Goal: Task Accomplishment & Management: Manage account settings

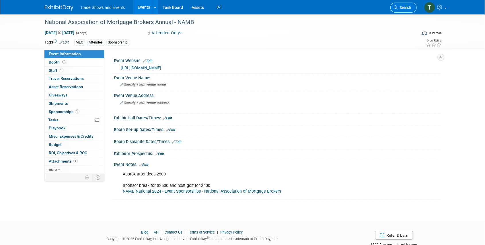
click at [405, 7] on span "Search" at bounding box center [404, 7] width 13 height 4
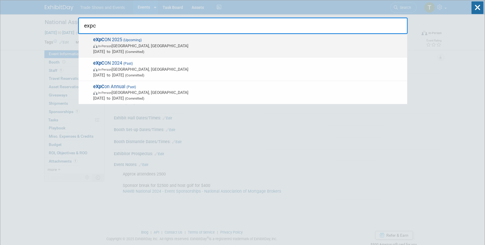
type input "expc"
click at [137, 45] on span "In-Person Miami Beach, FL" at bounding box center [248, 46] width 311 height 6
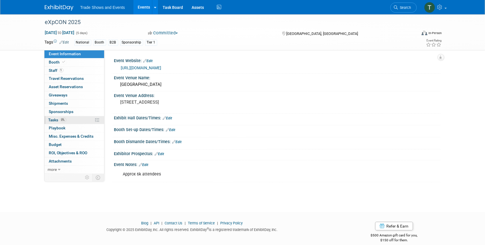
drag, startPoint x: 56, startPoint y: 121, endPoint x: 71, endPoint y: 120, distance: 14.4
click at [56, 121] on span "Tasks 0%" at bounding box center [57, 120] width 18 height 5
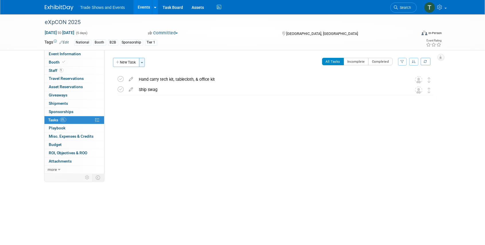
click at [142, 64] on button "Toggle Dropdown" at bounding box center [142, 62] width 6 height 9
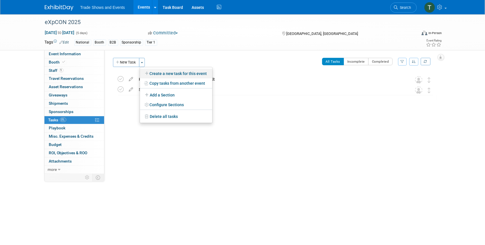
click at [181, 73] on link "Create a new task for this event" at bounding box center [176, 74] width 72 height 10
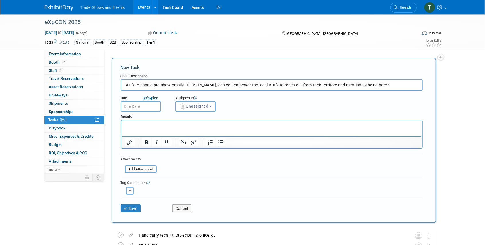
type input "BDE's to handle pre-show emails: [PERSON_NAME], can you empower the local BDE's…"
click at [140, 105] on input "text" at bounding box center [141, 106] width 40 height 10
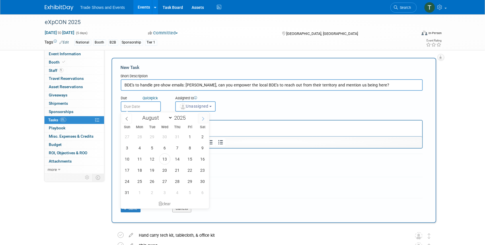
click at [204, 119] on icon at bounding box center [203, 119] width 4 height 4
select select "8"
click at [142, 182] on span "29" at bounding box center [139, 181] width 11 height 11
type input "[DATE]"
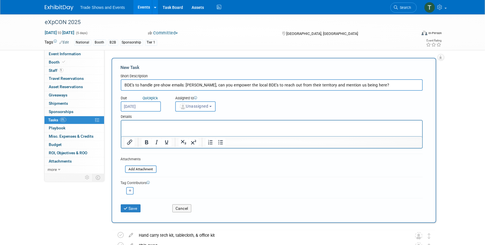
click at [191, 106] on span "Unassigned" at bounding box center [193, 106] width 29 height 5
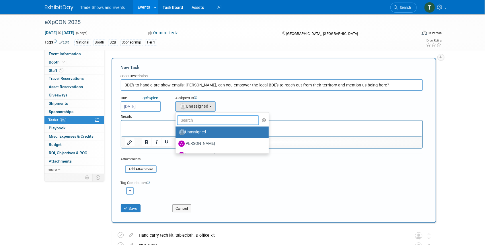
click at [191, 121] on input "text" at bounding box center [218, 121] width 82 height 10
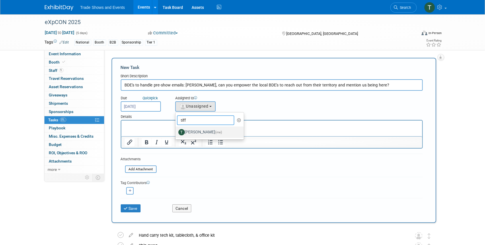
type input "tiff"
click at [198, 129] on label "[PERSON_NAME] (me)" at bounding box center [208, 132] width 60 height 9
click at [176, 130] on input "[PERSON_NAME] (me)" at bounding box center [175, 132] width 4 height 4
select select "6f338f51-de39-4534-b021-75e697bcb1c3"
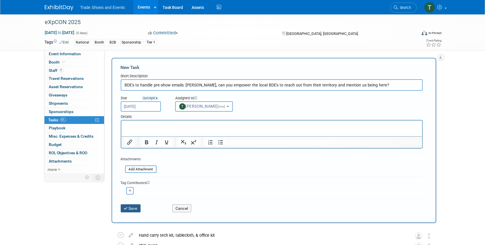
click at [131, 210] on button "Save" at bounding box center [131, 209] width 20 height 8
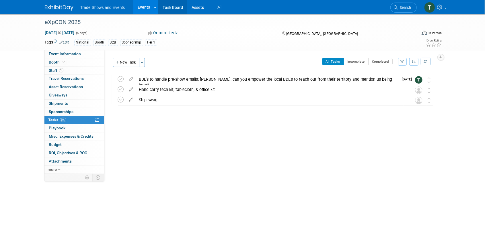
click at [177, 5] on link "Task Board" at bounding box center [172, 7] width 29 height 14
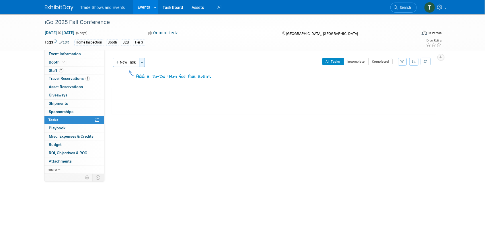
click at [142, 62] on span "button" at bounding box center [142, 62] width 2 height 1
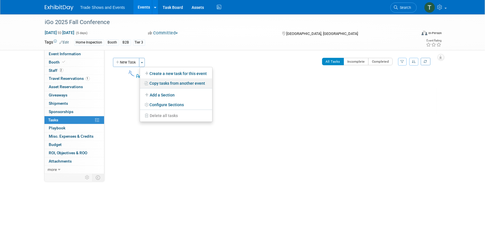
click at [162, 83] on link "Copy tasks from another event" at bounding box center [176, 84] width 72 height 10
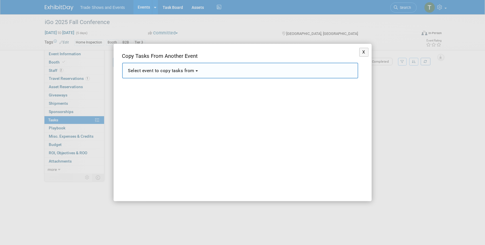
click at [164, 73] on span "Select event to copy tasks from" at bounding box center [161, 70] width 67 height 5
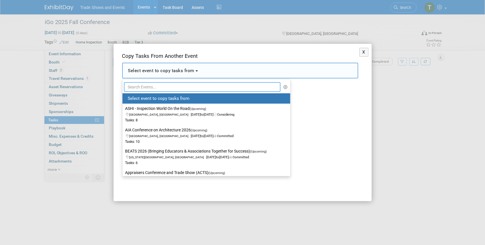
click at [161, 87] on input "text" at bounding box center [202, 87] width 157 height 10
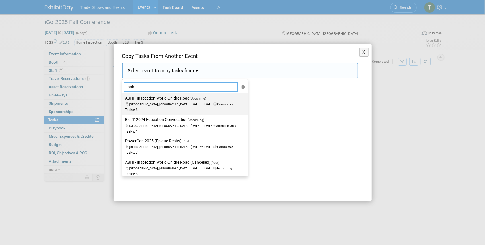
type input "ash"
click at [162, 101] on label "ASHI - Inspection World On the Road (Upcoming) [GEOGRAPHIC_DATA], [GEOGRAPHIC_D…" at bounding box center [183, 104] width 117 height 19
click at [123, 100] on input "ASHI - Inspection World On the Road (Upcoming) [GEOGRAPHIC_DATA], [GEOGRAPHIC_D…" at bounding box center [122, 99] width 4 height 4
select select "11144688"
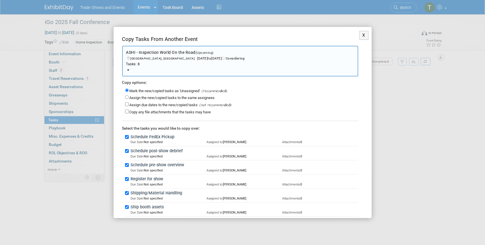
click at [136, 97] on label "Assign the new/copied tasks to the same assignees" at bounding box center [172, 98] width 85 height 4
click at [129, 97] on input "Assign the new/copied tasks to the same assignees" at bounding box center [127, 97] width 4 height 4
radio input "true"
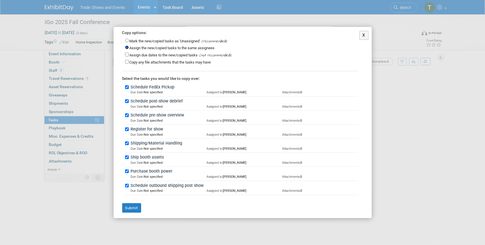
scroll to position [52, 0]
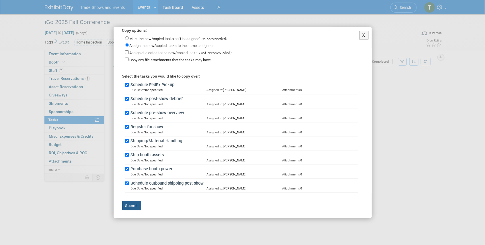
click at [134, 203] on button "Submit" at bounding box center [131, 206] width 19 height 10
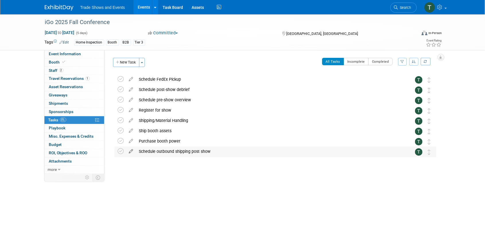
click at [130, 153] on icon at bounding box center [131, 150] width 10 height 7
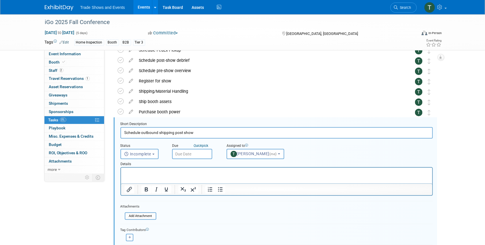
scroll to position [62, 0]
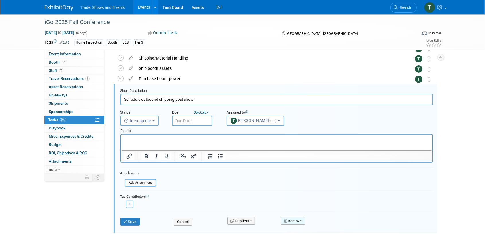
click at [301, 222] on button "Remove" at bounding box center [293, 221] width 24 height 8
click at [324, 224] on link "Yes" at bounding box center [324, 225] width 17 height 9
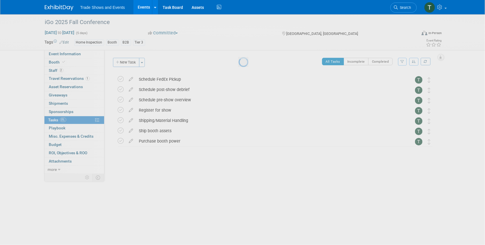
scroll to position [0, 0]
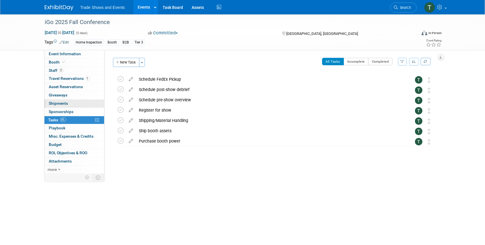
click at [60, 102] on span "Shipments 0" at bounding box center [58, 103] width 19 height 5
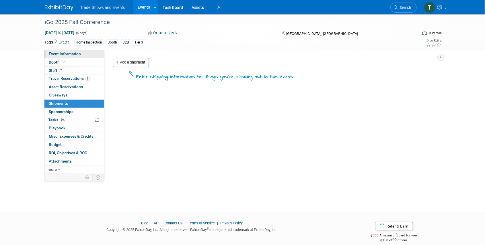
click at [70, 55] on span "Event Information" at bounding box center [65, 54] width 32 height 5
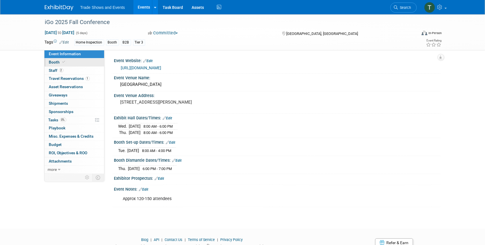
click at [63, 64] on icon at bounding box center [63, 61] width 3 height 3
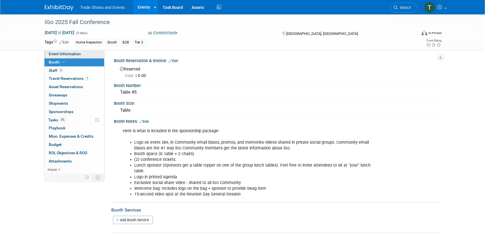
click at [68, 54] on span "Event Information" at bounding box center [65, 54] width 32 height 5
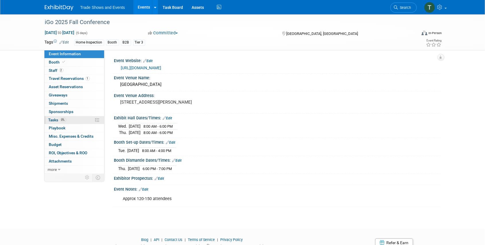
drag, startPoint x: 54, startPoint y: 118, endPoint x: 60, endPoint y: 118, distance: 5.2
click at [54, 118] on span "Tasks 0%" at bounding box center [57, 120] width 18 height 5
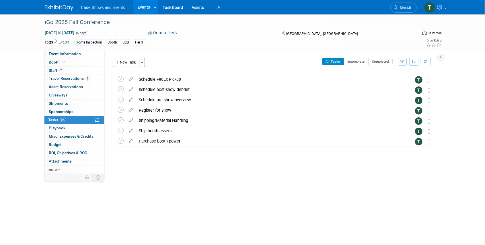
click at [130, 79] on icon at bounding box center [131, 78] width 10 height 7
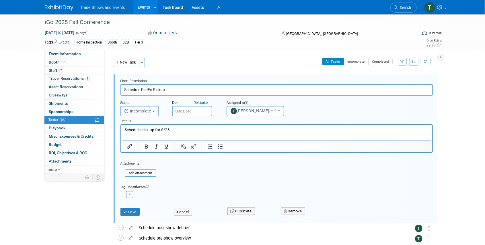
click at [194, 110] on input "text" at bounding box center [192, 111] width 40 height 10
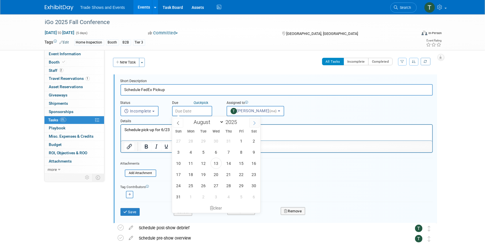
click at [255, 123] on icon at bounding box center [254, 123] width 4 height 4
select select "9"
click at [192, 151] on span "6" at bounding box center [190, 152] width 11 height 11
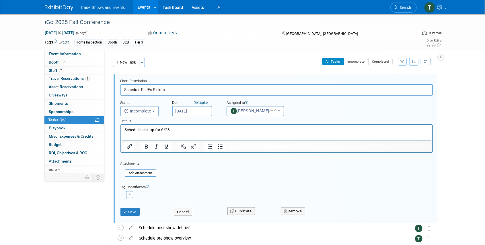
click at [186, 111] on input "[DATE]" at bounding box center [192, 111] width 40 height 10
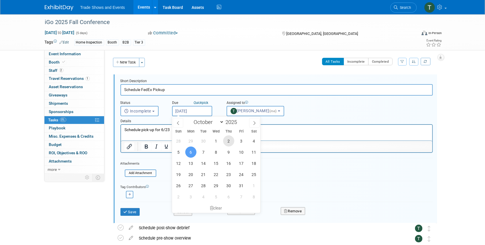
click at [228, 141] on span "2" at bounding box center [228, 141] width 11 height 11
type input "[DATE]"
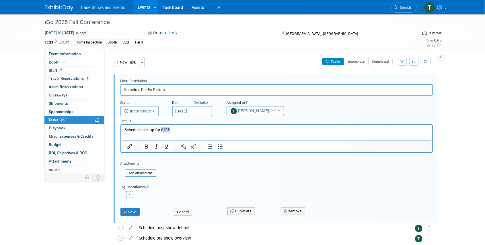
drag, startPoint x: 182, startPoint y: 131, endPoint x: 161, endPoint y: 131, distance: 21.2
click at [161, 131] on p "Schedule pick-up for 6/23" at bounding box center [276, 129] width 304 height 5
click at [136, 212] on button "Save" at bounding box center [129, 212] width 19 height 8
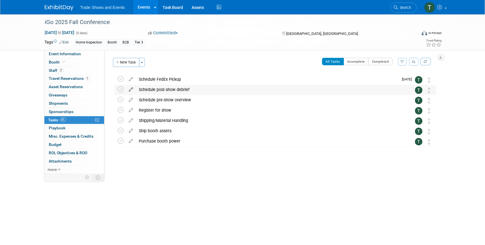
click at [131, 89] on icon at bounding box center [131, 88] width 10 height 7
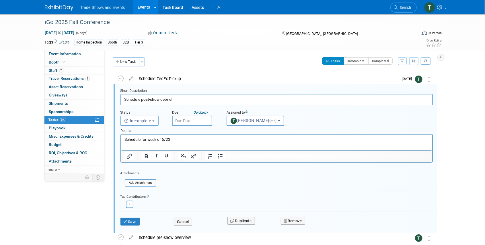
scroll to position [1, 0]
click at [186, 122] on input "text" at bounding box center [192, 121] width 40 height 10
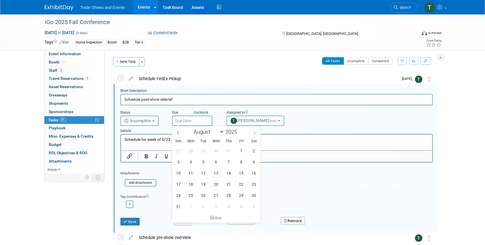
click at [256, 133] on icon at bounding box center [254, 133] width 4 height 4
click at [179, 132] on icon at bounding box center [178, 133] width 4 height 4
select select "8"
click at [191, 184] on span "22" at bounding box center [190, 184] width 11 height 11
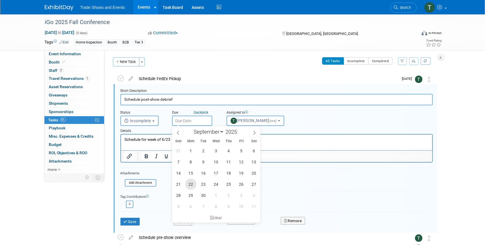
type input "Sep 22, 2025"
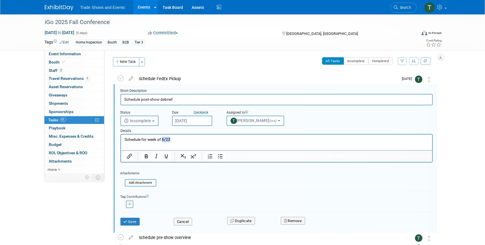
drag, startPoint x: 174, startPoint y: 139, endPoint x: 162, endPoint y: 139, distance: 12.0
click at [162, 139] on p "Schedule for week of 6/23" at bounding box center [276, 139] width 304 height 5
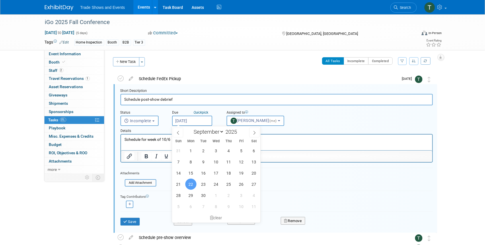
click at [198, 123] on input "Sep 22, 2025" at bounding box center [192, 121] width 40 height 10
click at [255, 132] on icon at bounding box center [254, 133] width 4 height 4
select select "9"
click at [128, 222] on button "Save" at bounding box center [129, 222] width 19 height 8
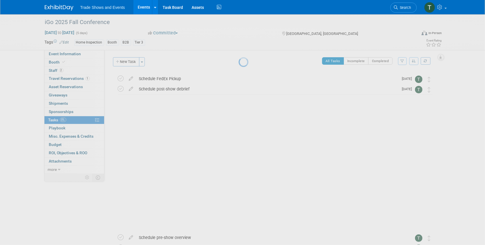
scroll to position [0, 0]
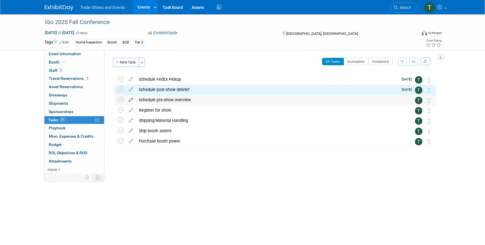
click at [130, 100] on icon at bounding box center [131, 98] width 10 height 7
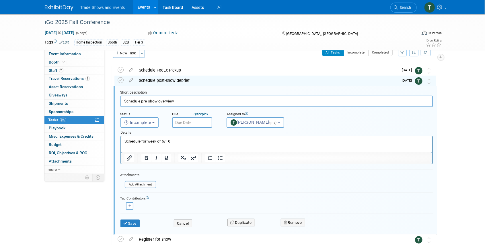
scroll to position [11, 0]
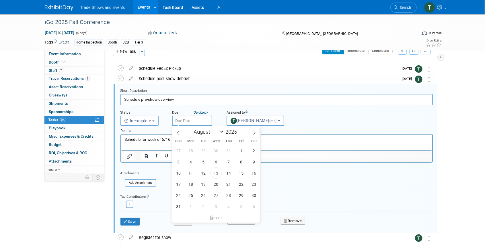
click at [197, 120] on input "text" at bounding box center [192, 121] width 40 height 10
click at [256, 132] on icon at bounding box center [254, 133] width 4 height 4
select select "8"
click at [191, 183] on span "22" at bounding box center [190, 184] width 11 height 11
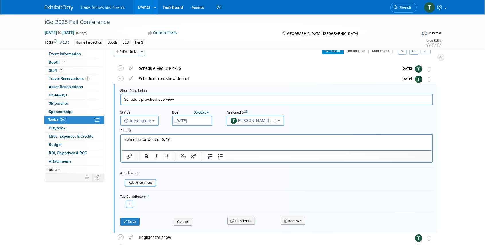
click at [192, 120] on input "Sep 22, 2025" at bounding box center [192, 121] width 40 height 10
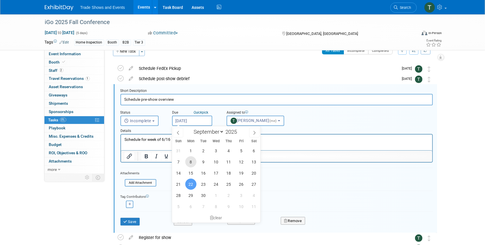
click at [190, 161] on span "8" at bounding box center [190, 162] width 11 height 11
type input "Sep 8, 2025"
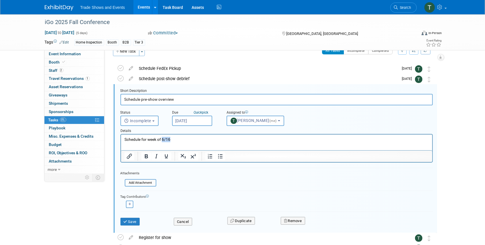
drag, startPoint x: 170, startPoint y: 138, endPoint x: 162, endPoint y: 139, distance: 8.3
click at [162, 139] on p "Schedule for week of 6/16" at bounding box center [276, 139] width 304 height 5
click at [191, 123] on input "Sep 8, 2025" at bounding box center [192, 121] width 40 height 10
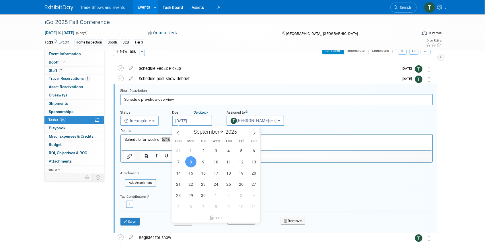
click at [190, 123] on input "Sep 8, 2025" at bounding box center [192, 121] width 40 height 10
drag, startPoint x: 311, startPoint y: 258, endPoint x: 166, endPoint y: 141, distance: 186.3
click at [166, 141] on p "Schedule for week of 6/16" at bounding box center [276, 139] width 304 height 5
drag, startPoint x: 169, startPoint y: 139, endPoint x: 162, endPoint y: 139, distance: 7.5
click at [162, 139] on p "Schedule for week of 6/16" at bounding box center [276, 139] width 304 height 5
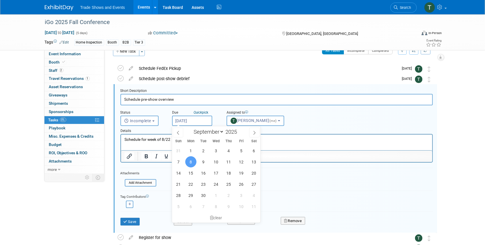
click at [280, 141] on p "Schedule for week of 8/22" at bounding box center [276, 139] width 304 height 5
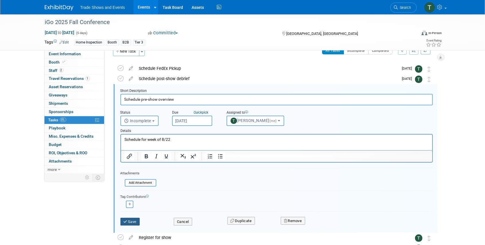
click at [134, 223] on button "Save" at bounding box center [129, 222] width 19 height 8
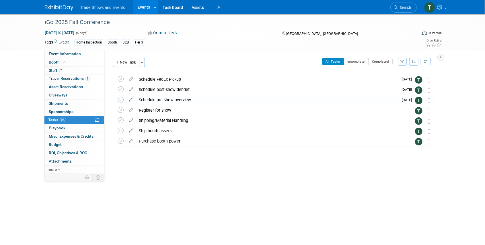
scroll to position [0, 0]
click at [120, 110] on icon at bounding box center [121, 110] width 6 height 6
click at [130, 121] on icon at bounding box center [131, 119] width 10 height 7
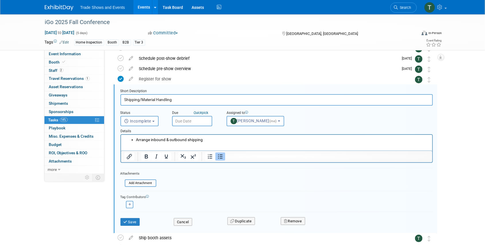
scroll to position [32, 0]
click at [192, 122] on input "text" at bounding box center [192, 121] width 40 height 10
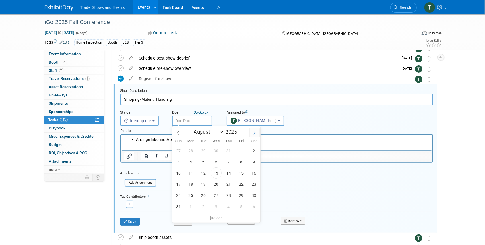
click at [255, 132] on icon at bounding box center [254, 133] width 4 height 4
select select "8"
click at [193, 149] on span "1" at bounding box center [190, 150] width 11 height 11
type input "Sep 1, 2025"
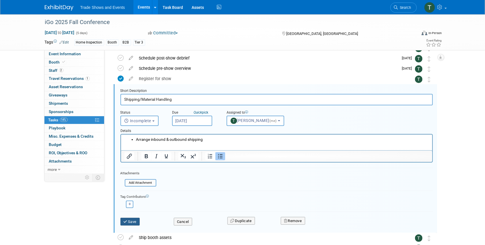
click at [136, 221] on button "Save" at bounding box center [129, 222] width 19 height 8
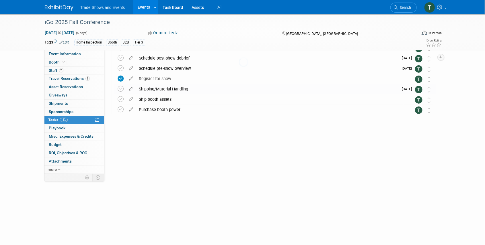
scroll to position [0, 0]
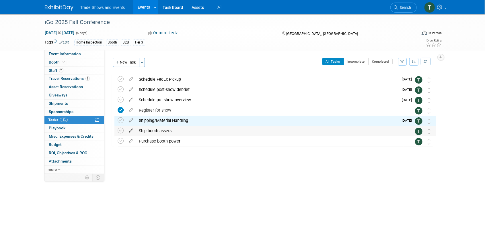
click at [132, 130] on icon at bounding box center [131, 129] width 10 height 7
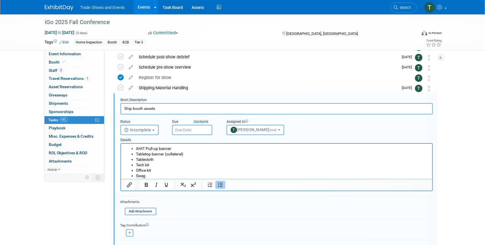
scroll to position [42, 0]
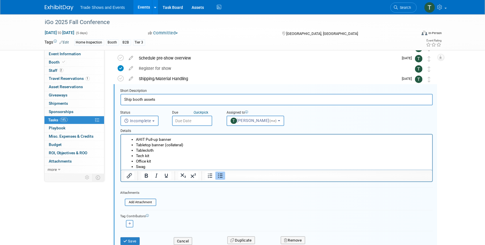
click at [185, 121] on input "text" at bounding box center [192, 121] width 40 height 10
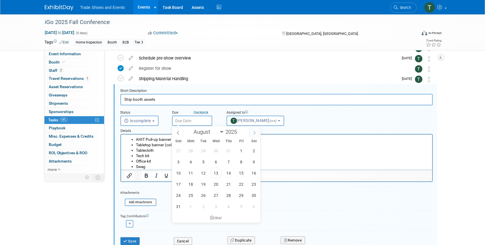
click at [253, 134] on icon at bounding box center [254, 133] width 4 height 4
select select "8"
click at [191, 160] on span "8" at bounding box center [190, 162] width 11 height 11
type input "Sep 8, 2025"
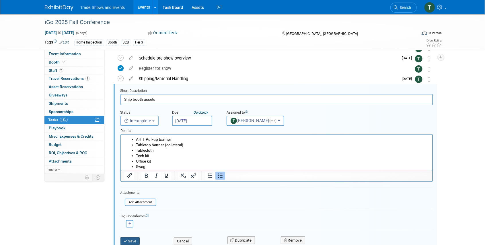
click at [132, 240] on button "Save" at bounding box center [129, 242] width 19 height 8
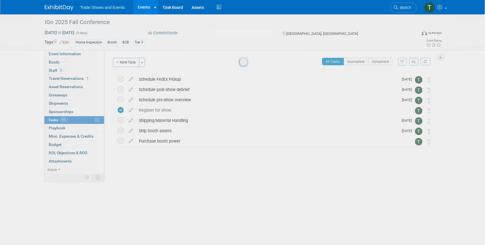
scroll to position [0, 0]
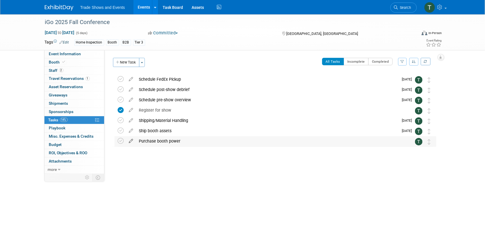
click at [130, 140] on icon at bounding box center [131, 139] width 10 height 7
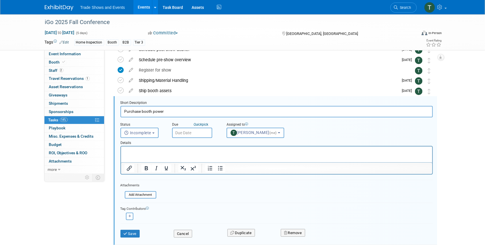
scroll to position [52, 0]
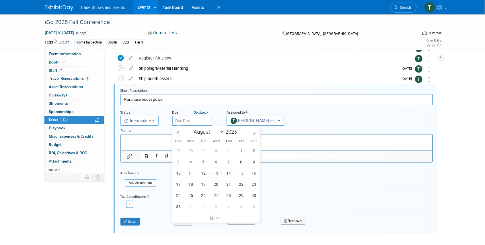
click at [191, 120] on input "text" at bounding box center [192, 121] width 40 height 10
click at [256, 132] on icon at bounding box center [254, 133] width 4 height 4
select select "8"
click at [190, 162] on span "8" at bounding box center [190, 162] width 11 height 11
type input "Sep 8, 2025"
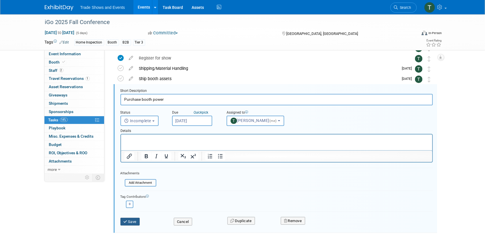
click at [134, 218] on button "Save" at bounding box center [129, 222] width 19 height 8
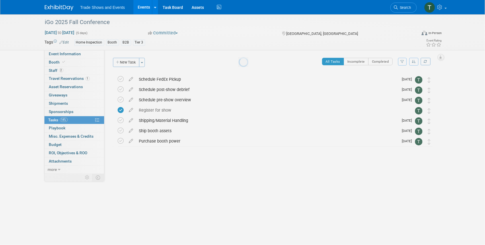
scroll to position [0, 0]
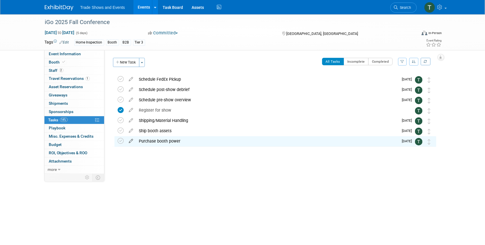
click at [130, 142] on icon at bounding box center [131, 139] width 10 height 7
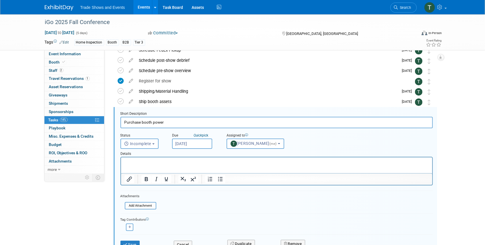
scroll to position [52, 0]
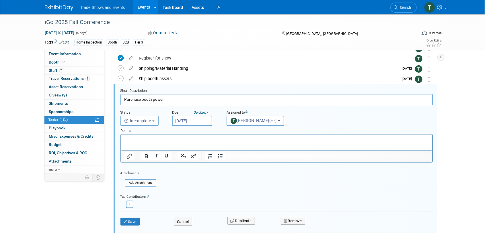
drag, startPoint x: 170, startPoint y: 100, endPoint x: 153, endPoint y: 100, distance: 17.2
click at [153, 100] on input "Purchase booth power" at bounding box center [276, 99] width 312 height 11
type input "Purchase booth services"
click at [137, 222] on button "Save" at bounding box center [129, 222] width 19 height 8
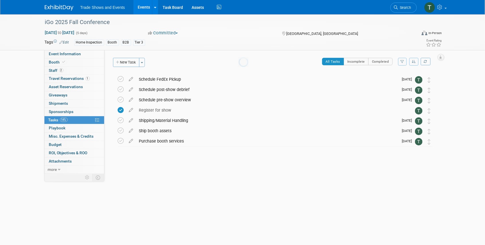
scroll to position [0, 0]
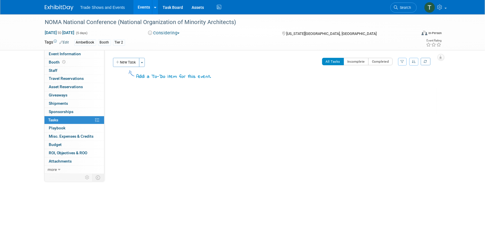
click at [175, 34] on button "Considering" at bounding box center [164, 33] width 36 height 6
click at [170, 56] on link "Not Going" at bounding box center [168, 58] width 45 height 8
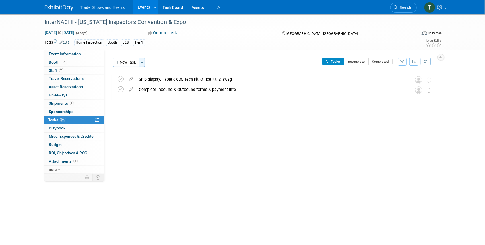
click at [143, 64] on button "Toggle Dropdown" at bounding box center [142, 62] width 6 height 9
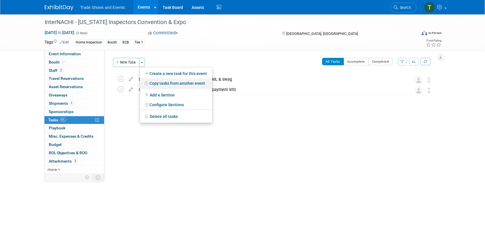
click at [174, 82] on link "Copy tasks from another event" at bounding box center [176, 84] width 72 height 10
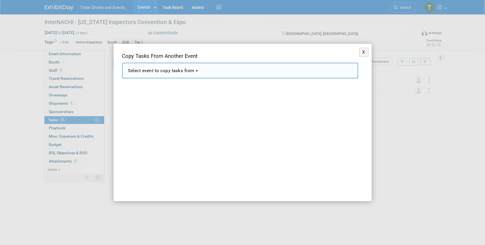
click at [189, 75] on button "Select event to copy tasks from" at bounding box center [240, 71] width 236 height 16
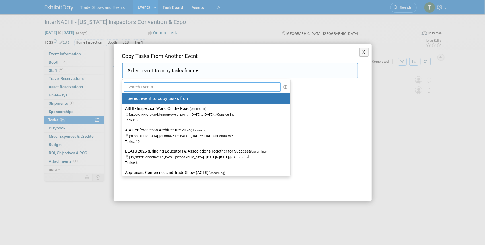
click at [173, 87] on input "text" at bounding box center [202, 87] width 157 height 10
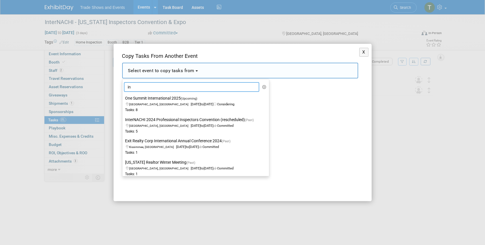
type input "i"
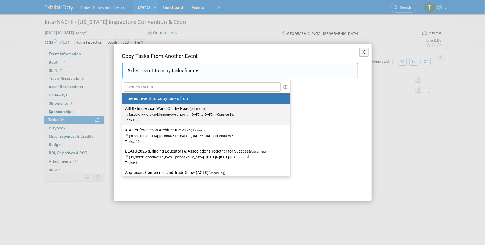
click at [164, 108] on label "ASHI - Inspection World On the Road (Upcoming) University Park, IL Jun 27, 2026…" at bounding box center [204, 114] width 159 height 19
click at [123, 108] on input "ASHI - Inspection World On the Road (Upcoming) University Park, IL Jun 27, 2026…" at bounding box center [122, 109] width 4 height 4
select select "11144688"
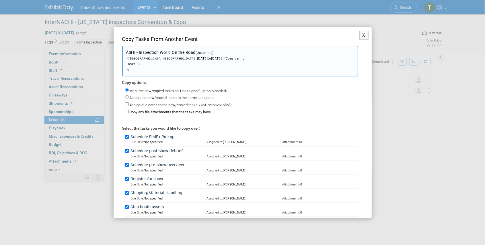
click at [133, 99] on label "Assign the new/copied tasks to the same assignees" at bounding box center [172, 98] width 85 height 4
click at [129, 99] on input "Assign the new/copied tasks to the same assignees" at bounding box center [127, 97] width 4 height 4
radio input "true"
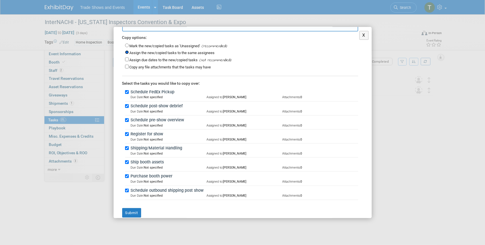
scroll to position [52, 0]
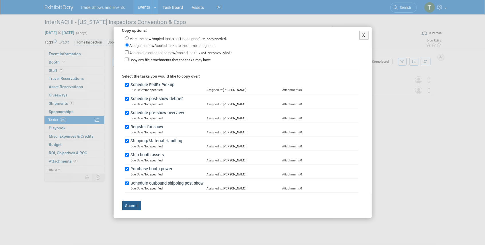
click at [134, 205] on button "Submit" at bounding box center [131, 206] width 19 height 10
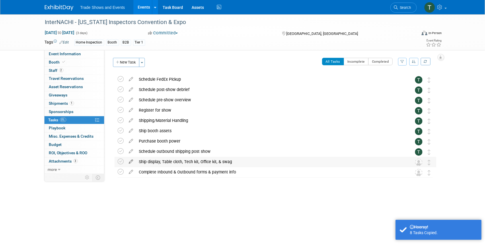
click at [132, 161] on icon at bounding box center [131, 160] width 10 height 7
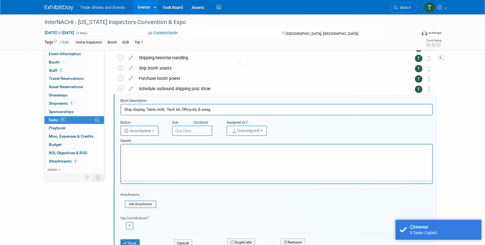
scroll to position [0, 0]
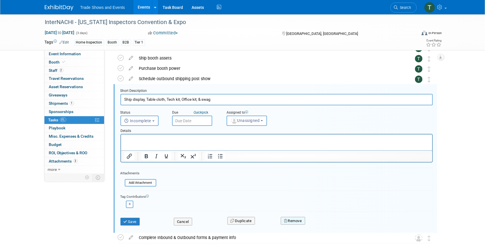
click at [290, 222] on button "Remove" at bounding box center [293, 221] width 24 height 8
click at [324, 226] on link "Yes" at bounding box center [324, 225] width 17 height 9
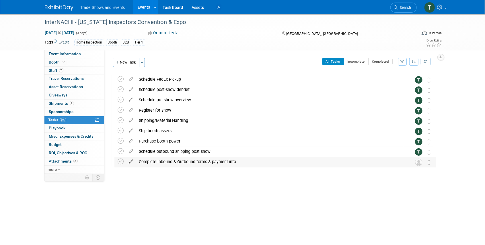
click at [131, 162] on icon at bounding box center [131, 160] width 10 height 7
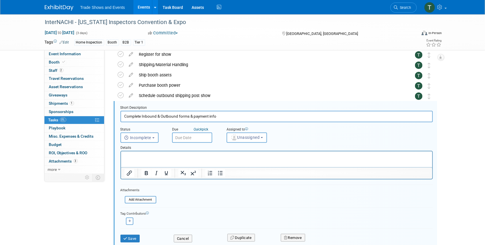
scroll to position [73, 0]
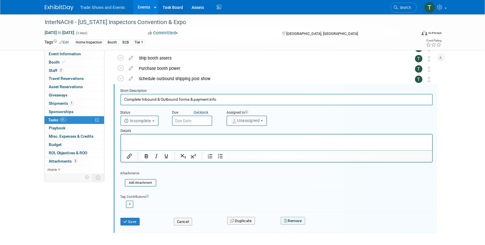
click at [300, 219] on button "Remove" at bounding box center [293, 221] width 24 height 8
click at [322, 224] on icon at bounding box center [320, 225] width 3 height 3
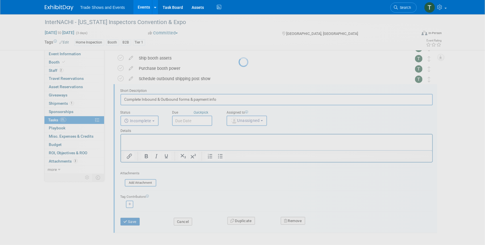
scroll to position [0, 0]
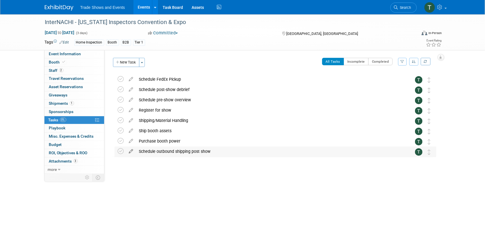
click at [131, 151] on icon at bounding box center [131, 150] width 10 height 7
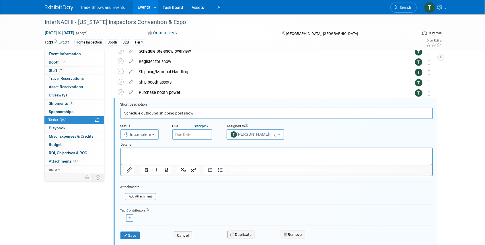
scroll to position [62, 0]
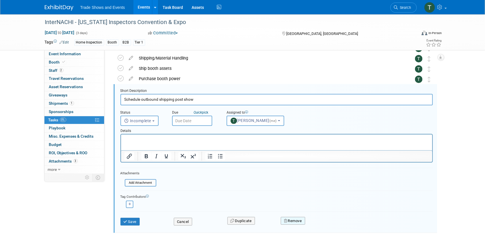
click at [298, 223] on button "Remove" at bounding box center [293, 221] width 24 height 8
click at [323, 224] on link "Yes" at bounding box center [324, 225] width 17 height 9
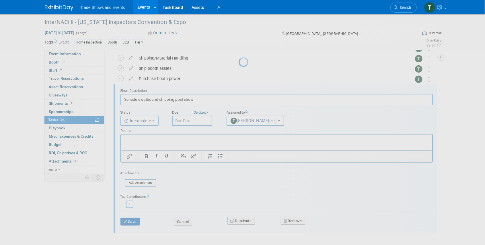
scroll to position [0, 0]
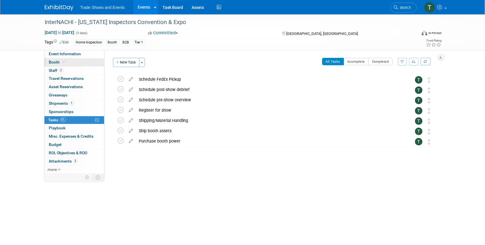
click at [60, 61] on span "Booth" at bounding box center [57, 62] width 17 height 5
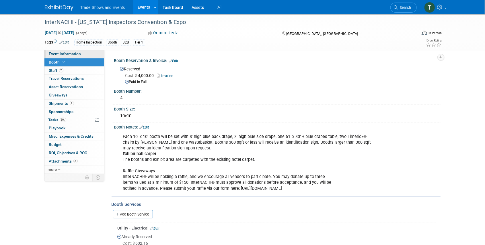
click at [68, 52] on span "Event Information" at bounding box center [65, 54] width 32 height 5
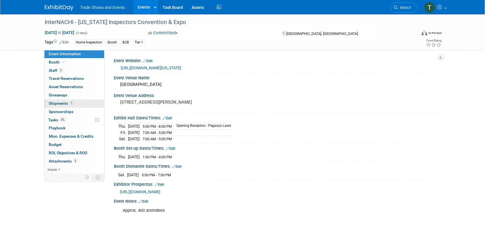
click at [65, 103] on span "Shipments 1" at bounding box center [61, 103] width 25 height 5
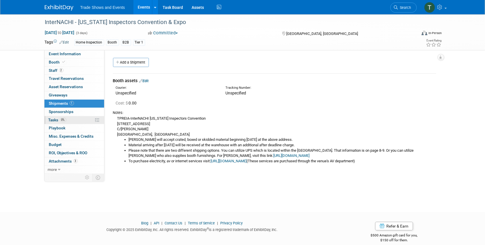
click at [54, 119] on span "Tasks 0%" at bounding box center [57, 120] width 18 height 5
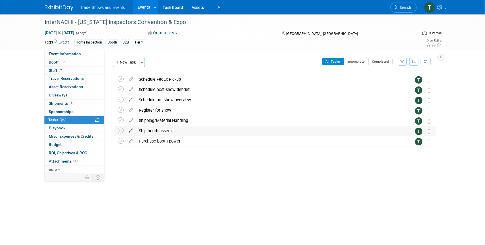
click at [129, 131] on icon at bounding box center [131, 129] width 10 height 7
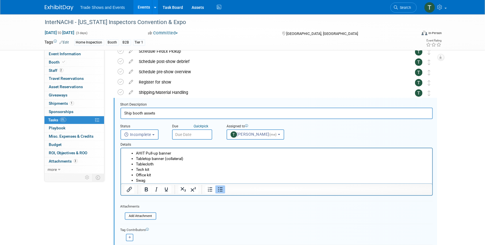
scroll to position [42, 0]
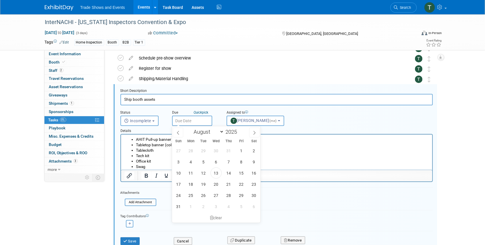
click at [188, 120] on input "text" at bounding box center [192, 121] width 40 height 10
click at [253, 131] on icon at bounding box center [254, 133] width 4 height 4
select select "8"
click at [190, 194] on span "29" at bounding box center [190, 195] width 11 height 11
type input "[DATE]"
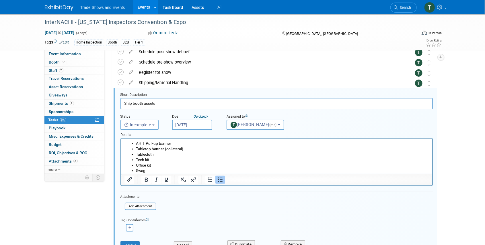
scroll to position [38, 0]
click at [131, 243] on button "Save" at bounding box center [129, 245] width 19 height 8
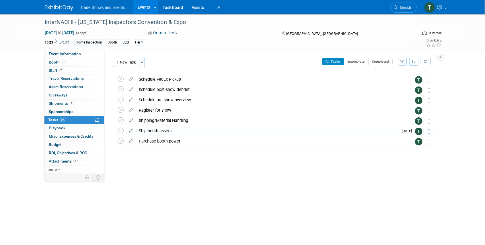
scroll to position [0, 0]
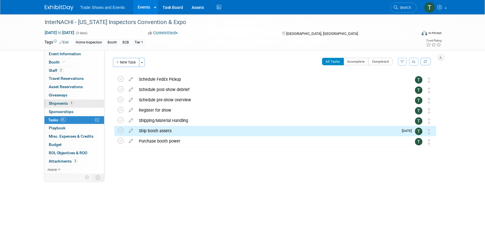
click at [57, 103] on span "Shipments 1" at bounding box center [61, 103] width 25 height 5
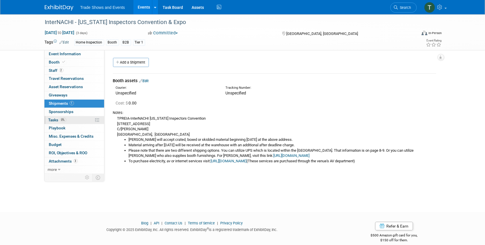
click at [57, 119] on span "Tasks 0%" at bounding box center [57, 120] width 18 height 5
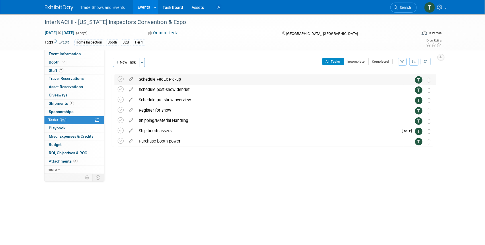
click at [131, 79] on icon at bounding box center [131, 78] width 10 height 7
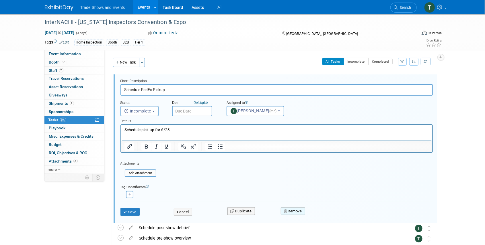
click at [296, 212] on button "Remove" at bounding box center [293, 212] width 24 height 8
click at [326, 214] on link "Yes" at bounding box center [324, 216] width 17 height 9
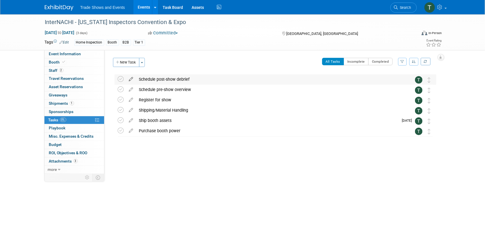
click at [130, 79] on icon at bounding box center [131, 78] width 10 height 7
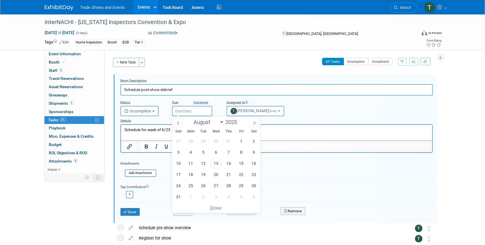
click at [189, 113] on input "text" at bounding box center [192, 111] width 40 height 10
click at [251, 122] on span at bounding box center [254, 123] width 10 height 10
click at [178, 122] on icon at bounding box center [178, 123] width 4 height 4
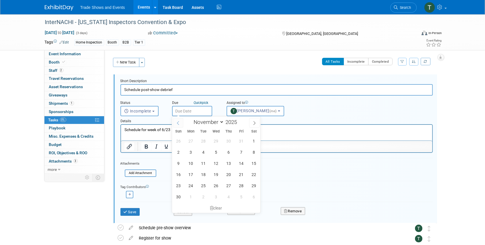
select select "9"
click at [243, 151] on span "10" at bounding box center [241, 152] width 11 height 11
type input "[DATE]"
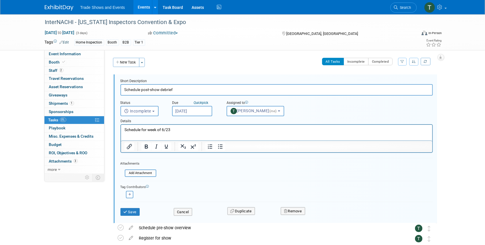
click at [177, 126] on html "Schedule for week of 6/23" at bounding box center [276, 129] width 311 height 8
drag, startPoint x: 174, startPoint y: 129, endPoint x: 161, endPoint y: 129, distance: 13.2
click at [161, 129] on p "Schedule for week of 6/23" at bounding box center [276, 129] width 304 height 5
click at [199, 112] on input "[DATE]" at bounding box center [192, 111] width 40 height 10
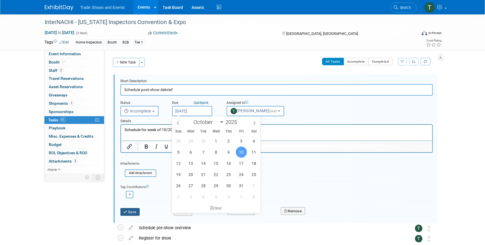
click at [130, 213] on button "Save" at bounding box center [129, 212] width 19 height 8
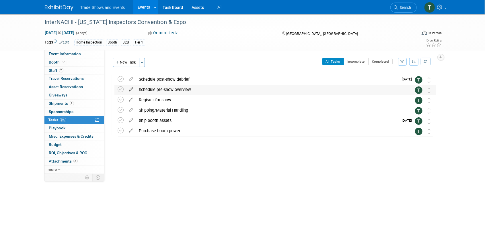
click at [132, 89] on icon at bounding box center [131, 88] width 10 height 7
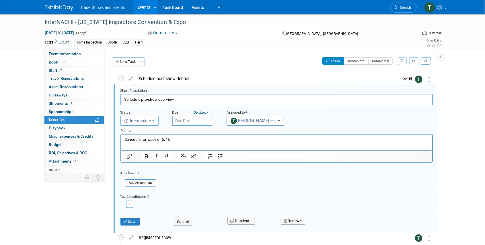
scroll to position [1, 0]
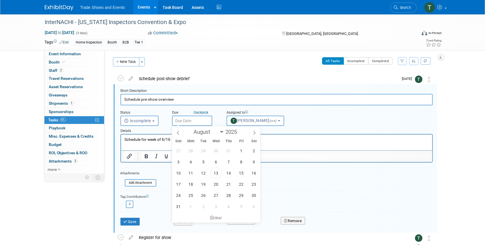
click at [191, 120] on input "text" at bounding box center [192, 121] width 40 height 10
click at [252, 132] on icon at bounding box center [254, 133] width 4 height 4
select select "9"
click at [189, 149] on span "29" at bounding box center [190, 150] width 11 height 11
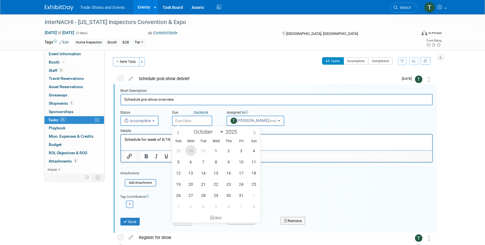
type input "[DATE]"
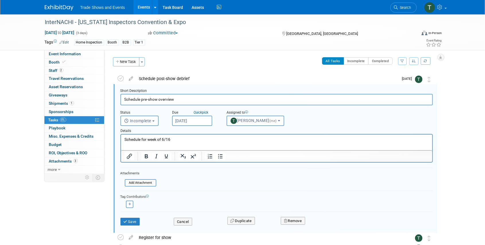
click at [195, 122] on input "[DATE]" at bounding box center [192, 121] width 40 height 10
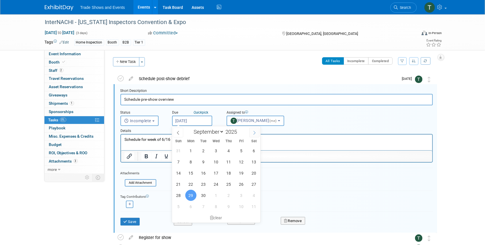
click at [252, 135] on span at bounding box center [254, 133] width 10 height 10
select select "9"
click at [167, 141] on p "Schedule for week of 6/16" at bounding box center [276, 139] width 304 height 5
click at [131, 220] on button "Save" at bounding box center [129, 222] width 19 height 8
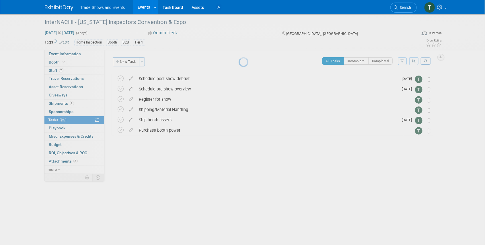
scroll to position [0, 0]
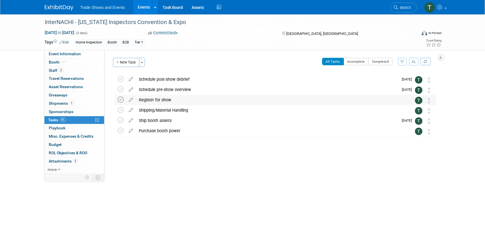
click at [121, 100] on icon at bounding box center [121, 100] width 6 height 6
click at [62, 103] on span "Shipments 1" at bounding box center [61, 103] width 25 height 5
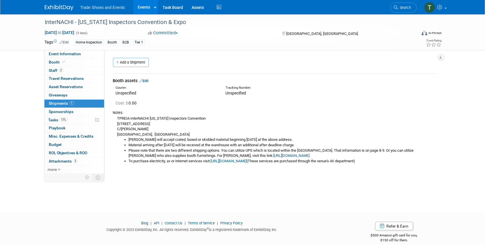
click at [310, 155] on link "https://www.freemanco.com/store/show/landing?showID=539533" at bounding box center [291, 156] width 36 height 4
click at [57, 64] on span "Booth" at bounding box center [57, 62] width 17 height 5
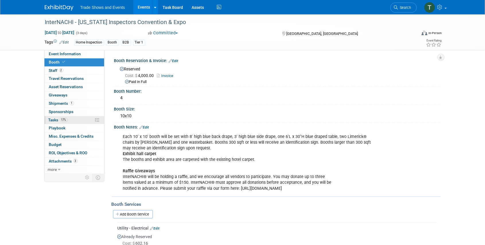
click at [57, 118] on span "Tasks 17%" at bounding box center [57, 120] width 19 height 5
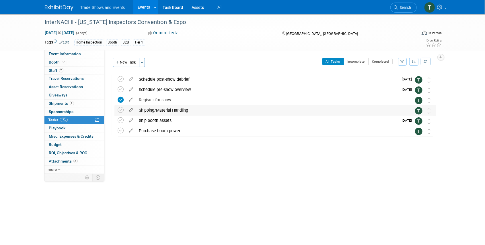
click at [131, 110] on icon at bounding box center [131, 108] width 10 height 7
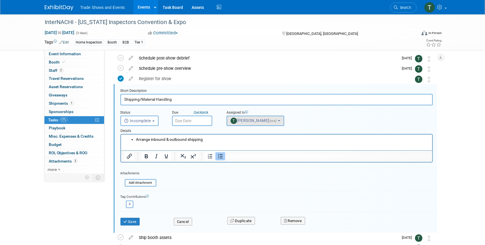
scroll to position [21, 0]
click at [203, 119] on input "text" at bounding box center [192, 121] width 40 height 10
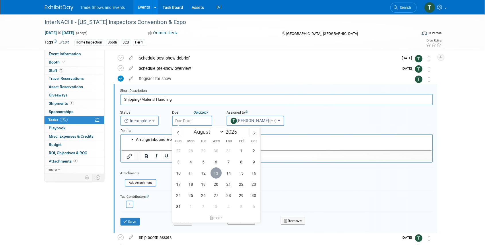
click at [214, 173] on span "13" at bounding box center [215, 173] width 11 height 11
type input "[DATE]"
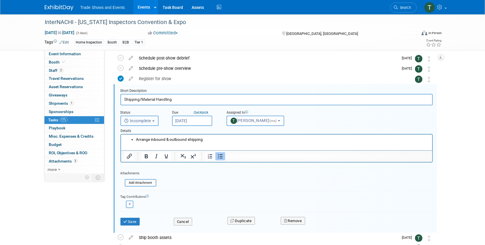
click at [144, 121] on span "Incomplete" at bounding box center [137, 121] width 27 height 5
drag, startPoint x: 143, startPoint y: 144, endPoint x: 23, endPoint y: 14, distance: 177.7
click at [143, 144] on label "Completed" at bounding box center [139, 145] width 31 height 9
click at [122, 144] on input "Completed" at bounding box center [120, 145] width 4 height 4
select select "3"
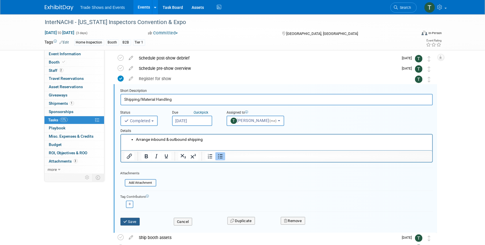
click at [133, 220] on button "Save" at bounding box center [129, 222] width 19 height 8
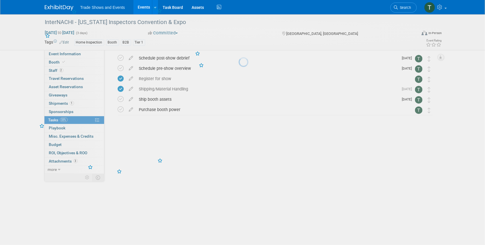
scroll to position [0, 0]
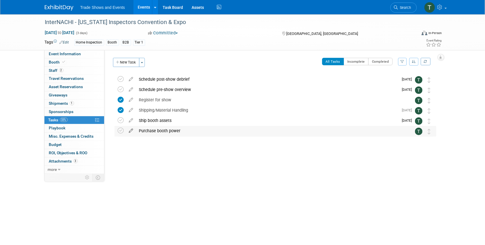
click at [128, 130] on icon at bounding box center [131, 129] width 10 height 7
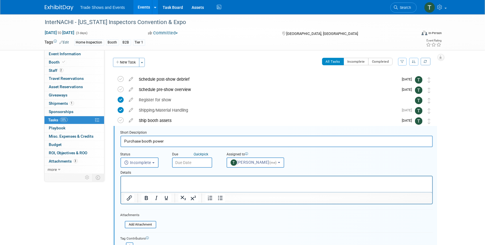
scroll to position [42, 0]
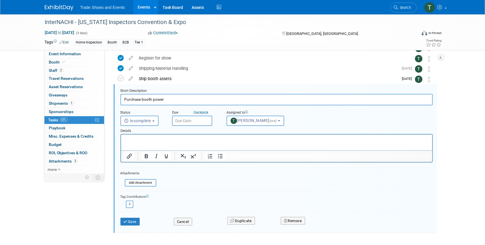
click at [186, 120] on input "text" at bounding box center [192, 121] width 40 height 10
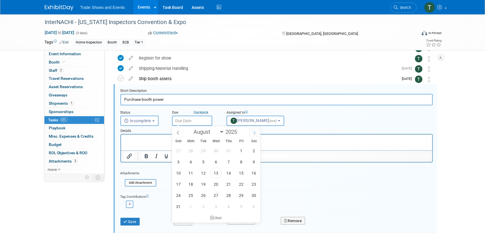
click at [257, 130] on span at bounding box center [254, 133] width 10 height 10
select select "8"
click at [191, 195] on span "29" at bounding box center [190, 195] width 11 height 11
type input "[DATE]"
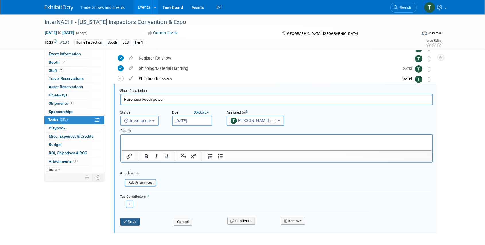
click at [132, 220] on button "Save" at bounding box center [129, 222] width 19 height 8
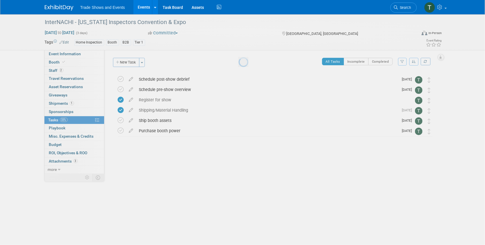
scroll to position [0, 0]
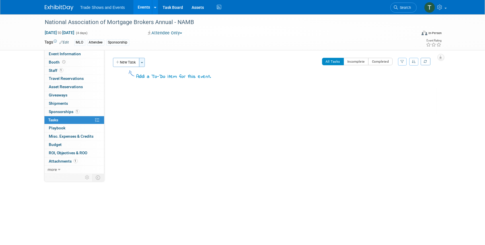
click at [141, 64] on button "Toggle Dropdown" at bounding box center [142, 62] width 6 height 9
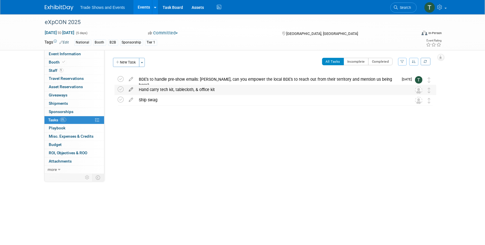
click at [131, 91] on icon at bounding box center [131, 88] width 10 height 7
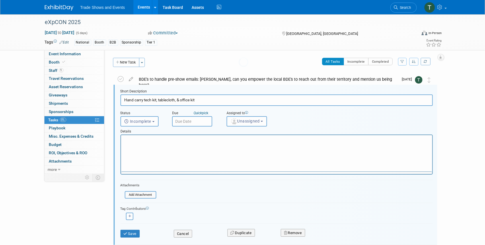
scroll to position [1, 0]
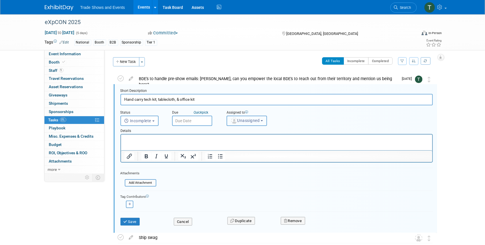
click at [252, 120] on span "Unassigned" at bounding box center [244, 120] width 29 height 5
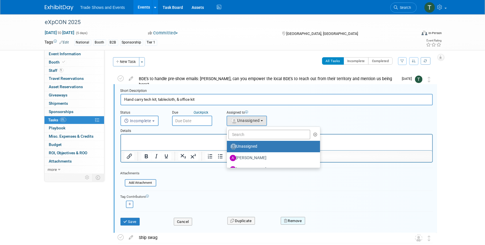
click at [291, 222] on button "Remove" at bounding box center [293, 221] width 24 height 8
click at [326, 222] on link "Yes" at bounding box center [324, 225] width 17 height 9
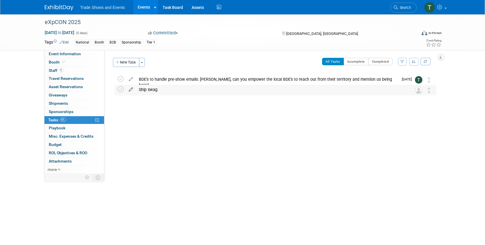
click at [131, 91] on icon at bounding box center [131, 88] width 10 height 7
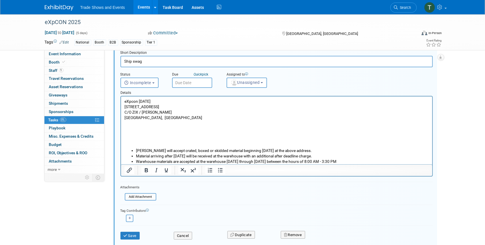
scroll to position [39, 0]
click at [297, 235] on button "Remove" at bounding box center [293, 235] width 24 height 8
click at [327, 238] on link "Yes" at bounding box center [324, 238] width 17 height 9
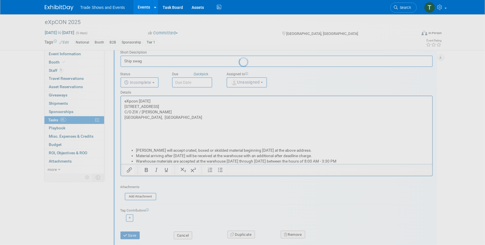
scroll to position [0, 0]
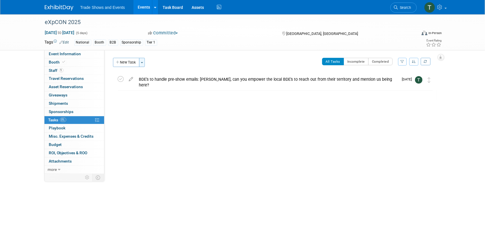
click at [143, 61] on button "Toggle Dropdown" at bounding box center [142, 62] width 6 height 9
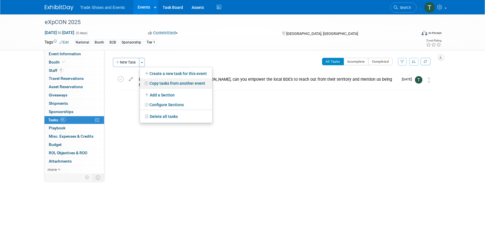
click at [154, 82] on link "Copy tasks from another event" at bounding box center [176, 84] width 72 height 10
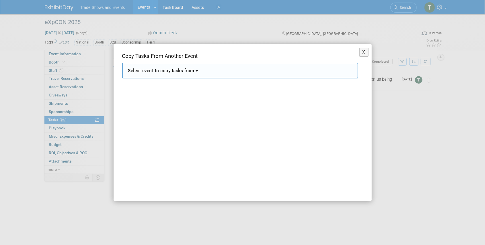
click at [169, 79] on div "X Copy Tasks From Another Event <span style='font-size: 1.1em;'>Select event to…" at bounding box center [243, 123] width 258 height 158
click at [166, 75] on button "Select event to copy tasks from" at bounding box center [240, 71] width 236 height 16
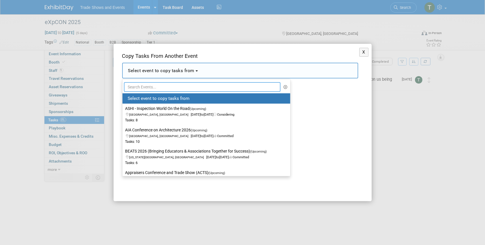
click at [161, 87] on input "text" at bounding box center [202, 87] width 157 height 10
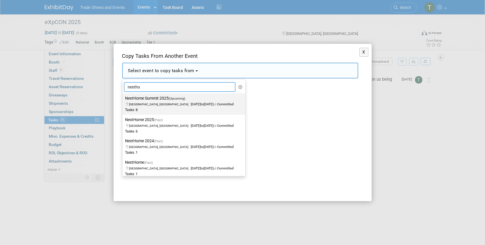
type input "nextho"
click at [151, 104] on span "Phoenix, AZ Sep 4, 2025 to Sep 5, 2025 Committed" at bounding box center [179, 102] width 108 height 10
click at [123, 100] on input "NextHome Summit 2025 (Upcoming) Phoenix, AZ Sep 4, 2025 to Sep 5, 2025 Committe…" at bounding box center [122, 99] width 4 height 4
select select "11125558"
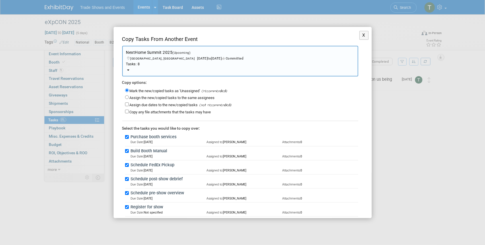
click at [134, 97] on label "Assign the new/copied tasks to the same assignees" at bounding box center [172, 98] width 85 height 4
click at [129, 97] on input "Assign the new/copied tasks to the same assignees" at bounding box center [127, 97] width 4 height 4
radio input "true"
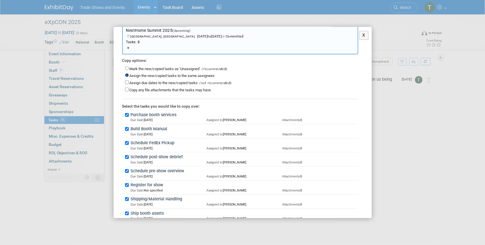
scroll to position [52, 0]
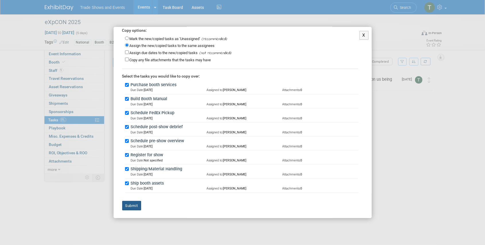
click at [134, 201] on button "Submit" at bounding box center [131, 206] width 19 height 10
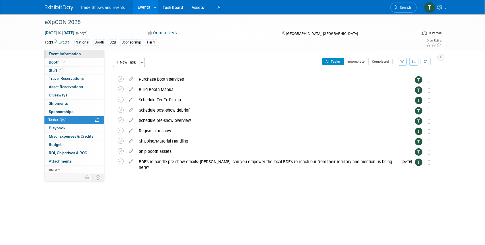
click at [67, 55] on span "Event Information" at bounding box center [65, 54] width 32 height 5
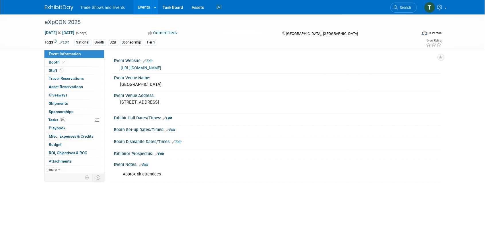
click at [156, 66] on link "https://expcon.exprealty.com/event/a5022ebf-a4fb-497a-b8b9-f0d320d9ff37/expcon-…" at bounding box center [141, 68] width 40 height 5
click at [57, 62] on span "Booth" at bounding box center [57, 62] width 17 height 5
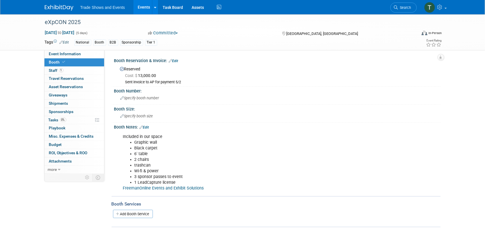
click at [177, 187] on link "FreemanOnline Events and Exhibit Solutions" at bounding box center [163, 188] width 81 height 5
click at [53, 55] on span "Event Information" at bounding box center [65, 54] width 32 height 5
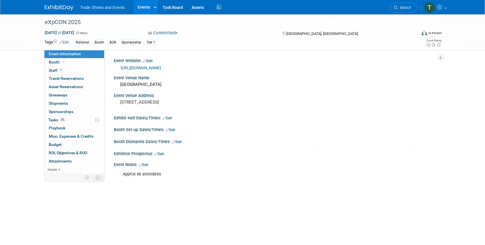
click at [173, 131] on link "Edit" at bounding box center [170, 130] width 9 height 4
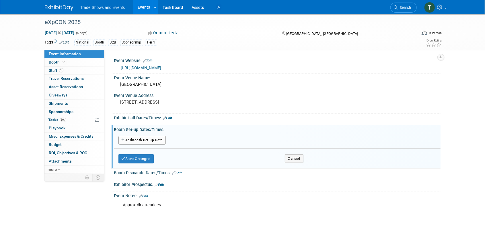
click at [150, 139] on button "Add Another Booth Set-up Date" at bounding box center [142, 140] width 48 height 9
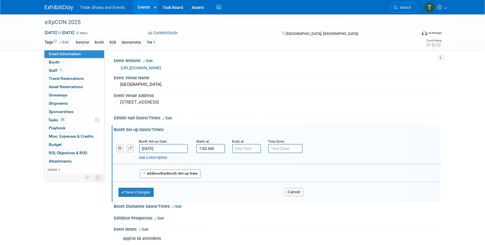
click at [210, 147] on input "7:00 AM" at bounding box center [210, 148] width 29 height 9
click at [211, 159] on span at bounding box center [210, 163] width 10 height 10
type input "8:00 AM"
click at [252, 148] on input "7:00 PM" at bounding box center [246, 148] width 29 height 9
click at [243, 173] on span "07" at bounding box center [245, 175] width 11 height 10
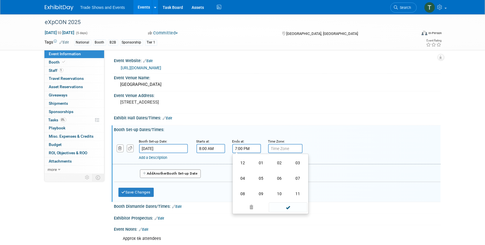
click at [261, 178] on td "05" at bounding box center [261, 178] width 18 height 15
type input "5:00 PM"
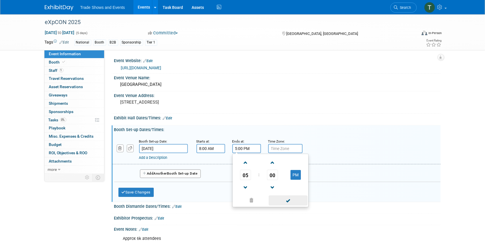
click at [295, 200] on span at bounding box center [288, 201] width 39 height 10
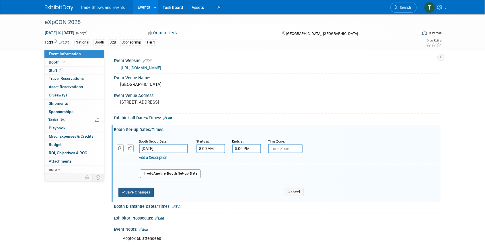
click at [135, 191] on button "Save Changes" at bounding box center [136, 192] width 36 height 9
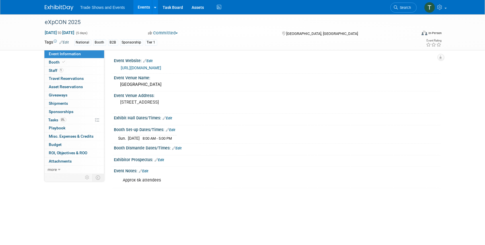
click at [173, 130] on link "Edit" at bounding box center [170, 130] width 9 height 4
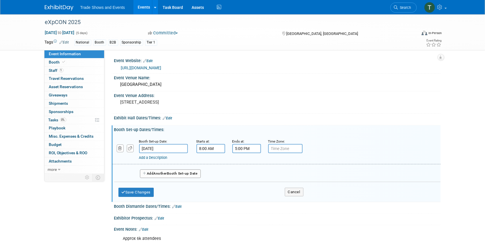
click at [150, 155] on div "Add a Description" at bounding box center [261, 157] width 245 height 5
click at [155, 171] on button "Add Another Booth Set-up Date" at bounding box center [170, 174] width 61 height 9
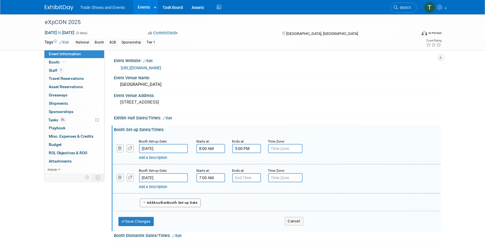
click at [209, 179] on input "7:00 AM" at bounding box center [210, 177] width 29 height 9
click at [211, 194] on span at bounding box center [210, 192] width 10 height 10
type input "8:00 AM"
click at [236, 181] on div "7:00 PM" at bounding box center [246, 177] width 29 height 9
click at [246, 204] on span "07" at bounding box center [245, 204] width 11 height 10
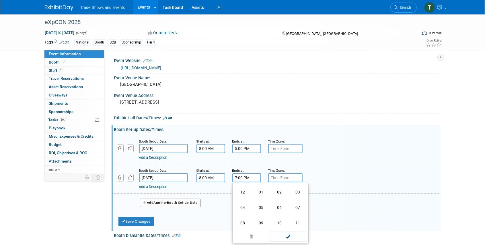
click at [279, 192] on td "02" at bounding box center [279, 192] width 18 height 15
type input "2:00 PM"
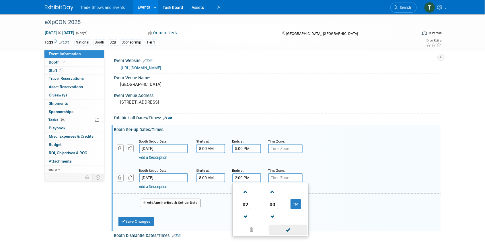
click at [286, 229] on span at bounding box center [288, 230] width 39 height 10
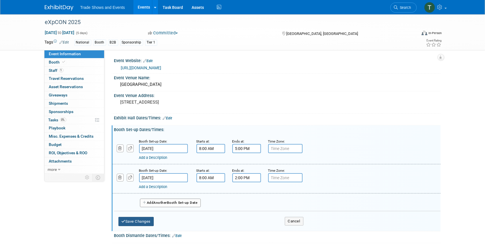
click at [142, 220] on button "Save Changes" at bounding box center [136, 221] width 36 height 9
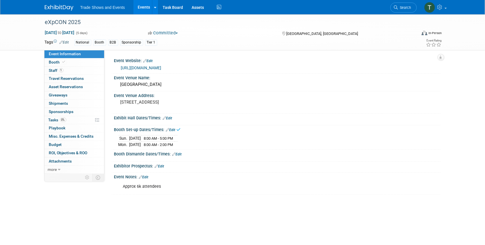
click at [169, 119] on link "Edit" at bounding box center [167, 118] width 9 height 4
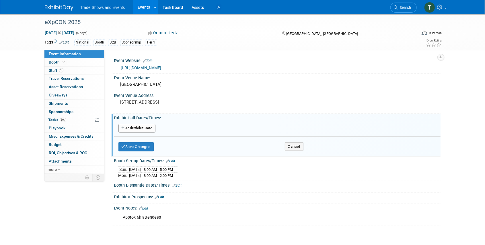
click at [145, 127] on button "Add Another Exhibit Date" at bounding box center [136, 128] width 37 height 9
select select "9"
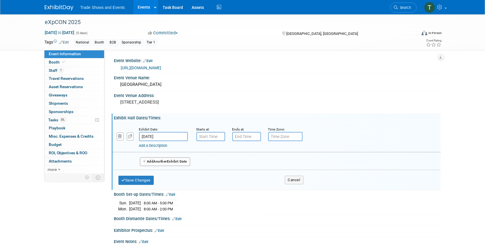
click at [162, 134] on input "Oct 19, 2025" at bounding box center [163, 136] width 49 height 9
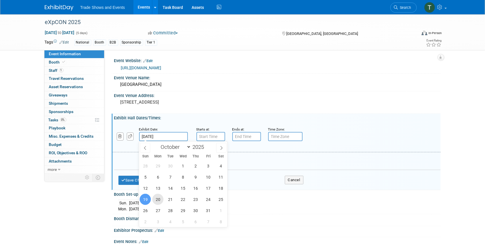
click at [155, 198] on span "20" at bounding box center [157, 199] width 11 height 11
type input "[DATE]"
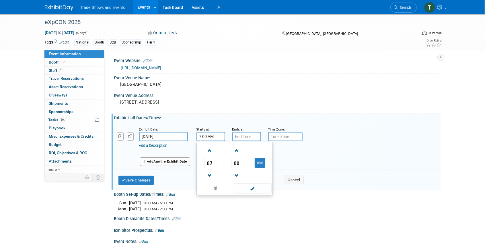
click at [210, 138] on input "7:00 AM" at bounding box center [210, 136] width 29 height 9
click at [212, 164] on span "07" at bounding box center [209, 163] width 11 height 10
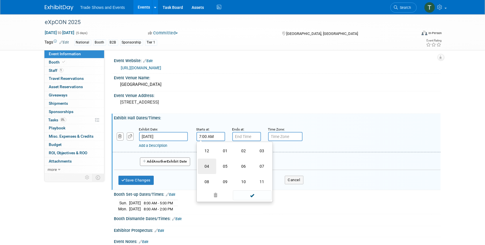
click at [206, 168] on td "04" at bounding box center [207, 166] width 18 height 15
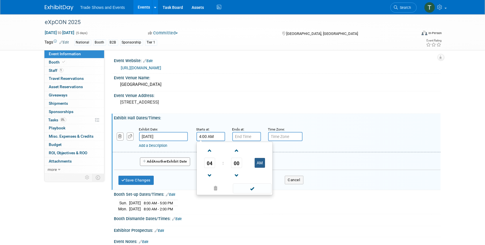
drag, startPoint x: 263, startPoint y: 162, endPoint x: 249, endPoint y: 140, distance: 25.9
click at [263, 162] on button "AM" at bounding box center [260, 163] width 10 height 10
type input "4:00 PM"
click at [247, 137] on input "7:00 PM" at bounding box center [246, 136] width 29 height 9
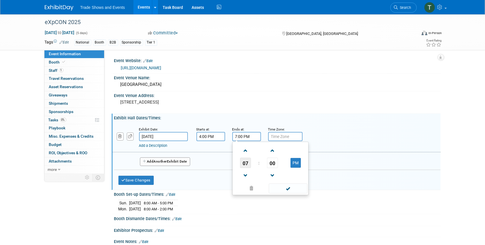
click at [245, 164] on span "07" at bounding box center [245, 163] width 11 height 10
click at [276, 166] on td "06" at bounding box center [279, 166] width 18 height 15
type input "6:00 PM"
click at [161, 162] on span "Another" at bounding box center [160, 162] width 13 height 4
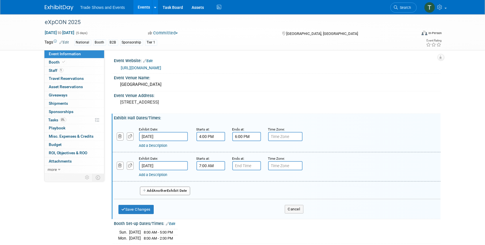
click at [211, 165] on input "7:00 AM" at bounding box center [210, 165] width 29 height 9
click at [206, 180] on span at bounding box center [210, 180] width 10 height 10
type input "8:00 AM"
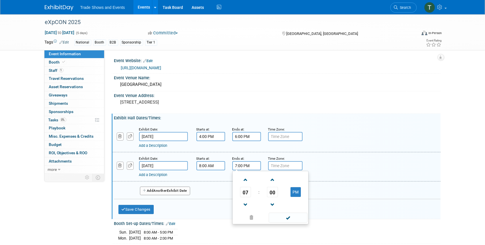
click at [244, 167] on input "7:00 PM" at bounding box center [246, 165] width 29 height 9
click at [247, 204] on span at bounding box center [246, 205] width 10 height 10
type input "6:00 PM"
click at [290, 215] on span at bounding box center [288, 218] width 39 height 10
click at [164, 189] on span "Another" at bounding box center [160, 191] width 13 height 4
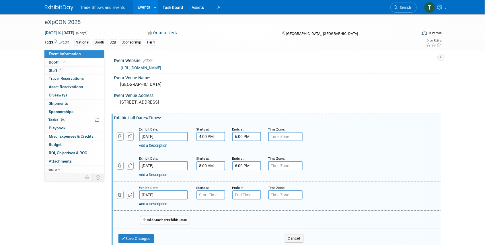
click at [207, 196] on input "text" at bounding box center [210, 195] width 29 height 9
click at [210, 209] on span at bounding box center [210, 209] width 10 height 10
type input "8:00 AM"
click at [245, 195] on input "7:00 PM" at bounding box center [246, 195] width 29 height 9
click at [244, 220] on span "07" at bounding box center [245, 221] width 11 height 10
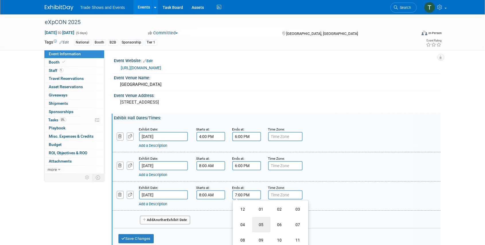
click at [260, 225] on td "05" at bounding box center [261, 224] width 18 height 15
type input "5:00 PM"
click at [138, 236] on button "Save Changes" at bounding box center [136, 238] width 36 height 9
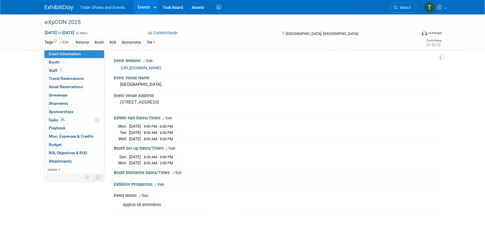
click at [179, 172] on link "Edit" at bounding box center [176, 173] width 9 height 4
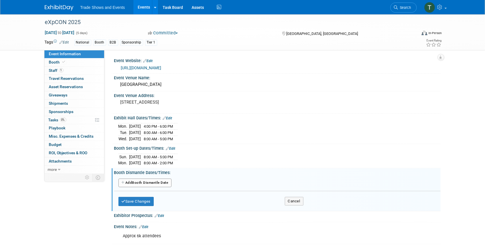
click at [145, 181] on button "Add Another Booth Dismantle Date" at bounding box center [144, 183] width 53 height 9
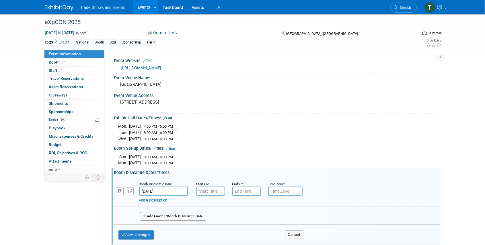
click at [155, 188] on input "Oct 23, 2025" at bounding box center [163, 191] width 49 height 9
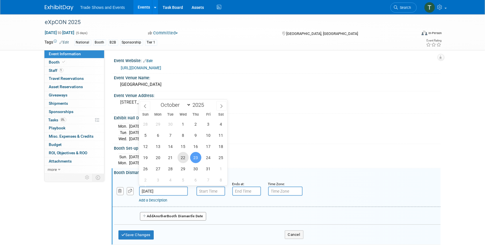
click at [183, 160] on span "22" at bounding box center [182, 157] width 11 height 11
type input "Oct 22, 2025"
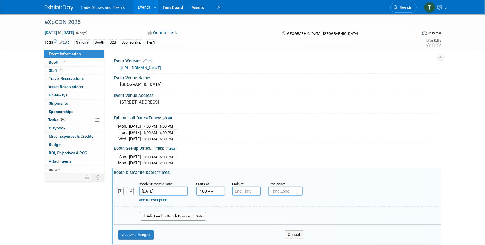
click at [203, 187] on input "7:00 AM" at bounding box center [210, 191] width 29 height 9
click at [210, 216] on span "07" at bounding box center [209, 218] width 11 height 10
click at [228, 220] on td "05" at bounding box center [225, 221] width 18 height 15
click at [258, 215] on button "AM" at bounding box center [260, 218] width 10 height 10
type input "5:00 PM"
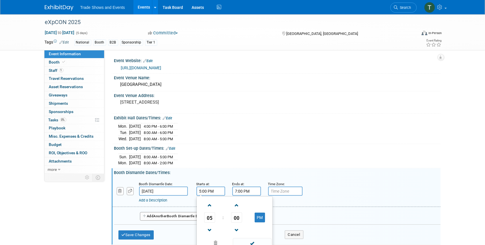
click at [246, 191] on input "7:00 PM" at bounding box center [246, 191] width 29 height 9
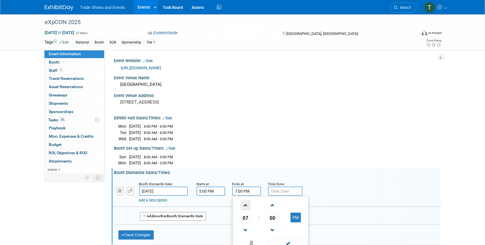
click at [247, 202] on span at bounding box center [246, 206] width 10 height 10
type input "9:00 PM"
click at [295, 240] on span at bounding box center [288, 243] width 39 height 10
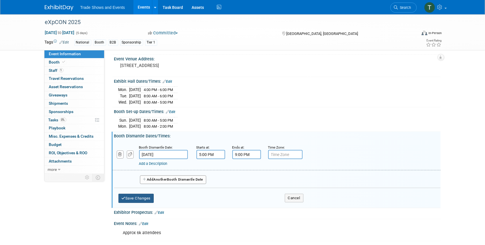
scroll to position [38, 0]
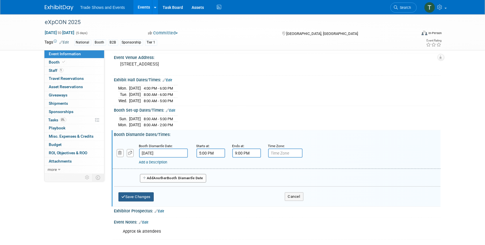
click at [135, 195] on button "Save Changes" at bounding box center [136, 197] width 36 height 9
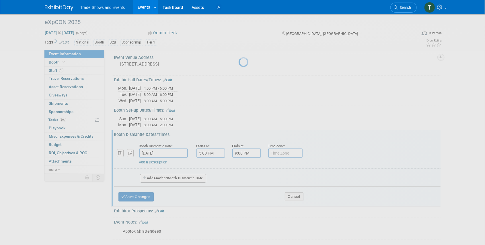
scroll to position [0, 0]
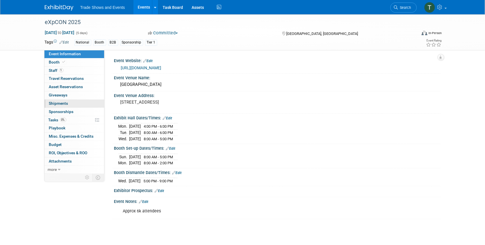
click at [59, 103] on span "Shipments 0" at bounding box center [58, 103] width 19 height 5
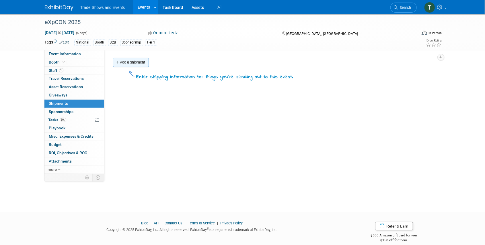
click at [128, 62] on link "Add a Shipment" at bounding box center [131, 62] width 36 height 9
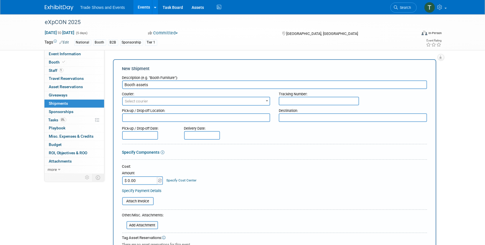
type input "Booth assets"
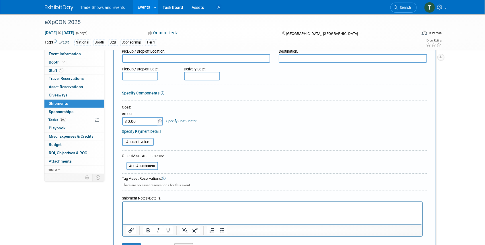
scroll to position [76, 0]
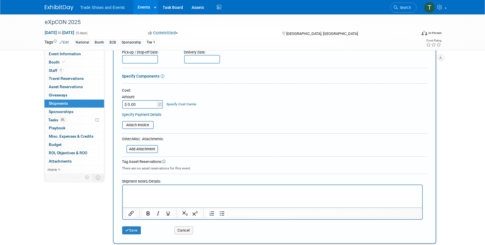
click at [133, 189] on p "Rich Text Area. Press ALT-0 for help." at bounding box center [272, 191] width 293 height 6
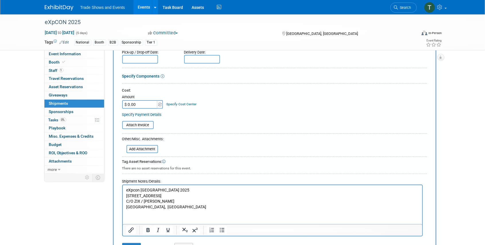
click at [163, 189] on p "eXpcon Miami 2025" at bounding box center [272, 191] width 293 height 6
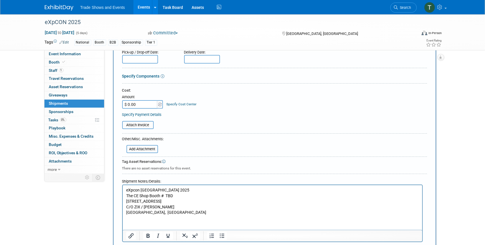
click at [170, 216] on html "eXpcon Miami 2025 The CE Shop Booth # TBD 7204 NW 84th Ave C/O ZIX / Freeman Me…" at bounding box center [271, 200] width 299 height 30
click at [179, 214] on p "Medley, FL 33166, USA" at bounding box center [272, 213] width 293 height 6
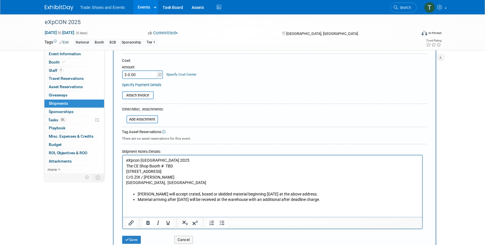
scroll to position [115, 0]
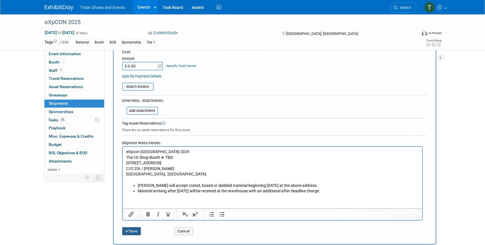
click at [132, 228] on button "Save" at bounding box center [131, 232] width 19 height 8
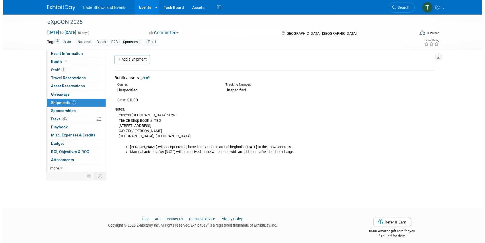
scroll to position [0, 0]
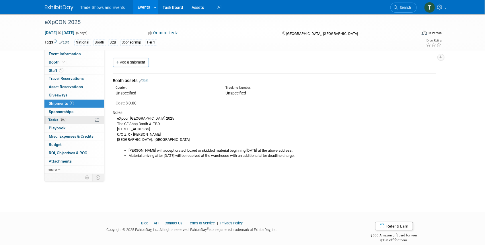
click at [53, 120] on span "Tasks 0%" at bounding box center [57, 120] width 18 height 5
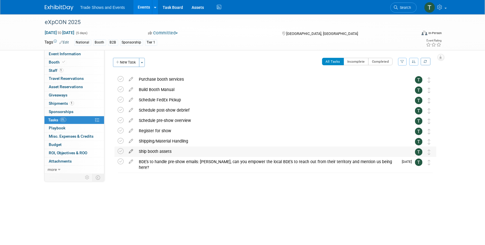
click at [130, 151] on icon at bounding box center [131, 150] width 10 height 7
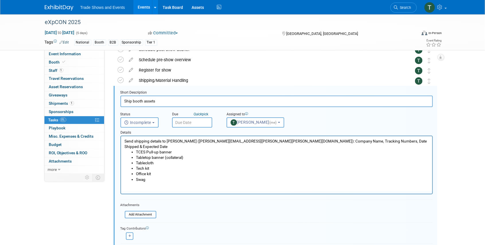
scroll to position [62, 0]
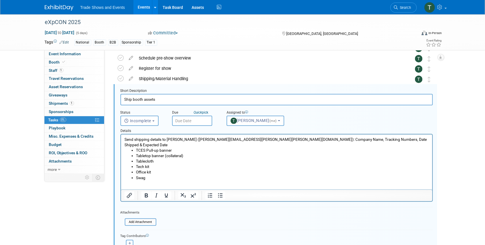
click at [187, 118] on input "text" at bounding box center [192, 121] width 40 height 10
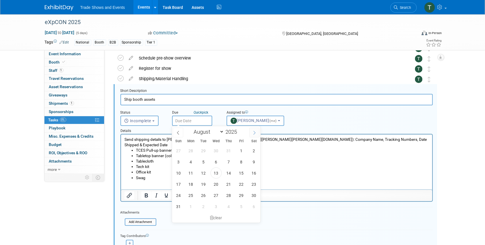
click at [257, 134] on span at bounding box center [254, 133] width 10 height 10
select select "9"
click at [243, 160] on span "10" at bounding box center [241, 162] width 11 height 11
type input "Oct 10, 2025"
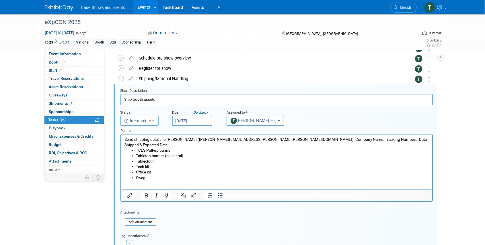
drag, startPoint x: 123, startPoint y: 140, endPoint x: 213, endPoint y: 141, distance: 89.4
click at [213, 141] on html "Send shipping details to Beth Berkheimer (beth.berkheimer@freeman.com): Company…" at bounding box center [276, 158] width 311 height 46
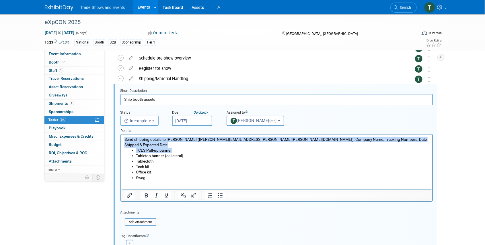
drag, startPoint x: 175, startPoint y: 146, endPoint x: 240, endPoint y: 272, distance: 142.3
click at [121, 137] on html "Send shipping details to Beth Berkheimer (beth.berkheimer@freeman.com): Company…" at bounding box center [276, 158] width 311 height 46
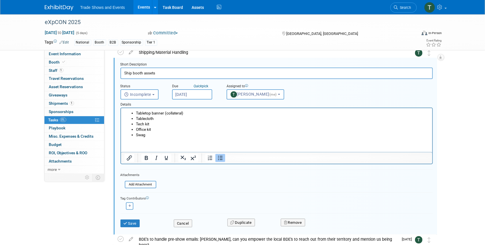
scroll to position [101, 0]
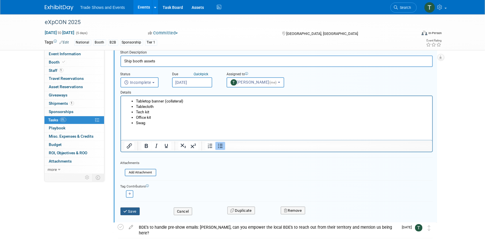
click at [129, 210] on button "Save" at bounding box center [129, 212] width 19 height 8
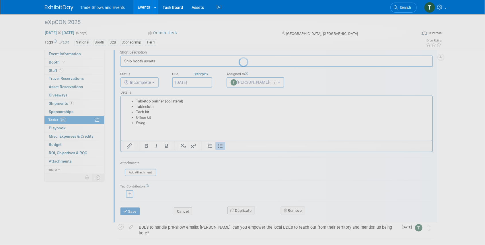
scroll to position [0, 0]
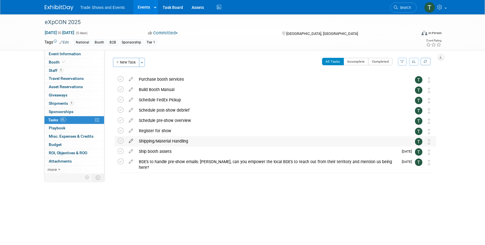
click at [131, 140] on icon at bounding box center [131, 139] width 10 height 7
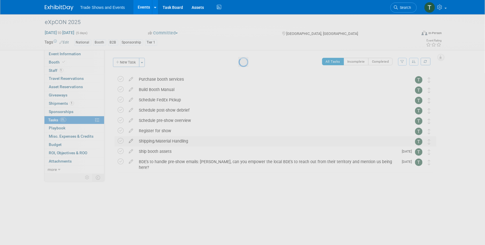
select select "7"
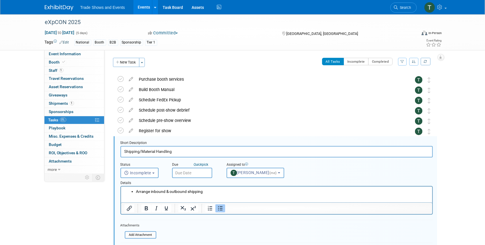
scroll to position [52, 0]
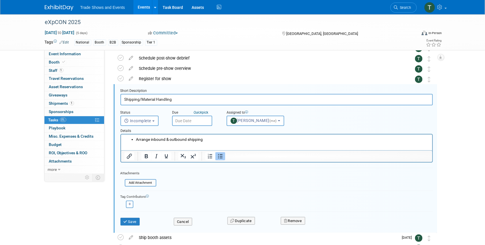
click at [192, 121] on input "text" at bounding box center [192, 121] width 40 height 10
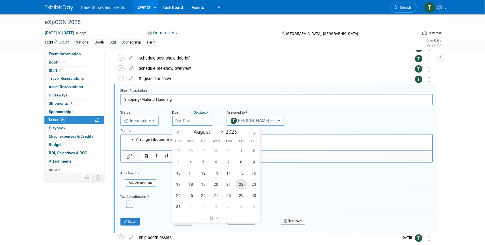
click at [243, 184] on span "22" at bounding box center [241, 184] width 11 height 11
type input "Aug 22, 2025"
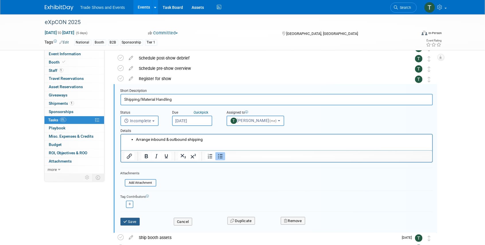
click at [134, 220] on button "Save" at bounding box center [129, 222] width 19 height 8
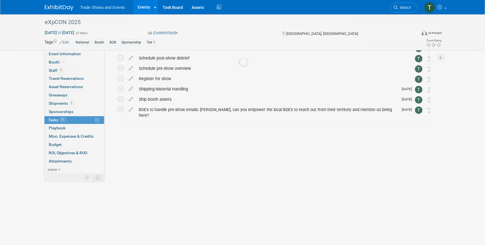
scroll to position [0, 0]
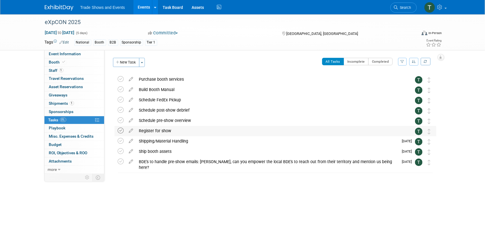
click at [120, 130] on icon at bounding box center [121, 131] width 6 height 6
click at [130, 77] on icon at bounding box center [131, 78] width 10 height 7
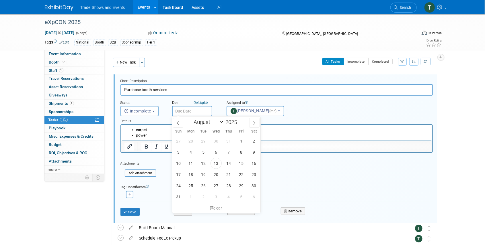
click at [187, 112] on input "text" at bounding box center [192, 111] width 40 height 10
click at [254, 123] on icon at bounding box center [254, 123] width 4 height 4
select select "8"
click at [243, 163] on span "19" at bounding box center [241, 163] width 11 height 11
type input "Sep 19, 2025"
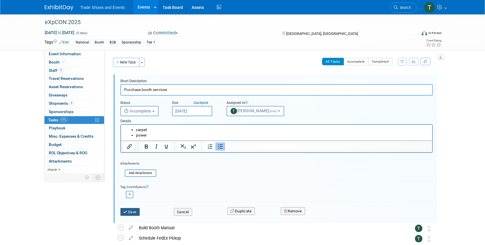
click at [134, 213] on button "Save" at bounding box center [129, 212] width 19 height 8
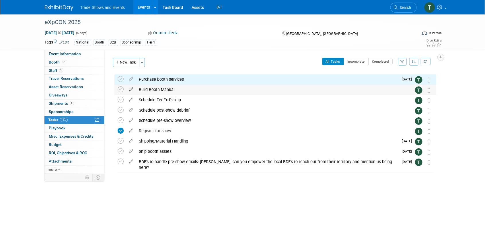
click at [130, 88] on icon at bounding box center [131, 88] width 10 height 7
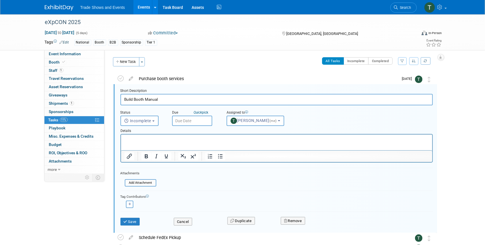
scroll to position [1, 0]
click at [191, 120] on input "text" at bounding box center [192, 121] width 40 height 10
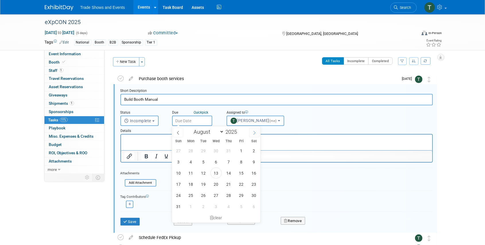
click at [252, 135] on span at bounding box center [254, 133] width 10 height 10
select select "9"
click at [241, 161] on span "10" at bounding box center [241, 162] width 11 height 11
type input "Oct 10, 2025"
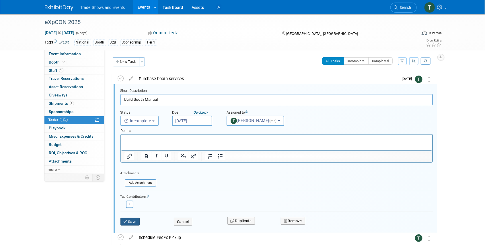
click at [136, 220] on button "Save" at bounding box center [129, 222] width 19 height 8
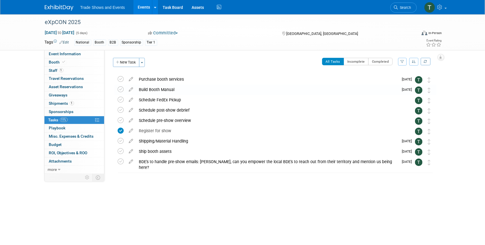
scroll to position [0, 0]
click at [132, 100] on icon at bounding box center [131, 98] width 10 height 7
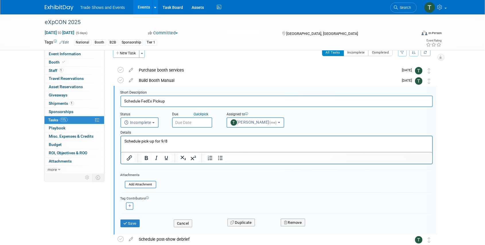
scroll to position [11, 0]
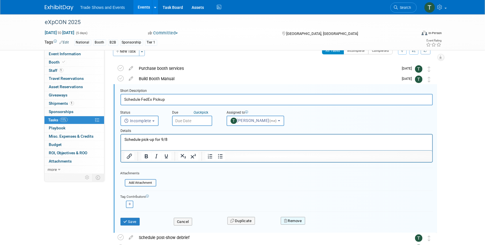
click at [297, 219] on button "Remove" at bounding box center [293, 221] width 24 height 8
click at [326, 225] on link "Yes" at bounding box center [324, 225] width 17 height 9
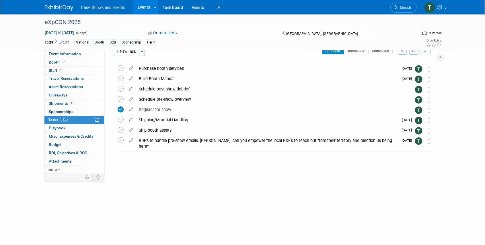
scroll to position [0, 0]
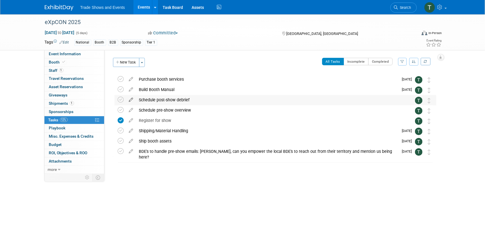
click at [130, 100] on icon at bounding box center [131, 98] width 10 height 7
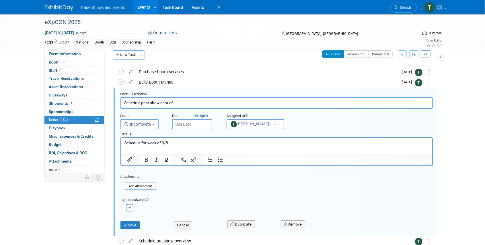
scroll to position [11, 0]
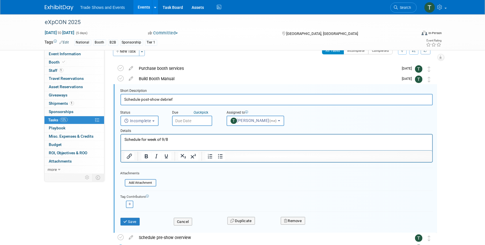
click at [197, 123] on input "text" at bounding box center [192, 121] width 40 height 10
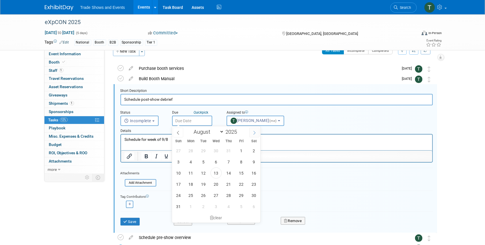
click at [253, 134] on icon at bounding box center [254, 133] width 4 height 4
select select "9"
click at [243, 161] on span "10" at bounding box center [241, 162] width 11 height 11
type input "Oct 10, 2025"
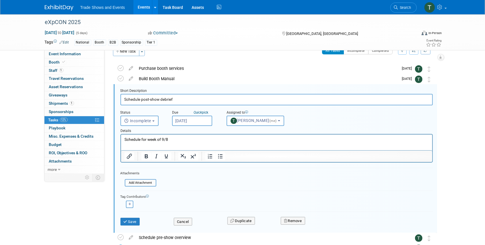
click at [172, 139] on p "Schedule for week of 9/8" at bounding box center [276, 139] width 304 height 5
click at [192, 117] on input "Oct 10, 2025" at bounding box center [192, 121] width 40 height 10
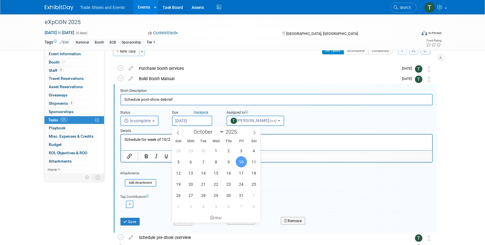
click at [170, 140] on p "Schedule for week of 10/2" at bounding box center [276, 139] width 304 height 5
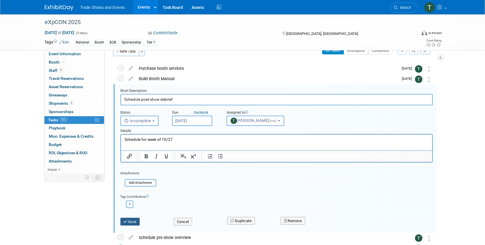
click at [128, 220] on button "Save" at bounding box center [129, 222] width 19 height 8
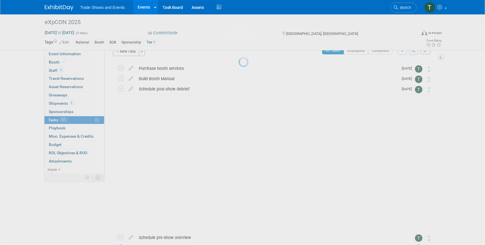
scroll to position [0, 0]
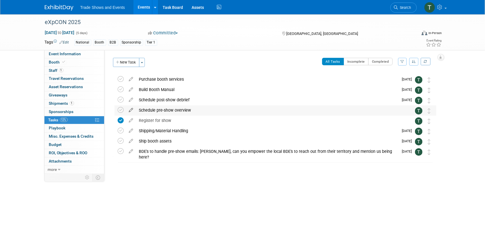
click at [130, 109] on icon at bounding box center [131, 108] width 10 height 7
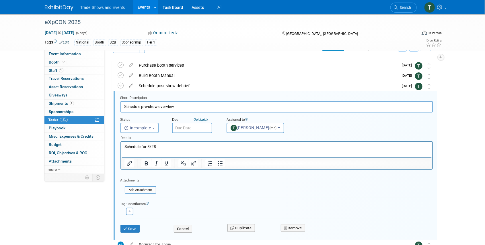
scroll to position [21, 0]
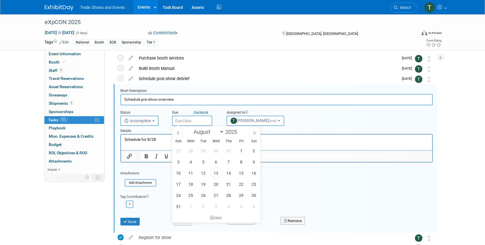
click at [189, 122] on input "text" at bounding box center [192, 121] width 40 height 10
click at [252, 132] on icon at bounding box center [254, 133] width 4 height 4
click at [253, 132] on icon at bounding box center [254, 133] width 4 height 4
select select "9"
click at [191, 160] on span "6" at bounding box center [190, 162] width 11 height 11
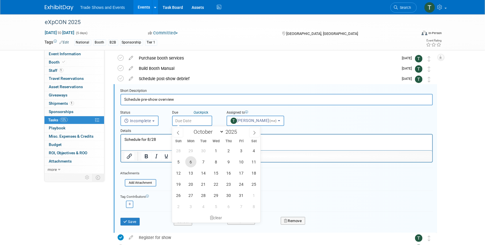
type input "Oct 6, 2025"
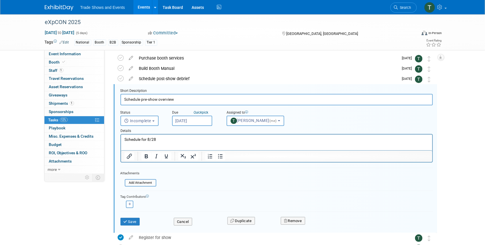
click at [156, 139] on p "Schedule for 8/28" at bounding box center [276, 139] width 304 height 5
click at [134, 221] on button "Save" at bounding box center [129, 222] width 19 height 8
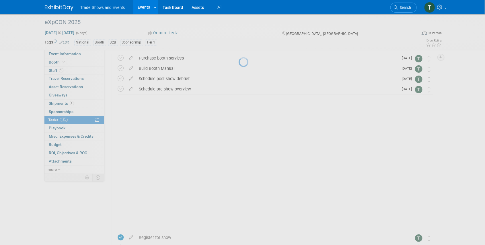
scroll to position [0, 0]
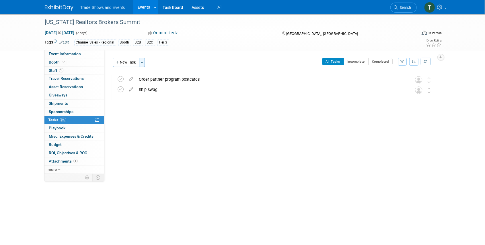
click at [142, 61] on button "Toggle Dropdown" at bounding box center [142, 62] width 6 height 9
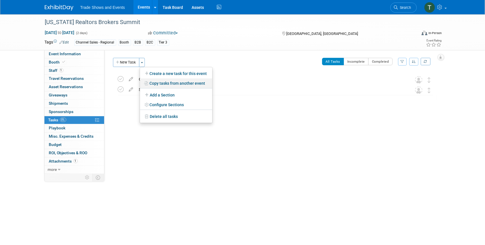
click at [167, 84] on link "Copy tasks from another event" at bounding box center [176, 84] width 72 height 10
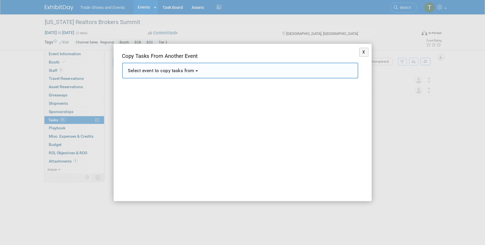
click at [175, 72] on span "Select event to copy tasks from" at bounding box center [161, 70] width 67 height 5
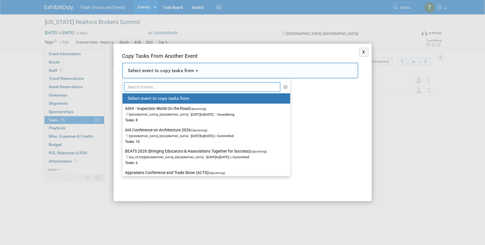
click at [165, 87] on input "text" at bounding box center [202, 87] width 157 height 10
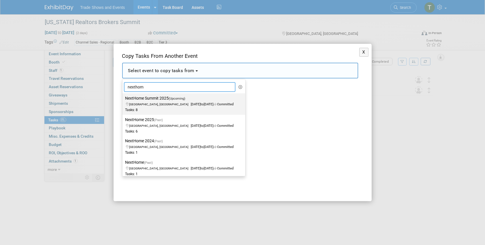
type input "nexthom"
click at [164, 102] on span "[GEOGRAPHIC_DATA], [GEOGRAPHIC_DATA] [DATE] to [DATE] Committed" at bounding box center [179, 102] width 108 height 10
click at [123, 100] on input "NextHome Summit 2025 (Upcoming) [GEOGRAPHIC_DATA], [GEOGRAPHIC_DATA] [DATE] to …" at bounding box center [122, 99] width 4 height 4
select select "11125558"
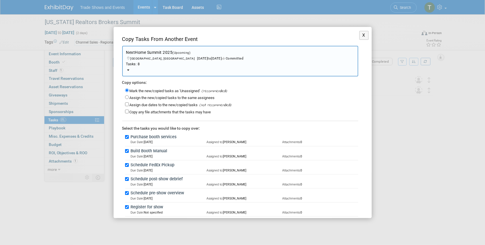
click at [140, 97] on label "Assign the new/copied tasks to the same assignees" at bounding box center [172, 98] width 85 height 4
click at [129, 97] on input "Assign the new/copied tasks to the same assignees" at bounding box center [127, 97] width 4 height 4
radio input "true"
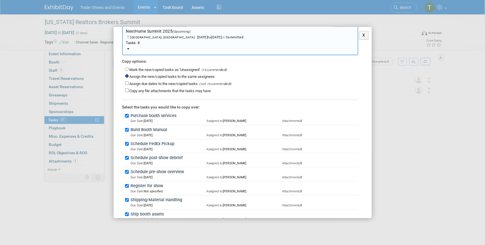
scroll to position [52, 0]
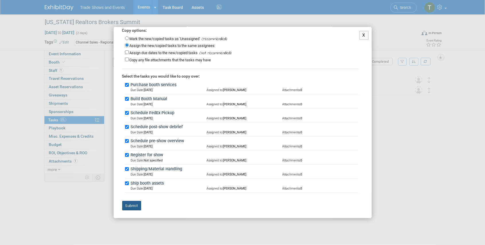
click at [131, 207] on button "Submit" at bounding box center [131, 206] width 19 height 10
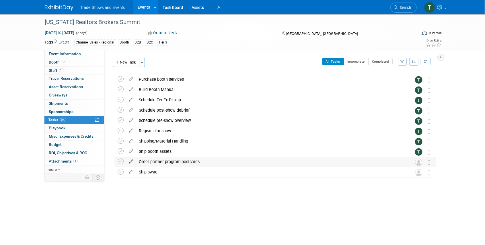
click at [131, 161] on icon at bounding box center [131, 160] width 10 height 7
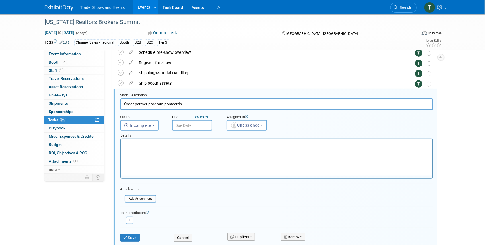
scroll to position [0, 0]
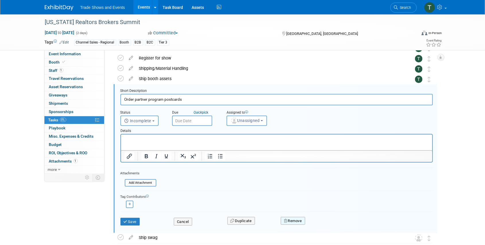
click at [297, 222] on button "Remove" at bounding box center [293, 221] width 24 height 8
click at [323, 226] on link "Yes" at bounding box center [324, 225] width 17 height 9
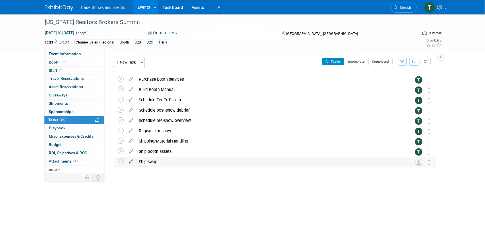
click at [132, 162] on icon at bounding box center [131, 160] width 10 height 7
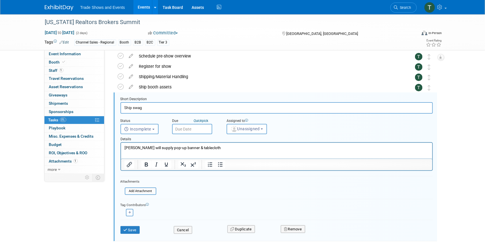
scroll to position [73, 0]
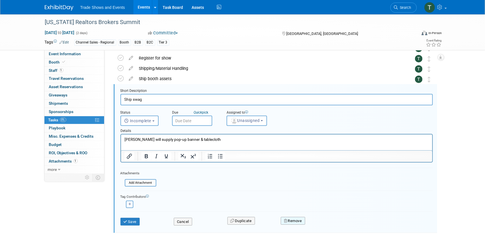
click at [299, 218] on button "Remove" at bounding box center [293, 221] width 24 height 8
click at [327, 226] on link "Yes" at bounding box center [324, 225] width 17 height 9
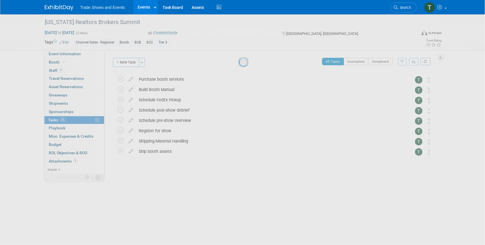
scroll to position [0, 0]
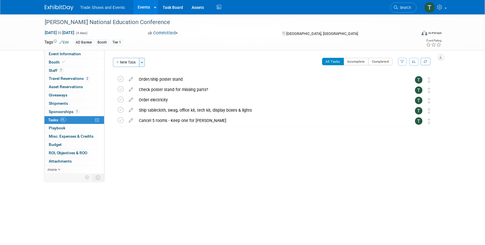
click at [142, 62] on span "button" at bounding box center [142, 62] width 2 height 1
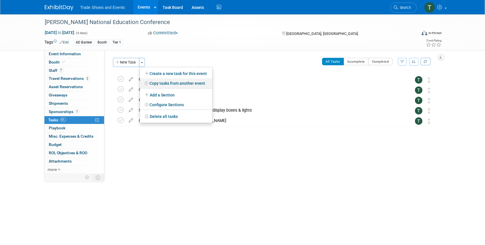
click at [169, 81] on link "Copy tasks from another event" at bounding box center [176, 84] width 72 height 10
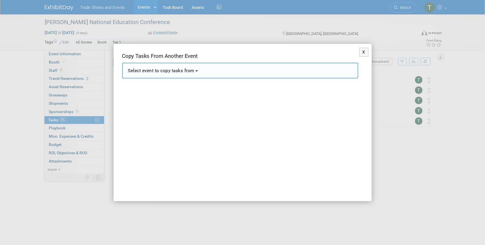
click at [200, 75] on button "Select event to copy tasks from" at bounding box center [240, 71] width 236 height 16
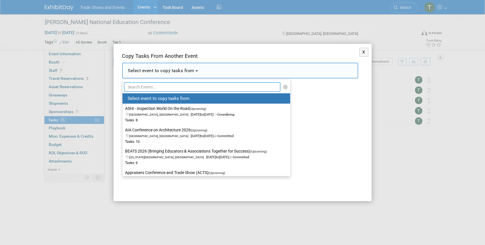
click at [188, 88] on input "text" at bounding box center [202, 87] width 157 height 10
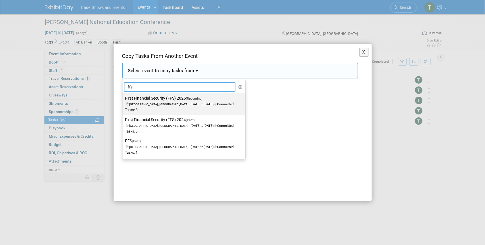
type input "ffs"
click at [181, 105] on span "[GEOGRAPHIC_DATA], [GEOGRAPHIC_DATA] [DATE] to [DATE] Committed" at bounding box center [179, 102] width 108 height 10
click at [123, 100] on input "First Financial Security (FFS) 2025 (Upcoming) [GEOGRAPHIC_DATA], [GEOGRAPHIC_D…" at bounding box center [122, 99] width 4 height 4
select select "11128452"
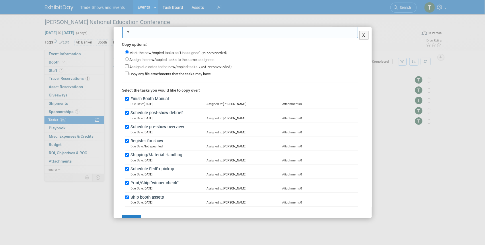
scroll to position [52, 0]
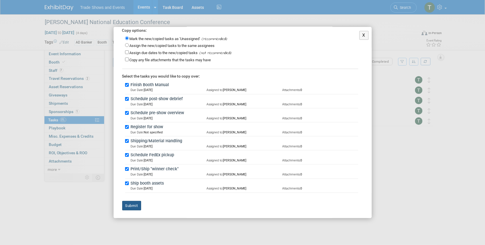
click at [130, 205] on button "Submit" at bounding box center [131, 206] width 19 height 10
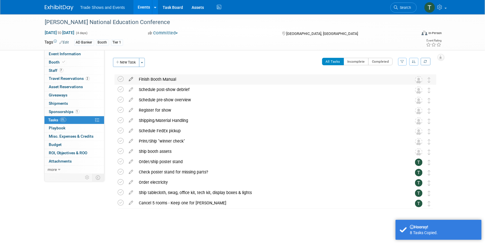
click at [131, 78] on icon at bounding box center [131, 78] width 10 height 7
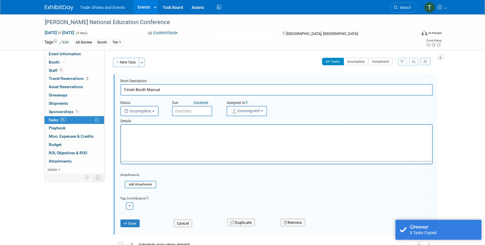
scroll to position [0, 0]
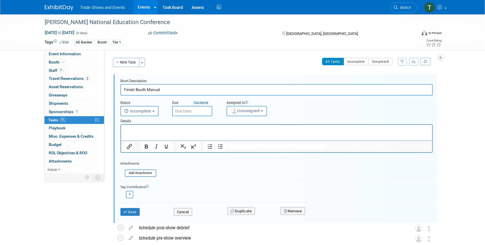
drag, startPoint x: 136, startPoint y: 89, endPoint x: 119, endPoint y: 89, distance: 17.5
click at [119, 89] on form "Short Description Finish Booth Manual Status <i class="far fa-clock" style="pad…" at bounding box center [276, 150] width 321 height 143
type input "Build Booth Manual"
click at [137, 212] on button "Save" at bounding box center [129, 212] width 19 height 8
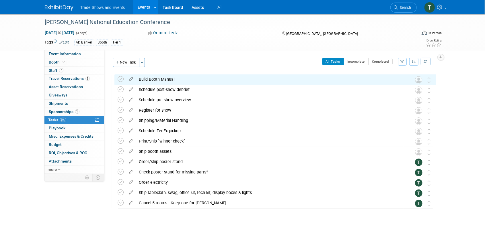
click at [131, 77] on icon at bounding box center [131, 78] width 10 height 7
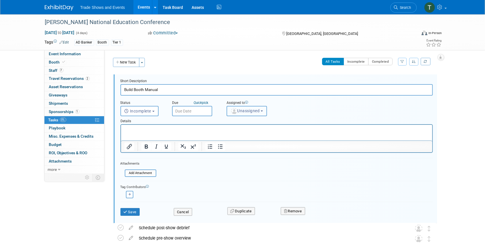
click at [242, 109] on span "Unassigned" at bounding box center [244, 111] width 29 height 5
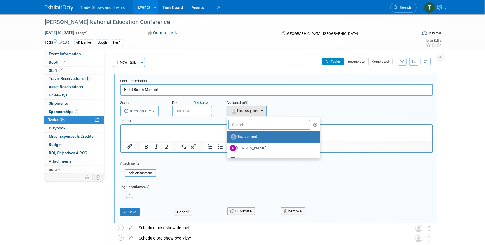
click at [247, 126] on input "text" at bounding box center [269, 125] width 82 height 10
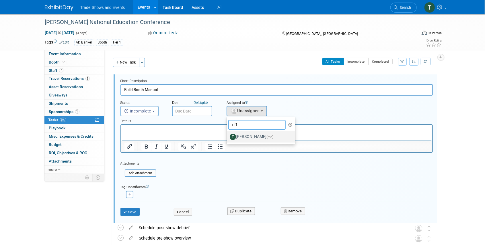
type input "tiff"
click at [245, 135] on label "[PERSON_NAME] (me)" at bounding box center [260, 136] width 60 height 9
click at [228, 135] on input "[PERSON_NAME] (me)" at bounding box center [226, 136] width 4 height 4
select select "6f338f51-de39-4534-b021-75e697bcb1c3"
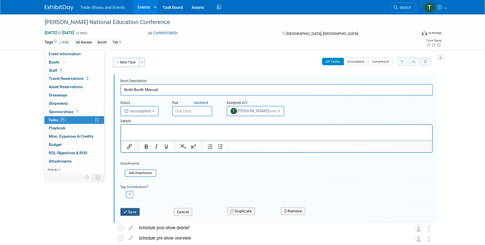
click at [136, 211] on button "Save" at bounding box center [129, 212] width 19 height 8
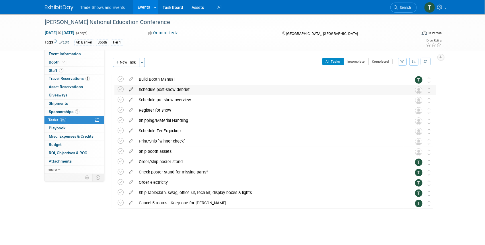
click at [130, 89] on icon at bounding box center [131, 88] width 10 height 7
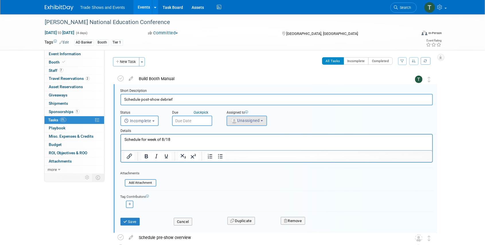
scroll to position [1, 0]
click at [245, 120] on span "Unassigned" at bounding box center [244, 120] width 29 height 5
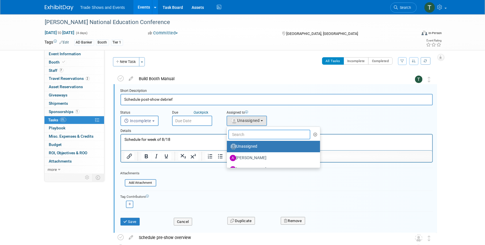
click at [244, 133] on input "text" at bounding box center [269, 135] width 82 height 10
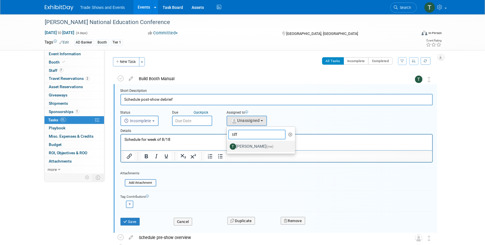
type input "tiff"
drag, startPoint x: 244, startPoint y: 146, endPoint x: 77, endPoint y: 9, distance: 215.9
click at [244, 146] on label "[PERSON_NAME] (me)" at bounding box center [260, 146] width 60 height 9
click at [228, 146] on input "[PERSON_NAME] (me)" at bounding box center [226, 146] width 4 height 4
select select "6f338f51-de39-4534-b021-75e697bcb1c3"
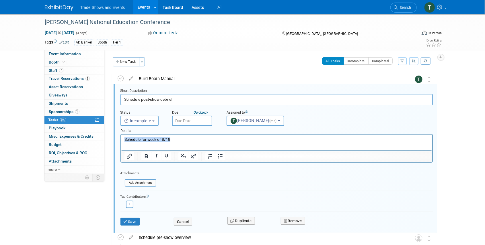
drag, startPoint x: 183, startPoint y: 140, endPoint x: 116, endPoint y: 132, distance: 67.3
click at [121, 135] on html "Schedule for week of 8/18" at bounding box center [276, 139] width 311 height 8
click at [127, 218] on button "Save" at bounding box center [129, 222] width 19 height 8
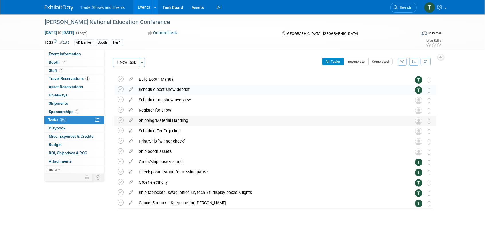
scroll to position [0, 0]
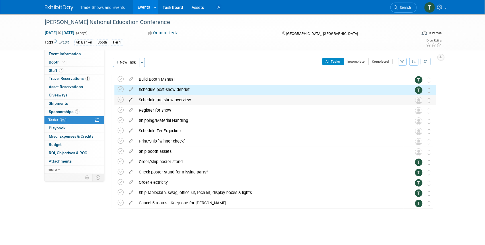
click at [131, 99] on icon at bounding box center [131, 98] width 10 height 7
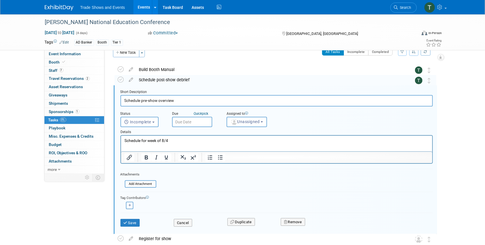
scroll to position [11, 0]
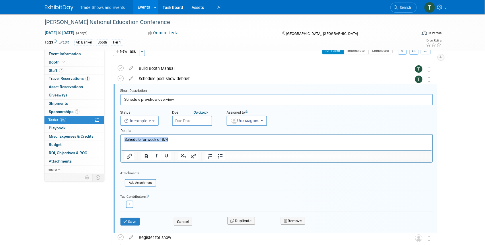
drag, startPoint x: 171, startPoint y: 139, endPoint x: 104, endPoint y: 142, distance: 67.4
click at [121, 142] on html "Schedule for week of 8/4" at bounding box center [276, 139] width 311 height 8
click at [248, 123] on button "Unassigned" at bounding box center [246, 121] width 41 height 10
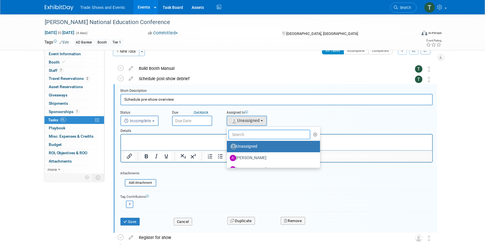
click at [246, 133] on input "text" at bounding box center [269, 135] width 82 height 10
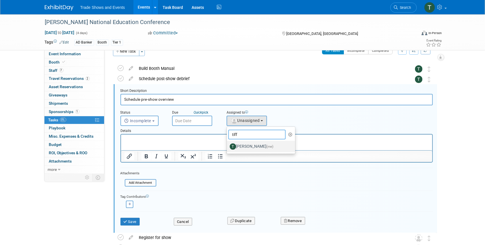
type input "tiff"
click at [246, 144] on label "Tiff Wagner (me)" at bounding box center [260, 146] width 60 height 9
click at [228, 144] on input "Tiff Wagner (me)" at bounding box center [226, 146] width 4 height 4
select select "6f338f51-de39-4534-b021-75e697bcb1c3"
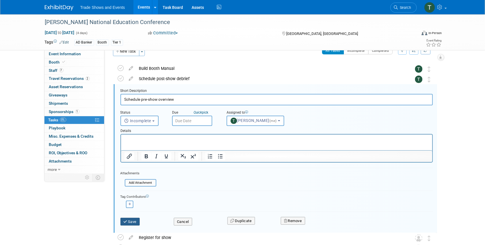
click at [124, 220] on icon "submit" at bounding box center [126, 222] width 5 height 4
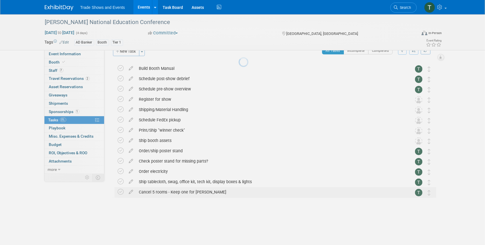
scroll to position [0, 0]
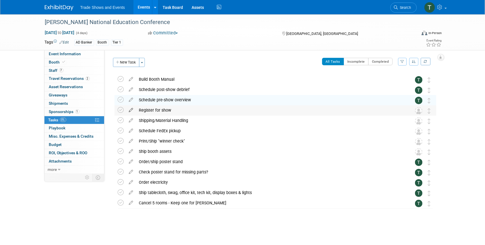
click at [130, 110] on icon at bounding box center [131, 108] width 10 height 7
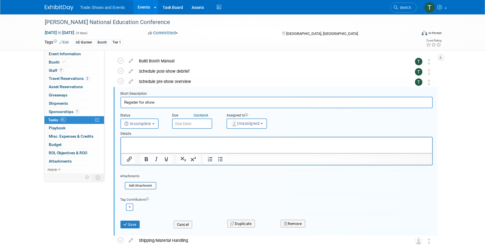
scroll to position [21, 0]
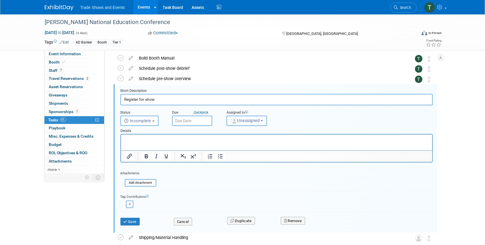
click at [256, 120] on span "Unassigned" at bounding box center [244, 120] width 29 height 5
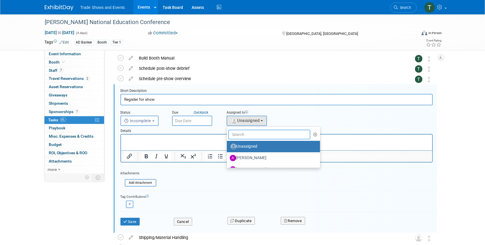
click at [254, 134] on input "text" at bounding box center [269, 135] width 82 height 10
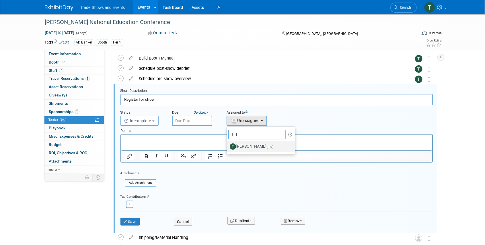
type input "tiff"
click at [247, 147] on label "Tiff Wagner (me)" at bounding box center [260, 146] width 60 height 9
click at [228, 147] on input "Tiff Wagner (me)" at bounding box center [226, 146] width 4 height 4
select select "6f338f51-de39-4534-b021-75e697bcb1c3"
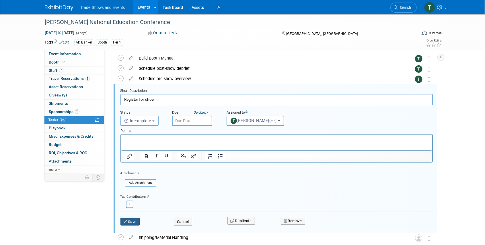
click at [136, 219] on button "Save" at bounding box center [129, 222] width 19 height 8
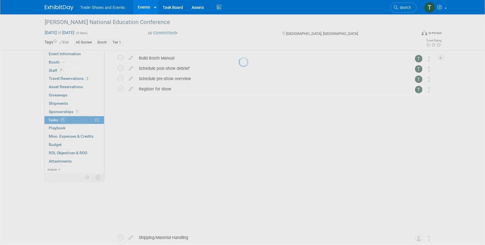
scroll to position [0, 0]
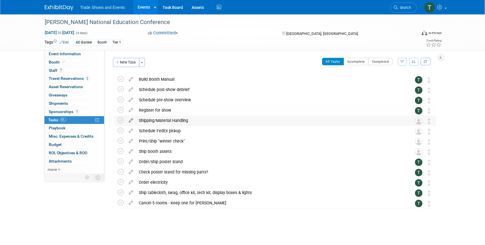
click at [131, 120] on icon at bounding box center [131, 119] width 10 height 7
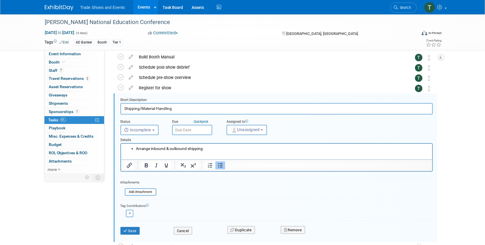
scroll to position [32, 0]
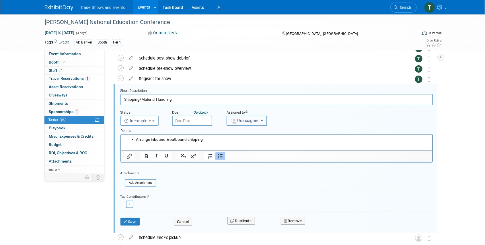
click at [241, 121] on span "Unassigned" at bounding box center [244, 120] width 29 height 5
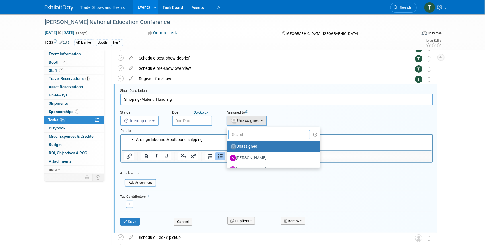
click at [241, 135] on input "text" at bounding box center [269, 135] width 82 height 10
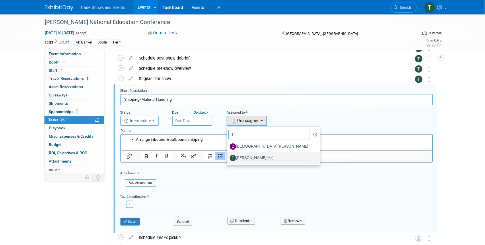
type input "ti"
click at [235, 157] on img at bounding box center [233, 158] width 6 height 6
click at [228, 157] on input "Tiff Wagner (me)" at bounding box center [226, 158] width 4 height 4
select select "6f338f51-de39-4534-b021-75e697bcb1c3"
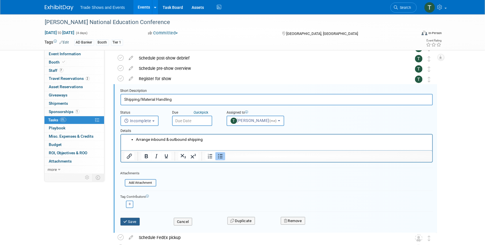
click at [130, 220] on button "Save" at bounding box center [129, 222] width 19 height 8
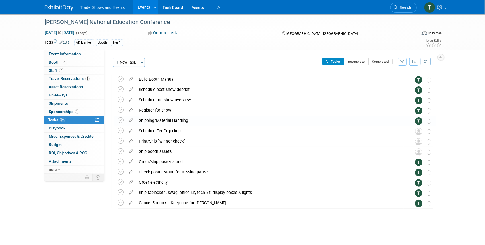
scroll to position [0, 0]
click at [131, 131] on icon at bounding box center [131, 129] width 10 height 7
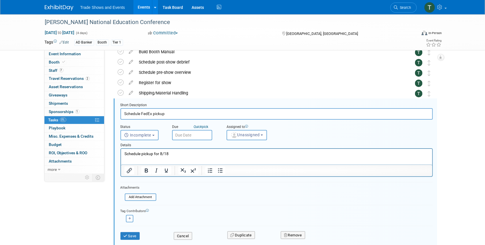
scroll to position [42, 0]
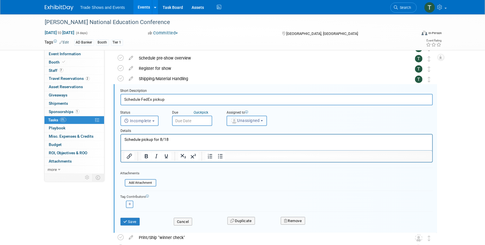
click at [255, 124] on button "Unassigned" at bounding box center [246, 121] width 41 height 10
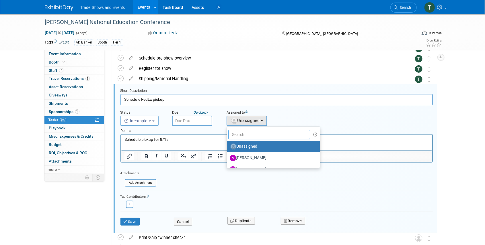
click at [251, 134] on input "text" at bounding box center [269, 135] width 82 height 10
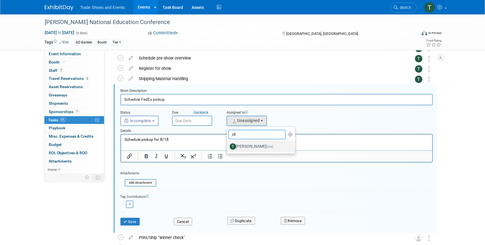
type input "tif"
click at [253, 143] on label "Tiff Wagner (me)" at bounding box center [260, 146] width 60 height 9
click at [228, 144] on input "Tiff Wagner (me)" at bounding box center [226, 146] width 4 height 4
select select "6f338f51-de39-4534-b021-75e697bcb1c3"
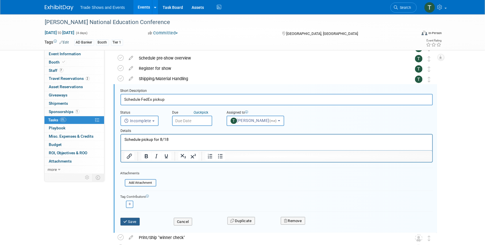
click at [132, 222] on button "Save" at bounding box center [129, 222] width 19 height 8
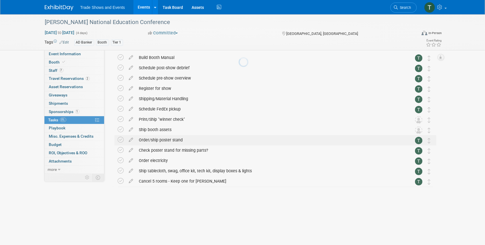
scroll to position [0, 0]
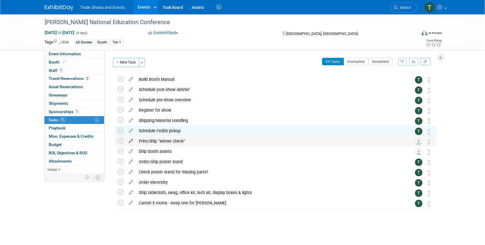
click at [131, 142] on icon at bounding box center [131, 139] width 10 height 7
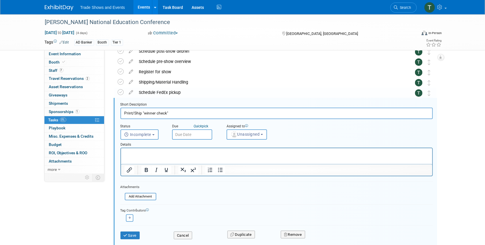
scroll to position [52, 0]
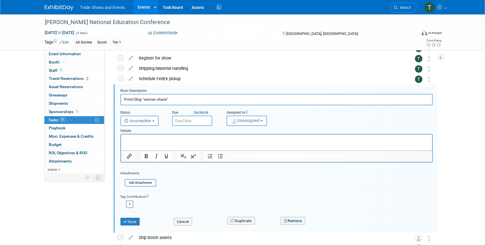
click at [299, 220] on button "Remove" at bounding box center [293, 221] width 24 height 8
click at [324, 225] on link "Yes" at bounding box center [324, 225] width 17 height 9
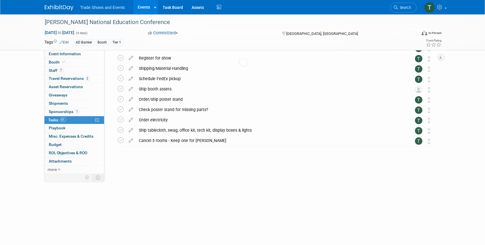
scroll to position [0, 0]
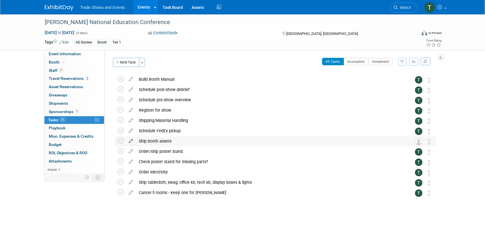
click at [131, 140] on icon at bounding box center [131, 139] width 10 height 7
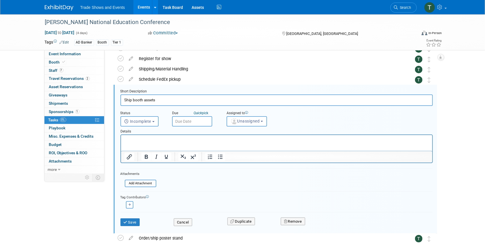
scroll to position [52, 0]
click at [248, 121] on span "Unassigned" at bounding box center [244, 120] width 29 height 5
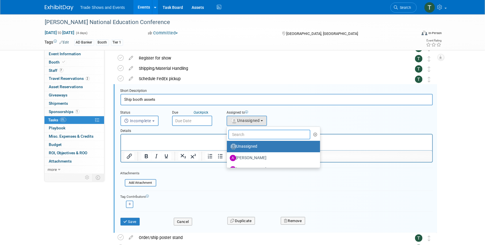
click at [245, 131] on input "text" at bounding box center [269, 135] width 82 height 10
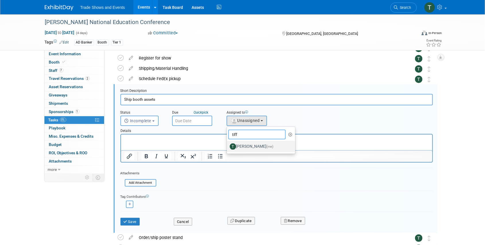
type input "tiff"
drag, startPoint x: 250, startPoint y: 147, endPoint x: 128, endPoint y: 13, distance: 181.4
click at [250, 147] on label "Tiff Wagner (me)" at bounding box center [260, 146] width 60 height 9
click at [228, 147] on input "Tiff Wagner (me)" at bounding box center [226, 146] width 4 height 4
select select "6f338f51-de39-4534-b021-75e697bcb1c3"
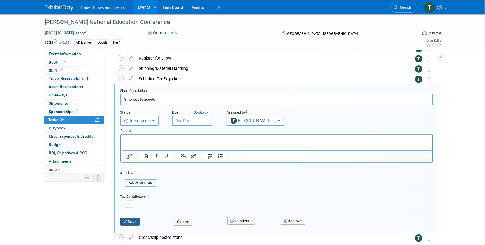
click at [129, 223] on button "Save" at bounding box center [129, 222] width 19 height 8
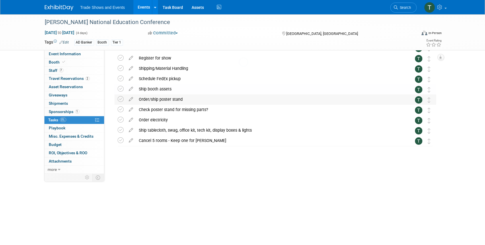
scroll to position [0, 0]
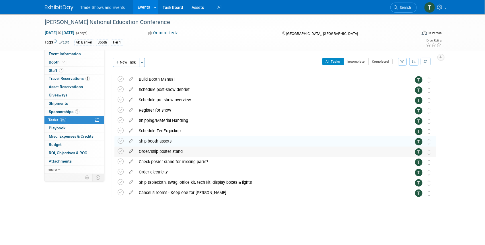
click at [131, 152] on icon at bounding box center [131, 150] width 10 height 7
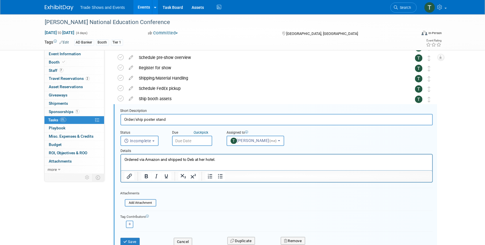
scroll to position [62, 0]
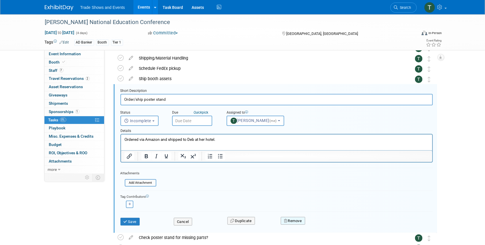
click at [294, 221] on button "Remove" at bounding box center [293, 221] width 24 height 8
click at [326, 224] on link "Yes" at bounding box center [324, 225] width 17 height 9
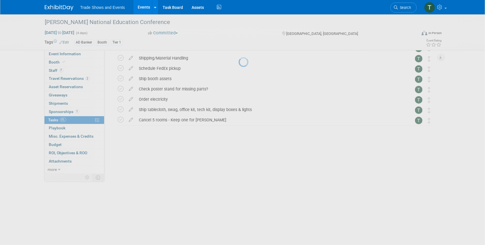
scroll to position [0, 0]
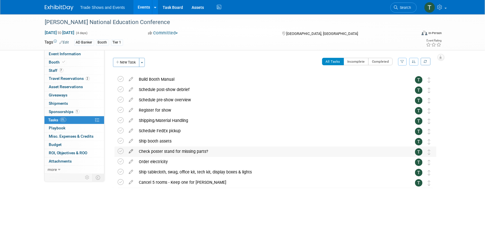
click at [130, 152] on icon at bounding box center [131, 150] width 10 height 7
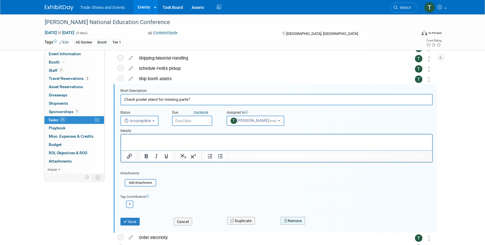
click at [298, 219] on button "Remove" at bounding box center [293, 221] width 24 height 8
click at [329, 225] on link "Yes" at bounding box center [324, 225] width 17 height 9
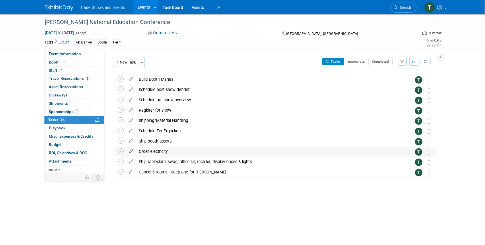
click at [131, 152] on icon at bounding box center [131, 150] width 10 height 7
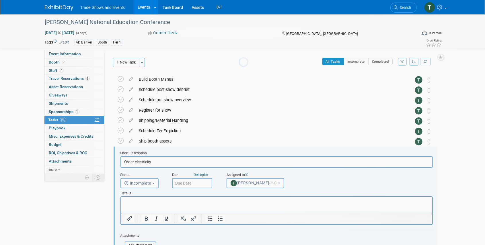
scroll to position [42, 0]
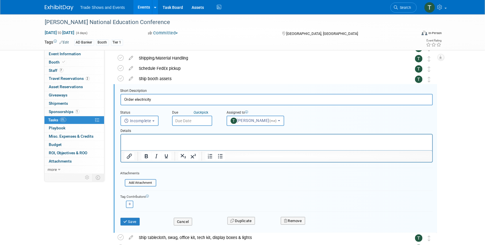
drag, startPoint x: 155, startPoint y: 99, endPoint x: 135, endPoint y: 100, distance: 20.7
click at [135, 100] on input "Order electricity" at bounding box center [276, 99] width 312 height 11
type input "Order booth services"
click at [132, 220] on button "Save" at bounding box center [129, 222] width 19 height 8
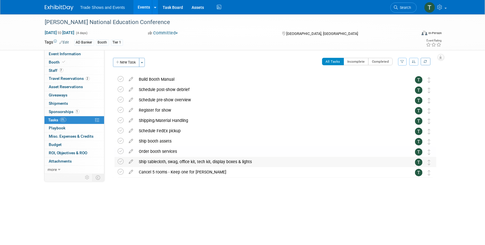
scroll to position [0, 0]
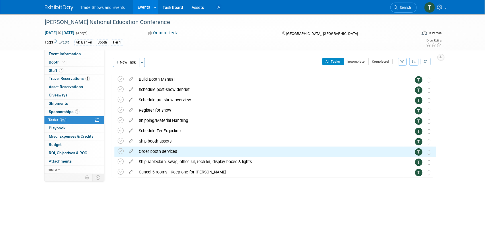
click at [132, 161] on icon at bounding box center [131, 160] width 10 height 7
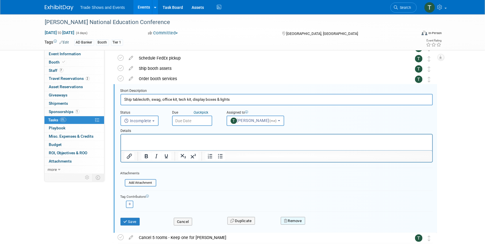
click at [299, 222] on button "Remove" at bounding box center [293, 221] width 24 height 8
click at [323, 224] on link "Yes" at bounding box center [324, 225] width 17 height 9
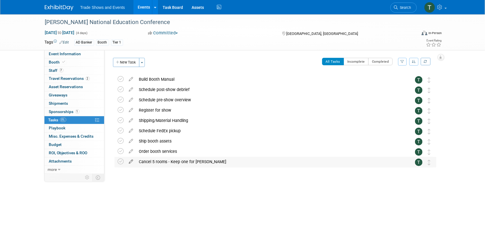
click at [131, 162] on icon at bounding box center [131, 160] width 10 height 7
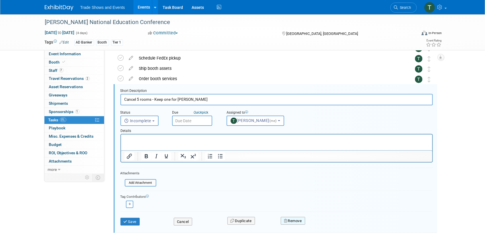
click at [288, 219] on icon "button" at bounding box center [286, 221] width 4 height 4
click at [329, 224] on link "Yes" at bounding box center [324, 225] width 17 height 9
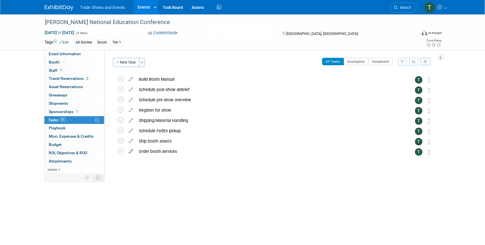
click at [131, 151] on icon at bounding box center [131, 150] width 10 height 7
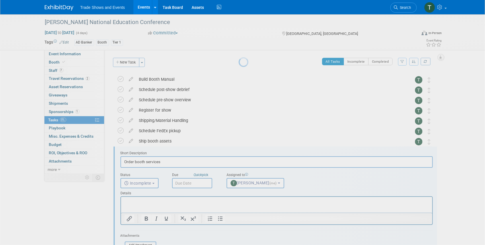
scroll to position [44, 0]
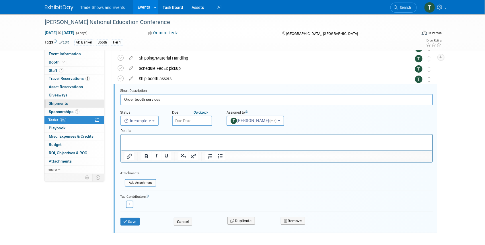
drag, startPoint x: 134, startPoint y: 99, endPoint x: 103, endPoint y: 100, distance: 31.0
click at [103, 100] on div "Event Information Event Info Booth Booth 7 Staff 7 Staff 2 Travel Reservations …" at bounding box center [242, 104] width 404 height 305
type input "Purchase booth services"
click at [134, 222] on button "Save" at bounding box center [129, 222] width 19 height 8
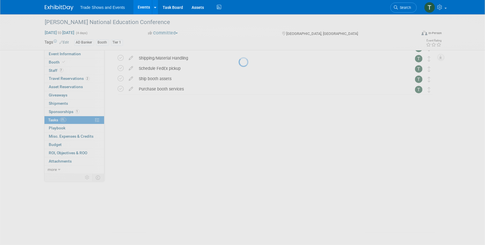
scroll to position [0, 0]
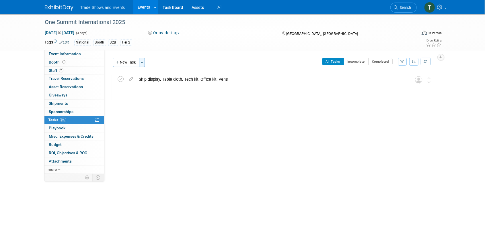
click at [140, 62] on button "Toggle Dropdown" at bounding box center [142, 62] width 6 height 9
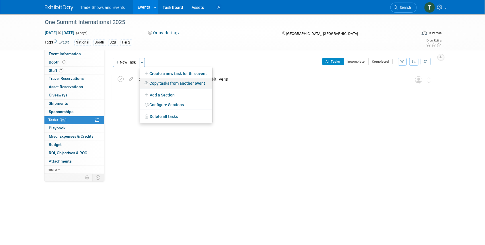
click at [157, 83] on link "Copy tasks from another event" at bounding box center [176, 84] width 72 height 10
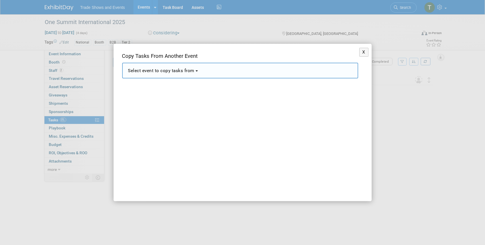
click at [173, 71] on span "Select event to copy tasks from" at bounding box center [161, 70] width 67 height 5
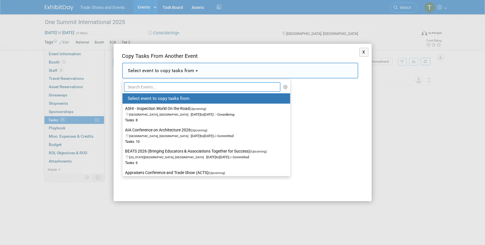
click at [156, 88] on input "text" at bounding box center [202, 87] width 157 height 10
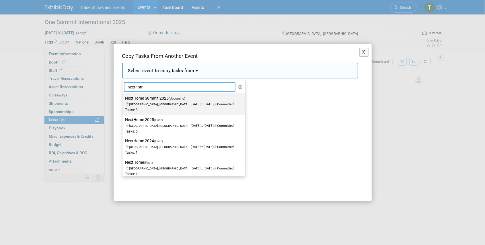
type input "nexthom"
click at [155, 97] on label "NextHome Summit 2025 (Upcoming) [GEOGRAPHIC_DATA], [GEOGRAPHIC_DATA] [DATE] to …" at bounding box center [182, 104] width 114 height 19
click at [123, 97] on input "NextHome Summit 2025 (Upcoming) [GEOGRAPHIC_DATA], [GEOGRAPHIC_DATA] [DATE] to …" at bounding box center [122, 99] width 4 height 4
select select "11125558"
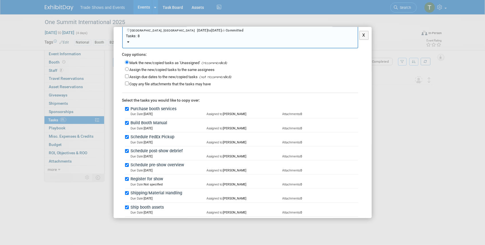
scroll to position [38, 0]
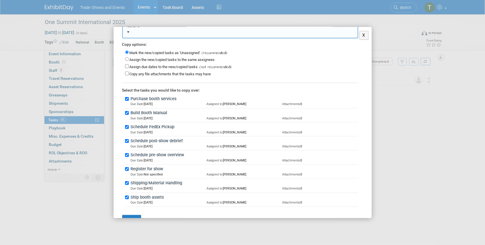
click at [130, 59] on label "Assign the new/copied tasks to the same assignees" at bounding box center [172, 60] width 85 height 4
click at [129, 59] on input "Assign the new/copied tasks to the same assignees" at bounding box center [127, 59] width 4 height 4
radio input "true"
click at [132, 217] on button "Submit" at bounding box center [131, 220] width 19 height 10
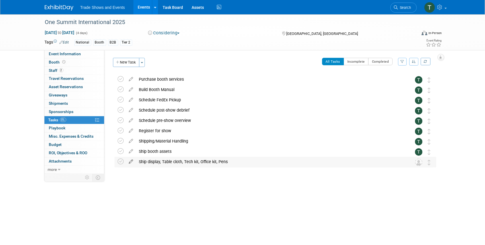
click at [131, 162] on icon at bounding box center [131, 160] width 10 height 7
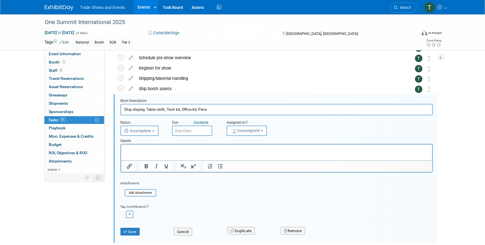
scroll to position [0, 0]
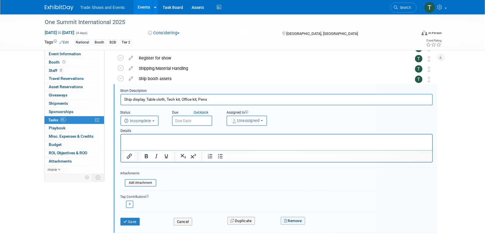
click at [290, 218] on button "Remove" at bounding box center [293, 221] width 24 height 8
click at [326, 226] on link "Yes" at bounding box center [324, 225] width 17 height 9
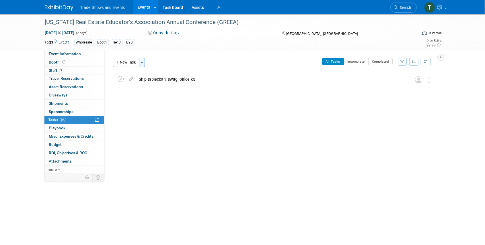
click at [143, 62] on span "button" at bounding box center [142, 62] width 2 height 1
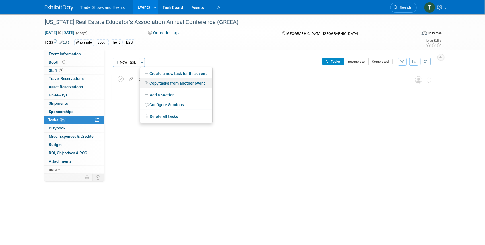
click at [171, 81] on link "Copy tasks from another event" at bounding box center [176, 84] width 72 height 10
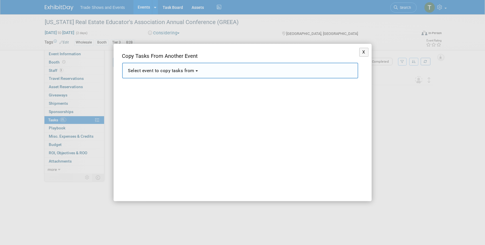
click at [198, 68] on button "Select event to copy tasks from" at bounding box center [240, 71] width 236 height 16
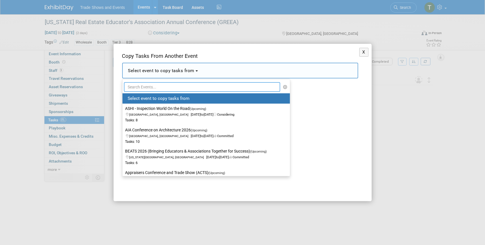
click at [183, 86] on input "text" at bounding box center [202, 87] width 157 height 10
type input "next"
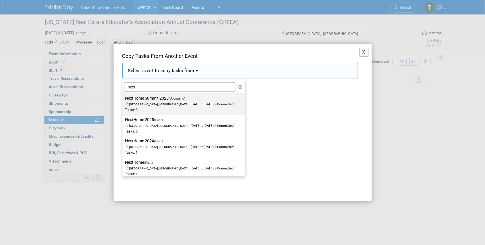
click at [165, 103] on span "Phoenix, AZ Sep 4, 2025 to Sep 5, 2025 Committed" at bounding box center [179, 102] width 108 height 10
click at [123, 100] on input "NextHome Summit 2025 (Upcoming) Phoenix, AZ Sep 4, 2025 to Sep 5, 2025 Committe…" at bounding box center [122, 99] width 4 height 4
select select "11125558"
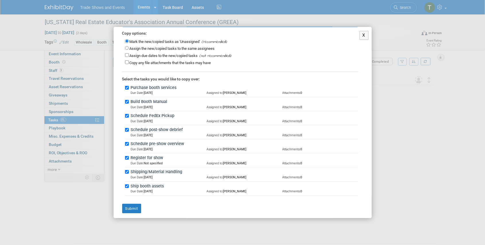
scroll to position [52, 0]
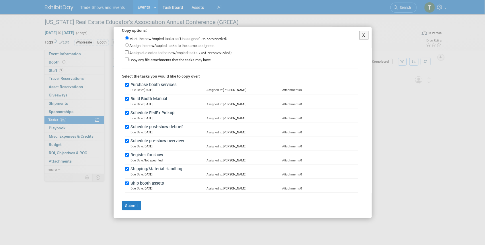
click at [169, 46] on label "Assign the new/copied tasks to the same assignees" at bounding box center [172, 46] width 85 height 4
click at [129, 46] on input "Assign the new/copied tasks to the same assignees" at bounding box center [127, 45] width 4 height 4
radio input "true"
click at [132, 206] on button "Submit" at bounding box center [131, 206] width 19 height 10
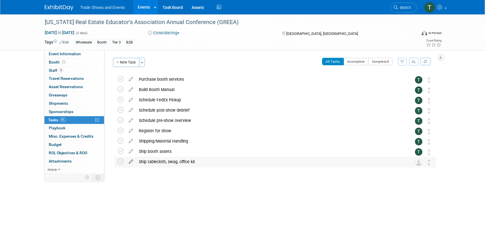
click at [131, 163] on icon at bounding box center [131, 160] width 10 height 7
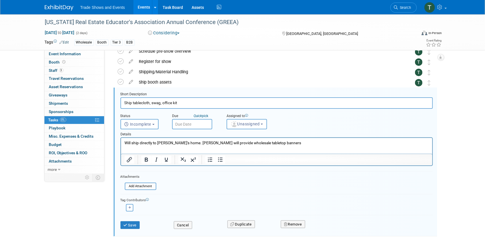
scroll to position [73, 0]
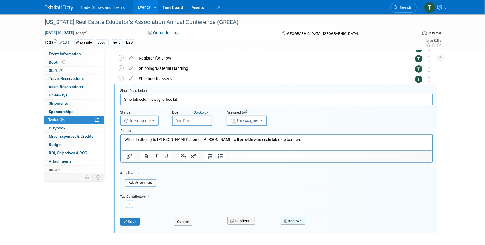
click at [291, 222] on button "Remove" at bounding box center [293, 221] width 24 height 8
click at [328, 223] on link "Yes" at bounding box center [324, 225] width 17 height 9
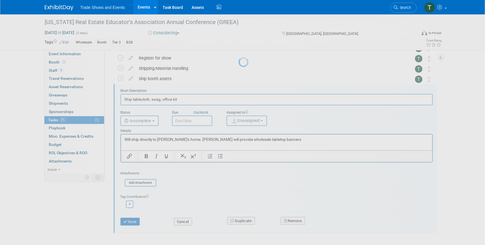
scroll to position [0, 0]
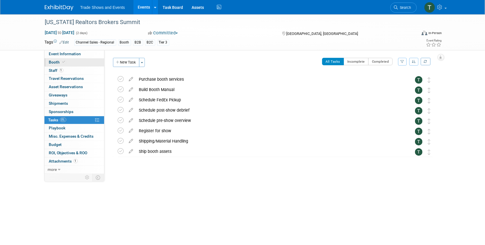
click at [71, 62] on link "Booth" at bounding box center [74, 62] width 60 height 8
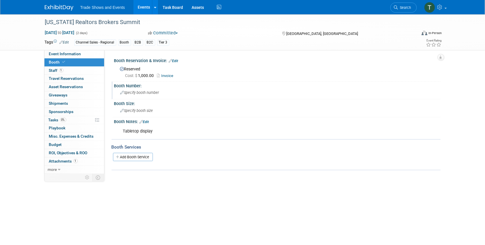
click at [144, 93] on span "Specify booth number" at bounding box center [139, 93] width 39 height 4
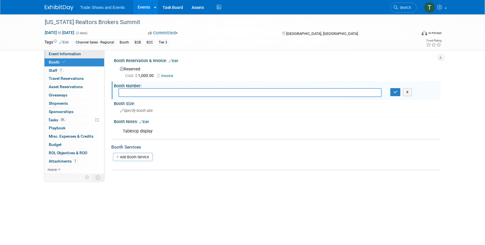
click at [75, 56] on link "Event Information" at bounding box center [74, 54] width 60 height 8
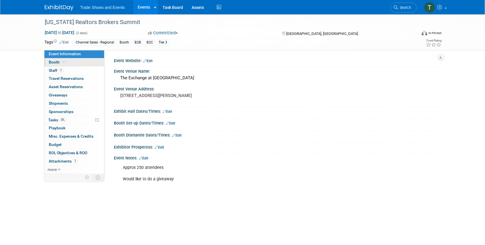
click at [68, 63] on link "Booth" at bounding box center [74, 62] width 60 height 8
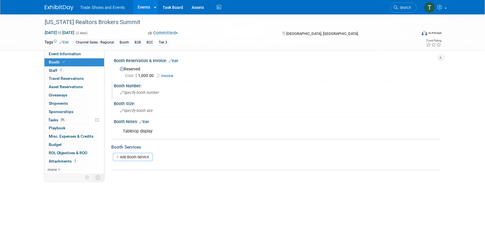
click at [145, 94] on span "Specify booth number" at bounding box center [139, 93] width 39 height 4
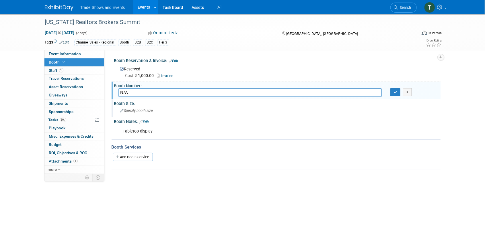
type input "N/A"
click at [152, 109] on span "Specify booth size" at bounding box center [136, 111] width 33 height 4
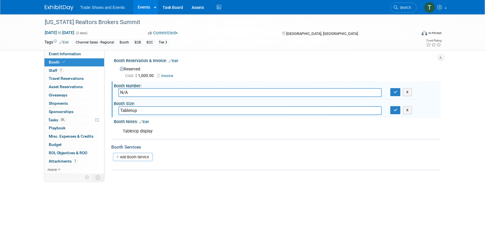
type input "Tabletop"
click at [394, 104] on div "Booth Size:" at bounding box center [277, 102] width 326 height 7
click at [396, 92] on icon "button" at bounding box center [395, 92] width 4 height 4
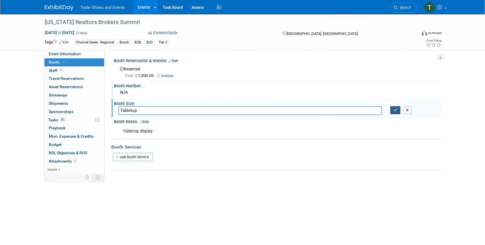
click at [394, 111] on icon "button" at bounding box center [395, 110] width 4 height 4
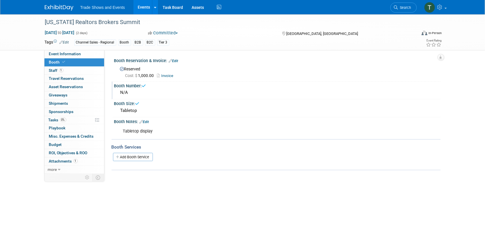
click at [166, 126] on div "Tabletop display" at bounding box center [248, 131] width 258 height 11
click at [152, 122] on div "Booth Notes: Edit" at bounding box center [277, 121] width 326 height 7
click at [151, 122] on div "Booth Notes: Edit" at bounding box center [277, 121] width 326 height 7
click at [148, 122] on link "Edit" at bounding box center [144, 122] width 9 height 4
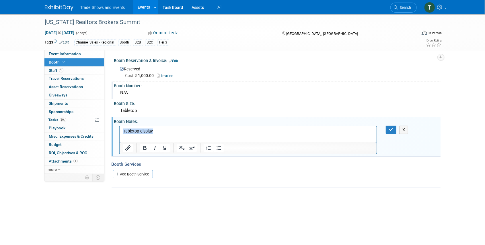
drag, startPoint x: 150, startPoint y: 131, endPoint x: 116, endPoint y: 131, distance: 33.8
click at [119, 131] on html "Tabletop display" at bounding box center [247, 130] width 257 height 8
click at [391, 133] on button "button" at bounding box center [391, 130] width 11 height 8
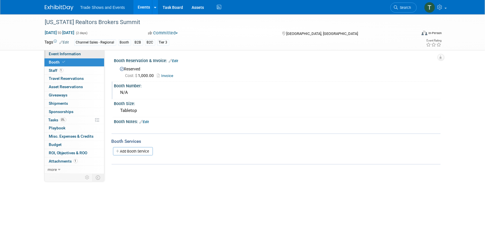
click at [61, 53] on span "Event Information" at bounding box center [65, 54] width 32 height 5
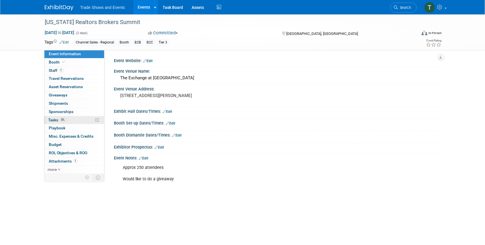
click at [57, 119] on span "Tasks 0%" at bounding box center [57, 120] width 18 height 5
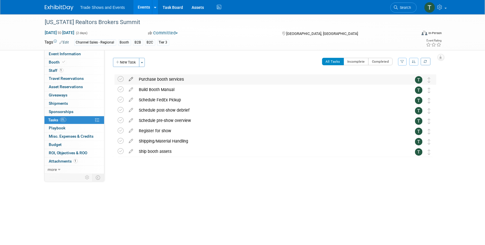
click at [131, 79] on icon at bounding box center [131, 78] width 10 height 7
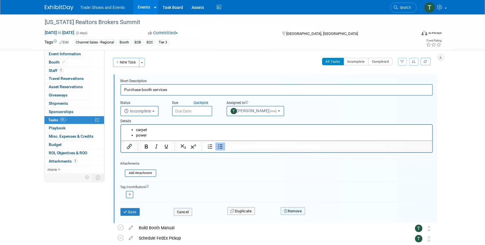
click at [296, 209] on button "Remove" at bounding box center [293, 212] width 24 height 8
click at [324, 214] on link "Yes" at bounding box center [324, 216] width 17 height 9
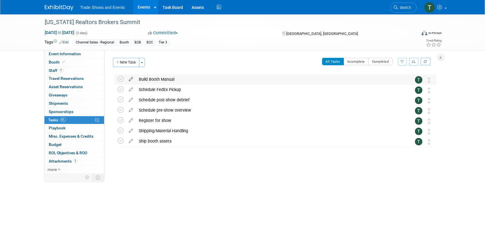
click at [130, 79] on icon at bounding box center [131, 78] width 10 height 7
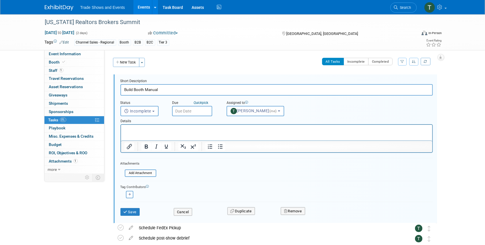
click at [205, 112] on input "text" at bounding box center [192, 111] width 40 height 10
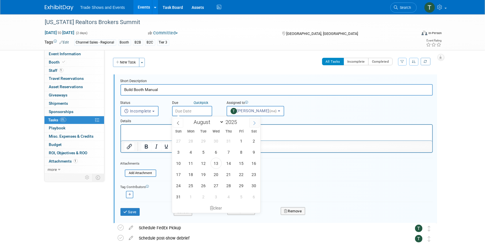
click at [254, 124] on icon at bounding box center [254, 123] width 4 height 4
select select "9"
click at [239, 152] on span "10" at bounding box center [241, 152] width 11 height 11
type input "Oct 10, 2025"
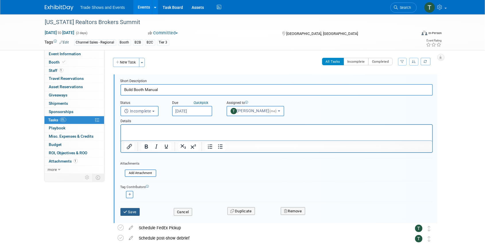
click at [132, 211] on button "Save" at bounding box center [129, 212] width 19 height 8
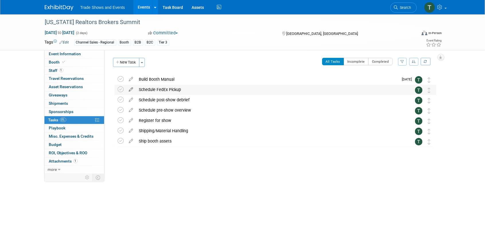
click at [132, 90] on icon at bounding box center [131, 88] width 10 height 7
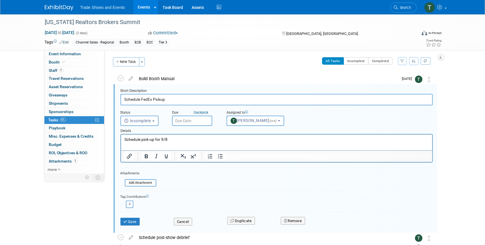
scroll to position [1, 0]
click at [185, 118] on input "text" at bounding box center [192, 121] width 40 height 10
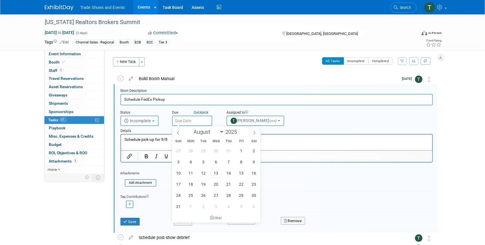
click at [256, 133] on span at bounding box center [254, 133] width 10 height 10
select select "9"
click at [204, 183] on span "21" at bounding box center [203, 184] width 11 height 11
type input "Oct 21, 2025"
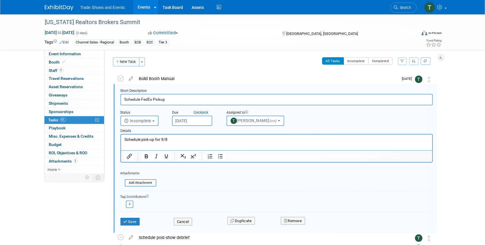
click at [177, 139] on p "Schedule pick-up for 9/8" at bounding box center [276, 139] width 304 height 5
click at [195, 115] on div "Due Quick pick" at bounding box center [195, 112] width 46 height 5
click at [196, 120] on input "Oct 21, 2025" at bounding box center [192, 121] width 40 height 10
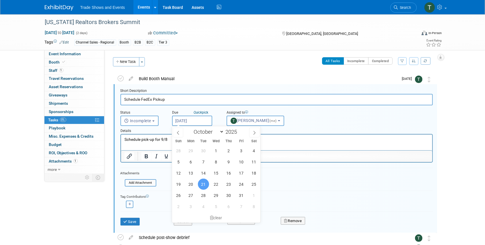
click at [196, 120] on input "Oct 21, 2025" at bounding box center [192, 121] width 40 height 10
click at [165, 142] on p "Schedule pick-up for 9/8" at bounding box center [276, 139] width 304 height 5
drag, startPoint x: 168, startPoint y: 140, endPoint x: 161, endPoint y: 139, distance: 7.5
click at [161, 139] on p "Schedule pick-up for 9/8" at bounding box center [276, 139] width 304 height 5
click at [129, 223] on button "Save" at bounding box center [129, 222] width 19 height 8
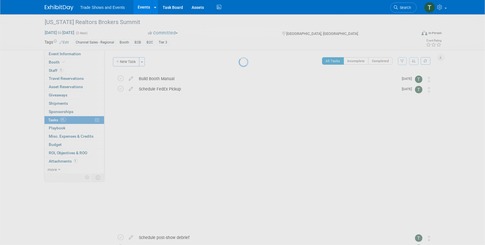
scroll to position [0, 0]
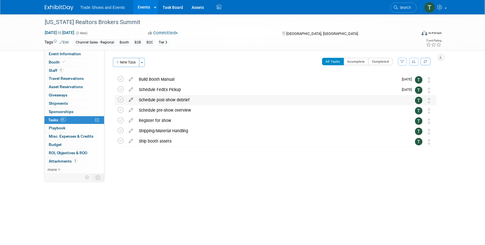
click at [131, 100] on icon at bounding box center [131, 98] width 10 height 7
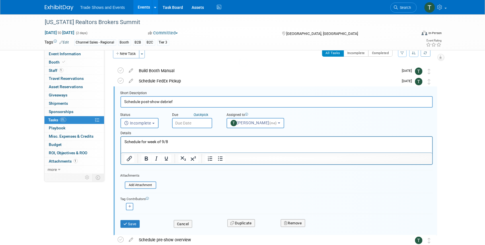
scroll to position [11, 0]
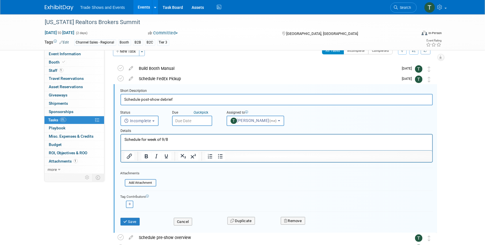
click at [195, 119] on input "text" at bounding box center [192, 121] width 40 height 10
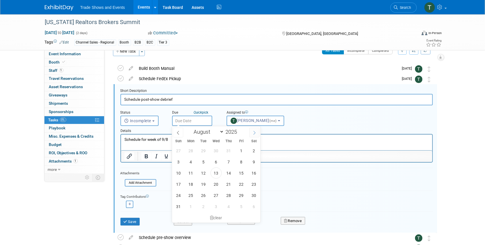
click at [254, 132] on icon at bounding box center [254, 133] width 2 height 4
select select "9"
click at [167, 139] on p "Schedule for week of 9/8" at bounding box center [276, 139] width 304 height 5
drag, startPoint x: 167, startPoint y: 139, endPoint x: 161, endPoint y: 140, distance: 6.4
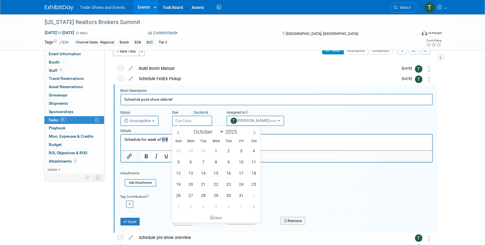
click at [161, 140] on p "Schedule for week of 9/8" at bounding box center [276, 139] width 304 height 5
click at [192, 175] on span "13" at bounding box center [190, 173] width 11 height 11
type input "Oct 13, 2025"
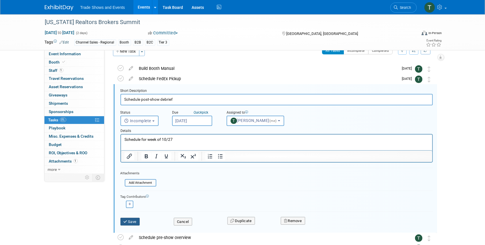
click at [129, 223] on button "Save" at bounding box center [129, 222] width 19 height 8
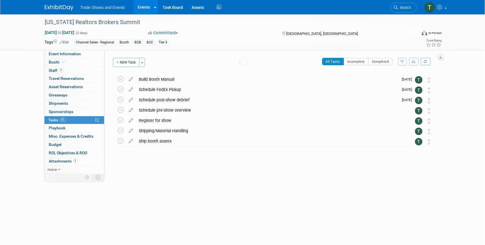
scroll to position [0, 0]
click at [129, 109] on icon at bounding box center [131, 108] width 10 height 7
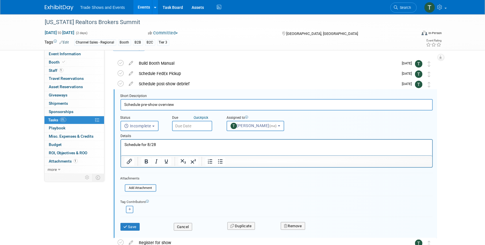
scroll to position [21, 0]
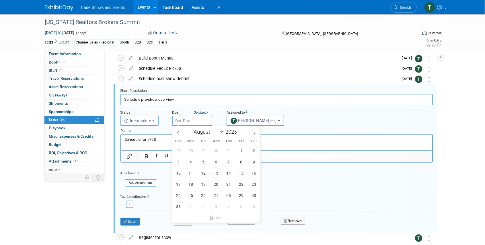
click at [194, 122] on input "text" at bounding box center [192, 121] width 40 height 10
click at [253, 132] on icon at bounding box center [254, 133] width 4 height 4
select select "9"
drag, startPoint x: 157, startPoint y: 139, endPoint x: 146, endPoint y: 140, distance: 10.0
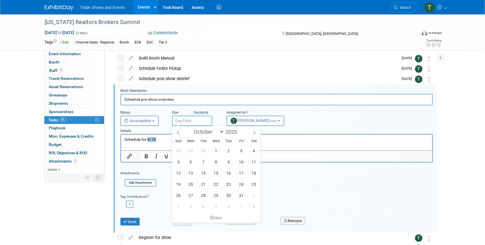
click at [146, 140] on p "Schedule for 8/28" at bounding box center [276, 139] width 304 height 5
click at [241, 152] on span "3" at bounding box center [241, 150] width 11 height 11
type input "[DATE]"
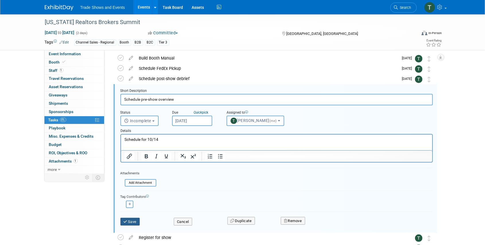
click at [137, 221] on button "Save" at bounding box center [129, 222] width 19 height 8
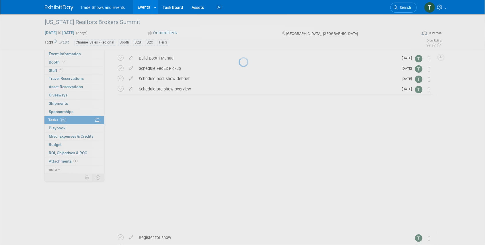
scroll to position [0, 0]
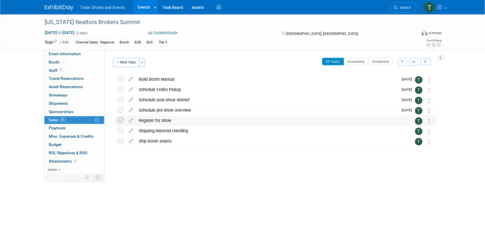
click at [120, 121] on icon at bounding box center [121, 121] width 6 height 6
click at [132, 131] on icon at bounding box center [131, 129] width 10 height 7
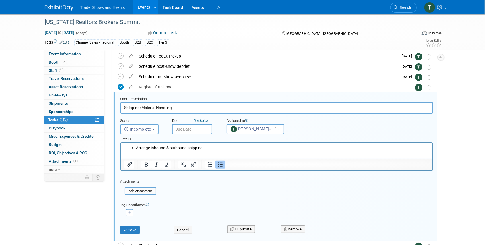
scroll to position [42, 0]
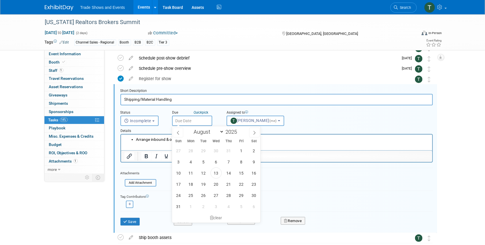
click at [196, 121] on input "text" at bounding box center [192, 121] width 40 height 10
click at [252, 132] on icon at bounding box center [254, 133] width 4 height 4
click at [179, 132] on icon at bounding box center [178, 133] width 4 height 4
select select "8"
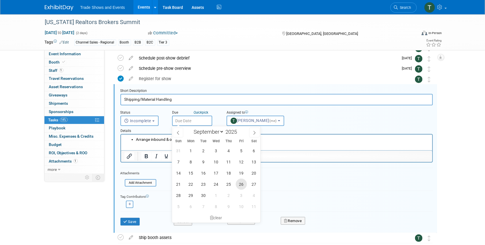
click at [243, 183] on span "26" at bounding box center [241, 184] width 11 height 11
type input "Sep 26, 2025"
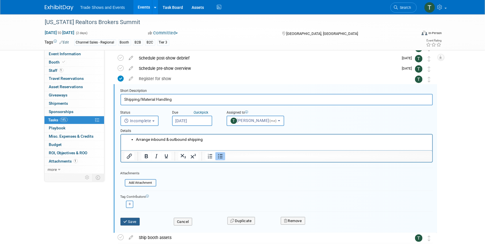
click at [138, 222] on button "Save" at bounding box center [129, 222] width 19 height 8
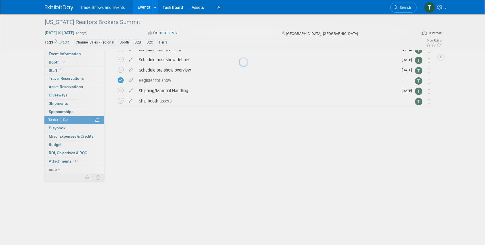
scroll to position [0, 0]
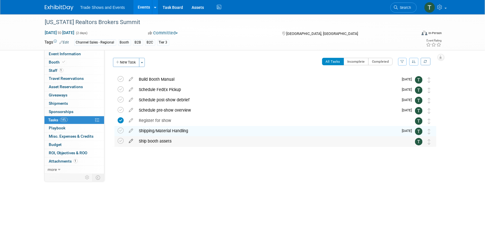
click at [131, 142] on icon at bounding box center [131, 139] width 10 height 7
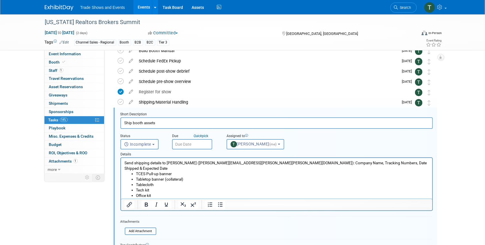
scroll to position [52, 0]
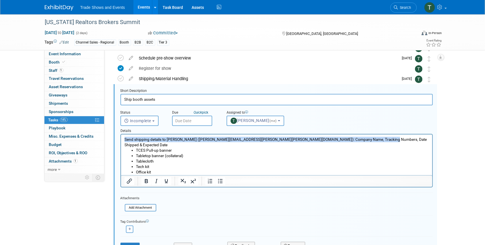
drag, startPoint x: 380, startPoint y: 140, endPoint x: 124, endPoint y: 141, distance: 256.0
click at [124, 141] on html "Send shipping details to Beth Berkheimer (beth.berkheimer@freeman.com): Company…" at bounding box center [276, 158] width 311 height 46
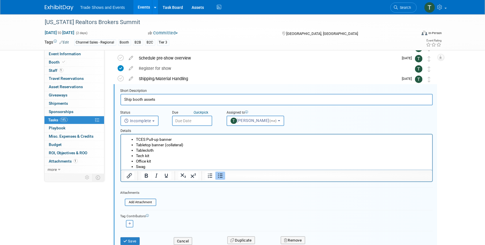
click at [190, 122] on input "text" at bounding box center [192, 121] width 40 height 10
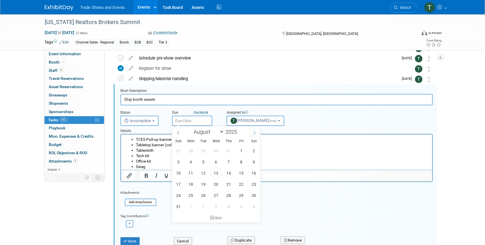
click at [256, 131] on icon at bounding box center [254, 133] width 4 height 4
select select "9"
click at [191, 161] on span "6" at bounding box center [190, 162] width 11 height 11
type input "Oct 6, 2025"
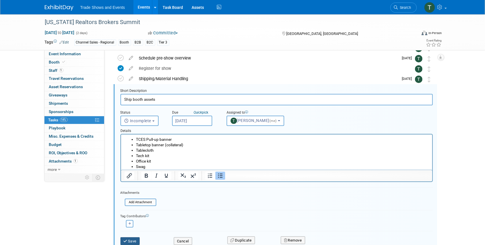
click at [128, 240] on button "Save" at bounding box center [129, 242] width 19 height 8
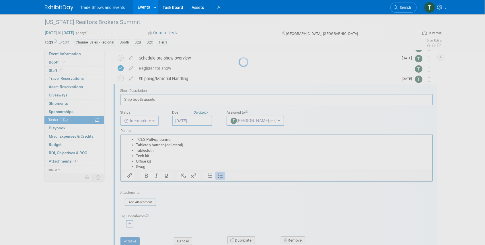
scroll to position [0, 0]
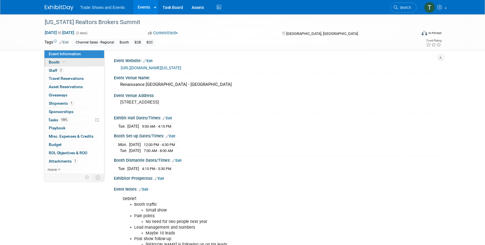
click at [62, 65] on link "Booth" at bounding box center [74, 62] width 60 height 8
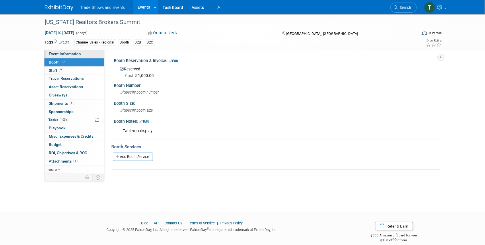
click at [68, 54] on span "Event Information" at bounding box center [65, 54] width 32 height 5
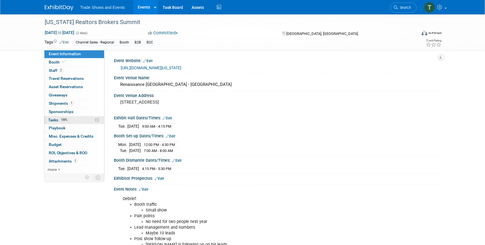
click at [56, 121] on span "Tasks 100%" at bounding box center [58, 120] width 21 height 5
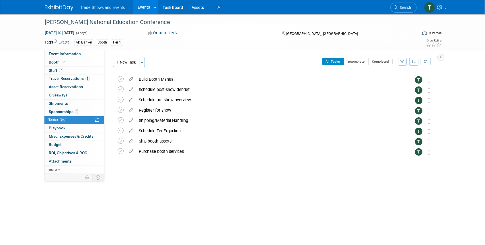
click at [133, 79] on icon at bounding box center [131, 78] width 10 height 7
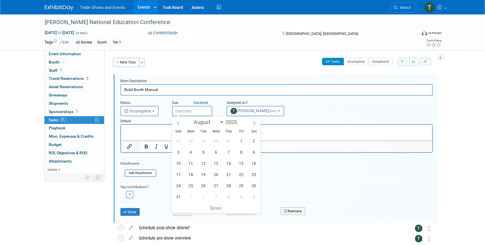
click at [193, 111] on input "text" at bounding box center [192, 111] width 40 height 10
click at [255, 122] on icon at bounding box center [254, 123] width 4 height 4
select select "9"
click at [188, 163] on span "13" at bounding box center [190, 163] width 11 height 11
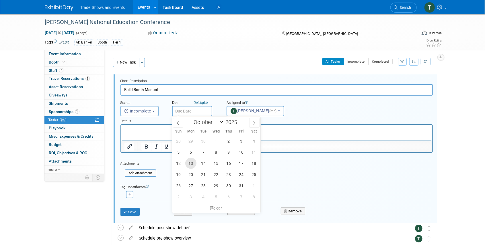
type input "[DATE]"
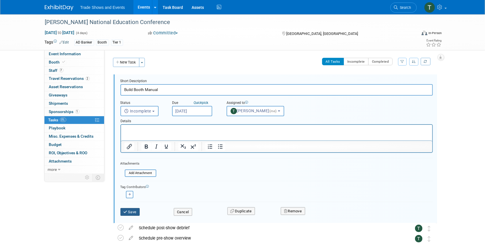
click at [128, 210] on button "Save" at bounding box center [129, 212] width 19 height 8
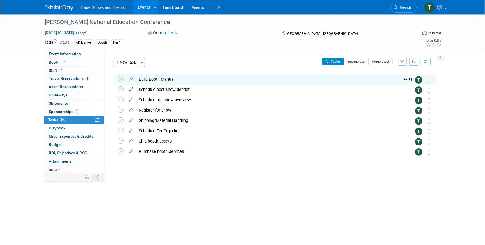
click at [130, 89] on icon at bounding box center [131, 88] width 10 height 7
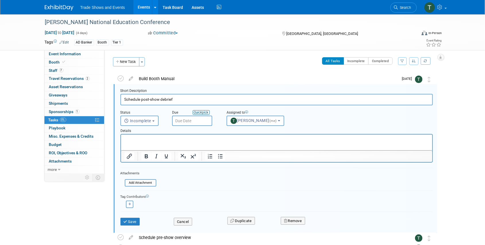
scroll to position [1, 0]
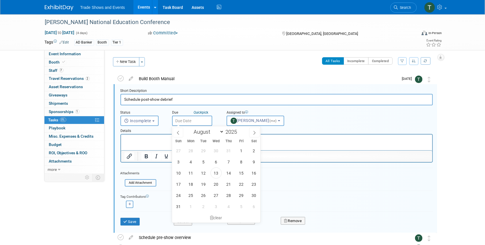
click at [192, 121] on input "text" at bounding box center [192, 121] width 40 height 10
click at [254, 133] on icon at bounding box center [254, 133] width 4 height 4
select select "9"
click at [243, 173] on span "17" at bounding box center [241, 173] width 11 height 11
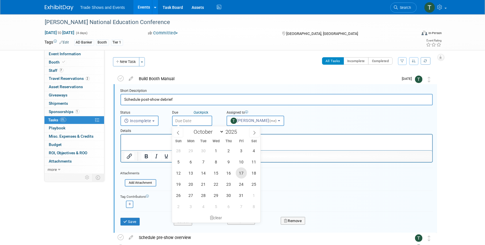
type input "[DATE]"
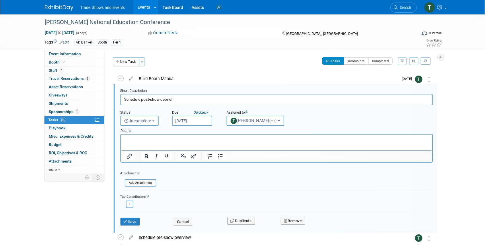
click at [198, 137] on p "Rich Text Area. Press ALT-0 for help." at bounding box center [276, 139] width 304 height 5
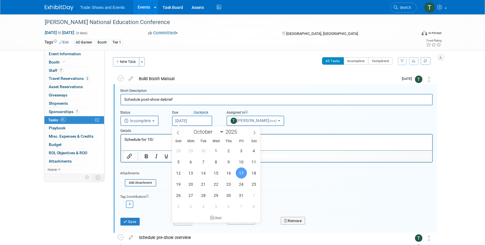
click at [195, 122] on input "[DATE]" at bounding box center [192, 121] width 40 height 10
click at [162, 140] on p "Schedule for 10/" at bounding box center [276, 139] width 304 height 5
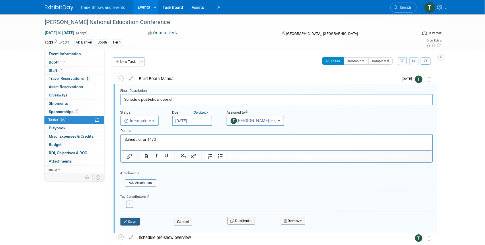
click at [135, 220] on button "Save" at bounding box center [129, 222] width 19 height 8
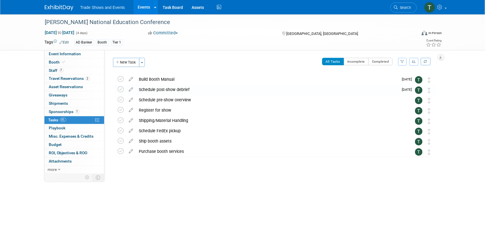
scroll to position [0, 0]
click at [131, 99] on icon at bounding box center [131, 98] width 10 height 7
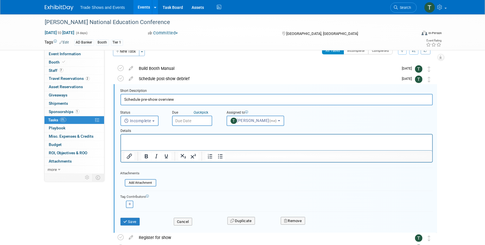
scroll to position [11, 0]
click at [190, 121] on input "text" at bounding box center [192, 121] width 40 height 10
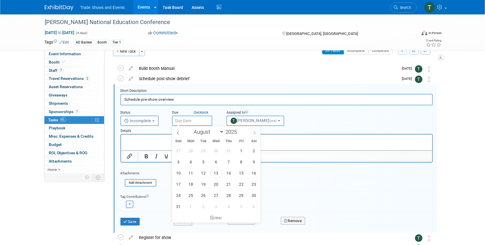
click at [253, 134] on icon at bounding box center [254, 133] width 4 height 4
select select "9"
click at [242, 160] on span "10" at bounding box center [241, 162] width 11 height 11
type input "[DATE]"
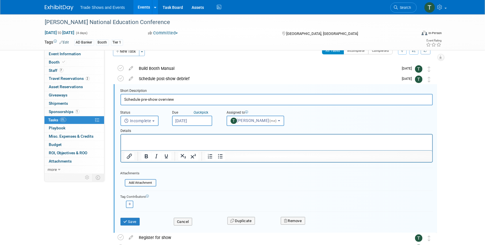
click at [179, 140] on p "Rich Text Area. Press ALT-0 for help." at bounding box center [276, 139] width 304 height 5
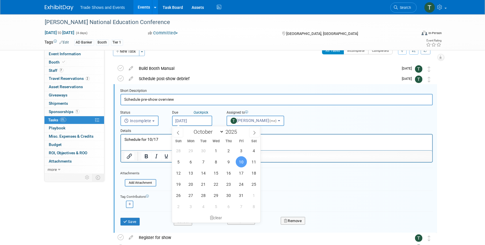
click at [193, 121] on input "[DATE]" at bounding box center [192, 121] width 40 height 10
click at [136, 220] on button "Save" at bounding box center [129, 222] width 19 height 8
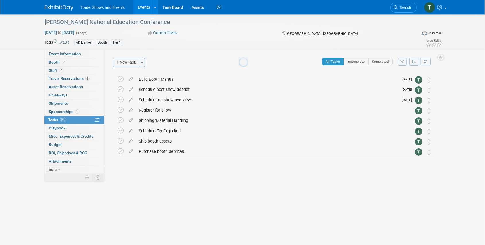
scroll to position [0, 0]
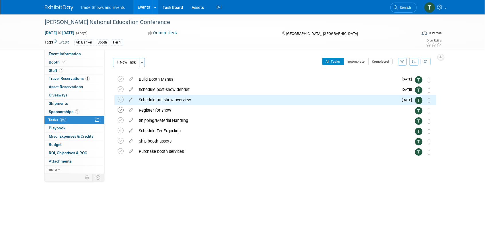
click at [122, 109] on icon at bounding box center [121, 110] width 6 height 6
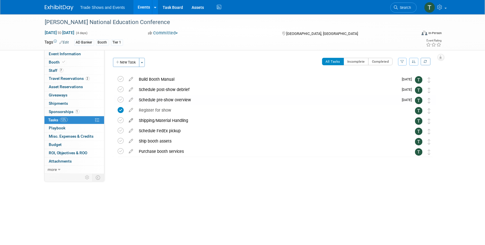
click at [132, 121] on icon at bounding box center [131, 119] width 10 height 7
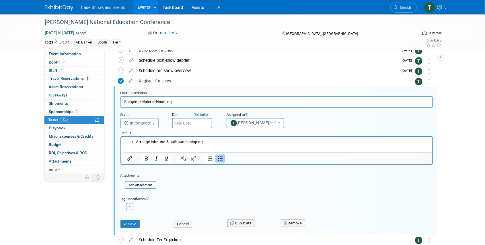
scroll to position [32, 0]
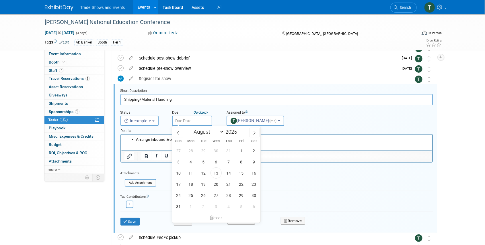
click at [188, 119] on input "text" at bounding box center [192, 121] width 40 height 10
click at [254, 133] on icon at bounding box center [254, 133] width 4 height 4
select select "8"
click at [241, 183] on span "26" at bounding box center [241, 184] width 11 height 11
type input "Sep 26, 2025"
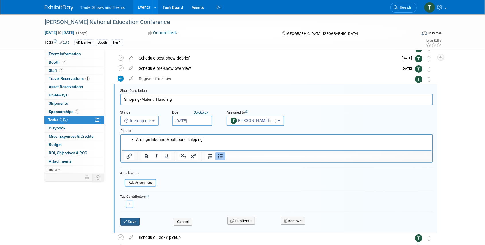
click at [130, 220] on button "Save" at bounding box center [129, 222] width 19 height 8
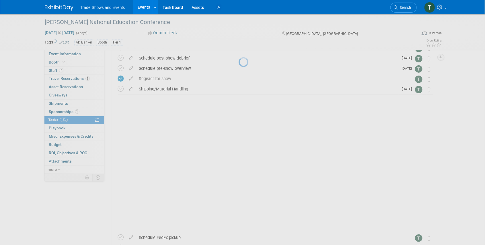
scroll to position [0, 0]
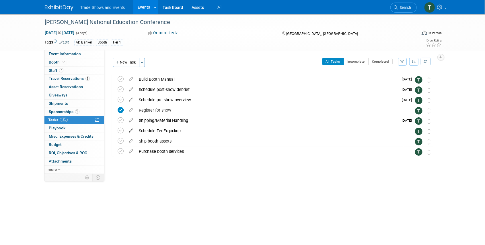
click at [131, 131] on icon at bounding box center [131, 129] width 10 height 7
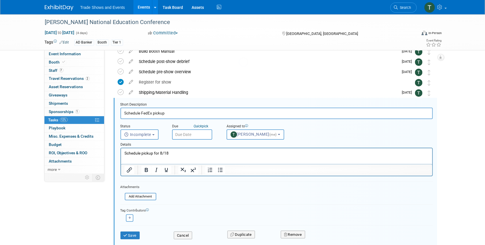
scroll to position [42, 0]
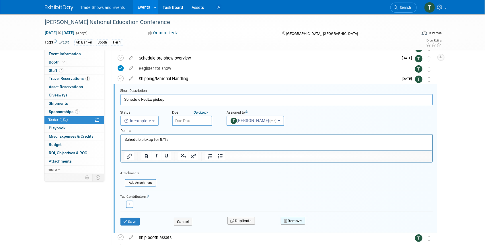
click at [297, 218] on button "Remove" at bounding box center [293, 221] width 24 height 8
click at [324, 223] on link "Yes" at bounding box center [324, 225] width 17 height 9
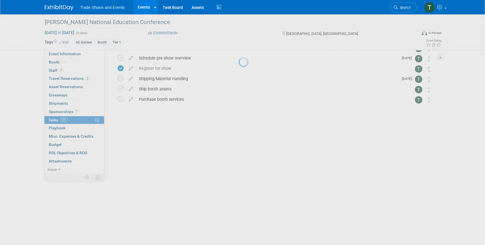
scroll to position [0, 0]
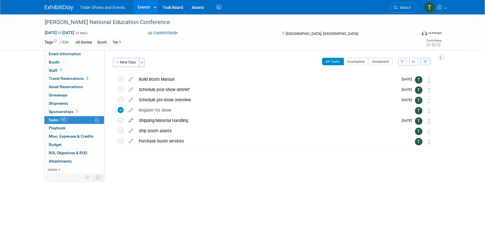
click at [131, 121] on icon at bounding box center [131, 119] width 10 height 7
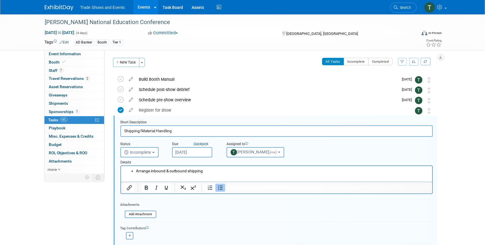
scroll to position [32, 0]
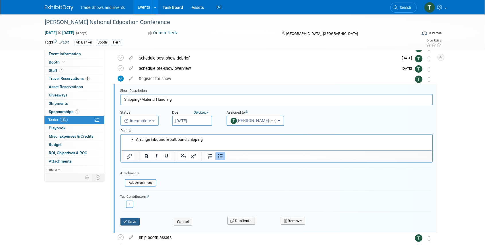
click at [130, 221] on button "Save" at bounding box center [129, 222] width 19 height 8
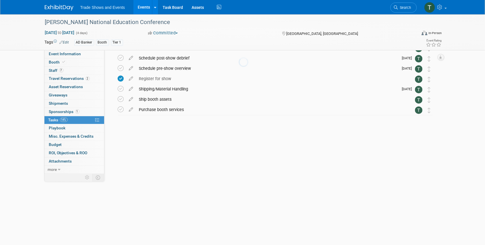
scroll to position [0, 0]
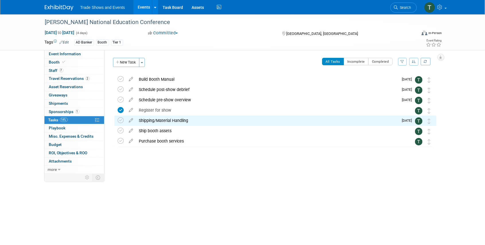
click at [131, 130] on icon at bounding box center [131, 129] width 10 height 7
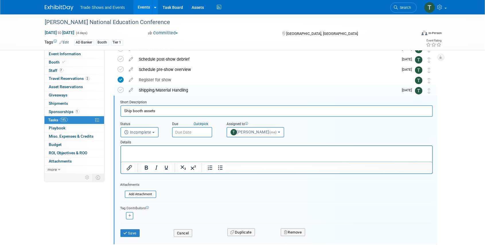
scroll to position [42, 0]
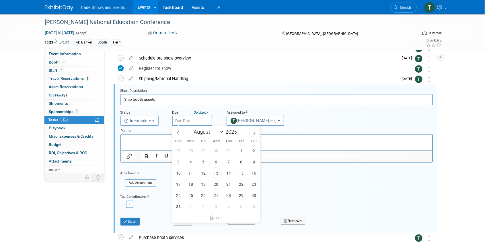
click at [187, 120] on input "text" at bounding box center [192, 121] width 40 height 10
click at [251, 131] on span at bounding box center [254, 133] width 10 height 10
select select "9"
click at [242, 151] on span "3" at bounding box center [241, 150] width 11 height 11
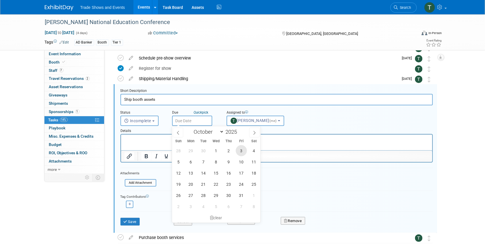
type input "Oct 3, 2025"
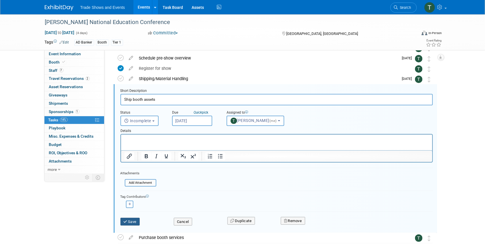
click at [130, 220] on button "Save" at bounding box center [129, 222] width 19 height 8
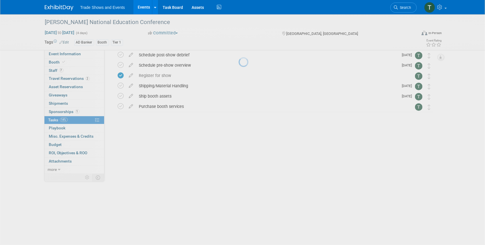
scroll to position [0, 0]
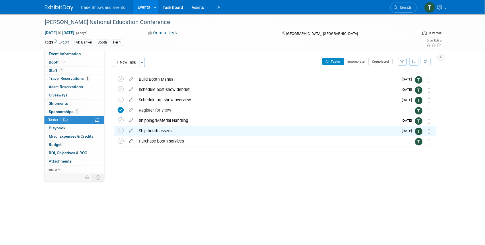
click at [131, 142] on icon at bounding box center [131, 139] width 10 height 7
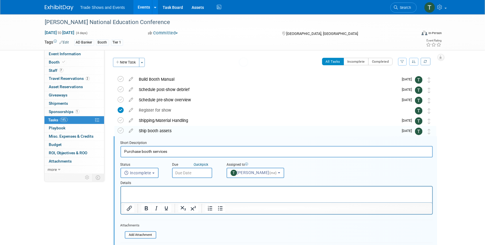
scroll to position [52, 0]
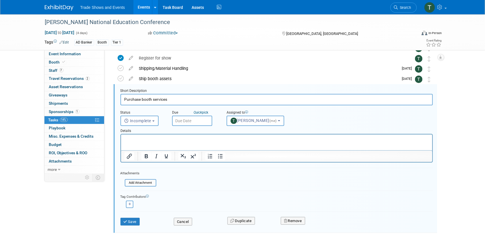
click at [185, 120] on input "text" at bounding box center [192, 121] width 40 height 10
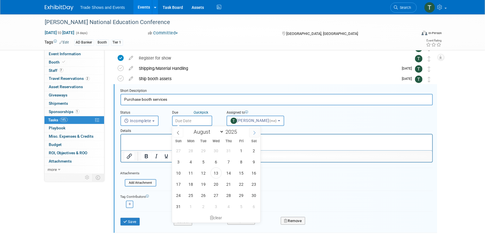
click at [253, 131] on icon at bounding box center [254, 133] width 4 height 4
select select "8"
click at [239, 185] on span "26" at bounding box center [241, 184] width 11 height 11
type input "Sep 26, 2025"
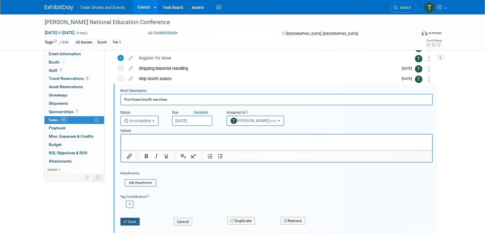
click at [134, 222] on button "Save" at bounding box center [129, 222] width 19 height 8
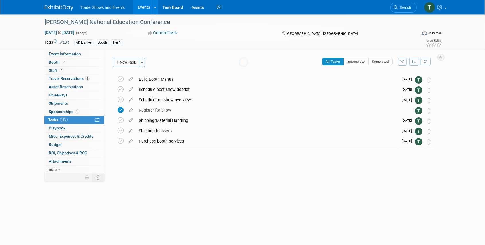
scroll to position [0, 0]
click at [67, 52] on span "Event Information" at bounding box center [65, 54] width 32 height 5
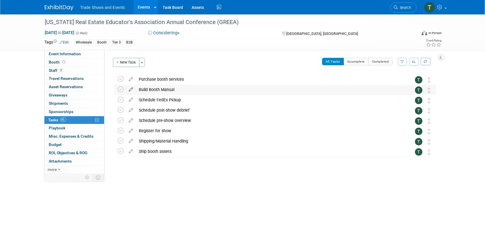
click at [130, 90] on icon at bounding box center [131, 88] width 10 height 7
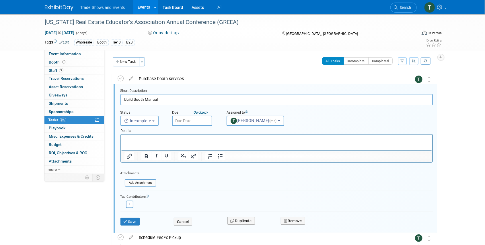
scroll to position [1, 0]
click at [187, 121] on input "text" at bounding box center [192, 121] width 40 height 10
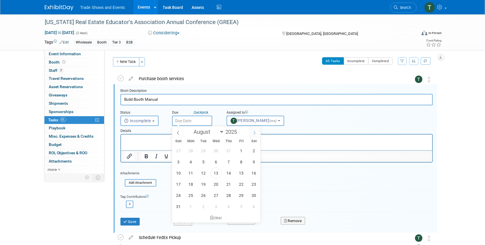
click at [255, 133] on icon at bounding box center [254, 133] width 4 height 4
select select "10"
click at [227, 186] on span "20" at bounding box center [228, 184] width 11 height 11
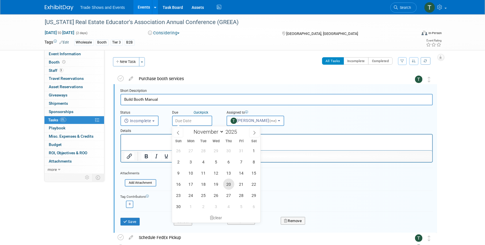
type input "[DATE]"
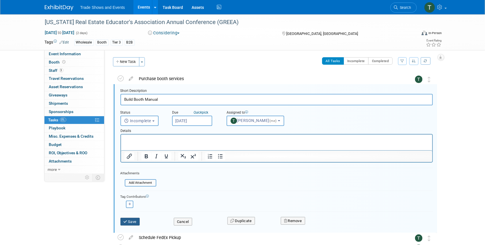
click at [133, 222] on button "Save" at bounding box center [129, 222] width 19 height 8
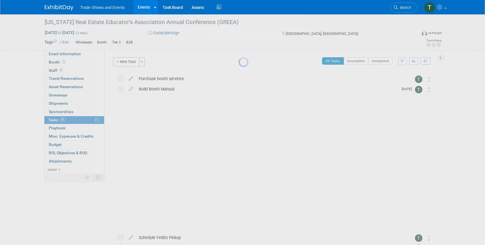
scroll to position [0, 0]
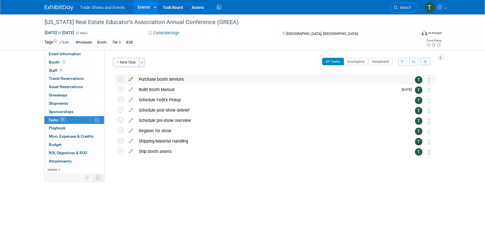
click at [132, 78] on icon at bounding box center [131, 78] width 10 height 7
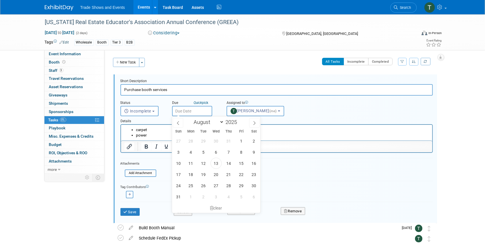
click at [193, 113] on input "text" at bounding box center [192, 111] width 40 height 10
click at [253, 122] on icon at bounding box center [254, 123] width 4 height 4
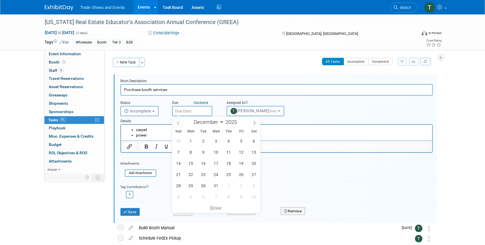
click at [179, 122] on icon at bounding box center [178, 123] width 4 height 4
select select "10"
click at [203, 152] on span "4" at bounding box center [203, 152] width 11 height 11
type input "[DATE]"
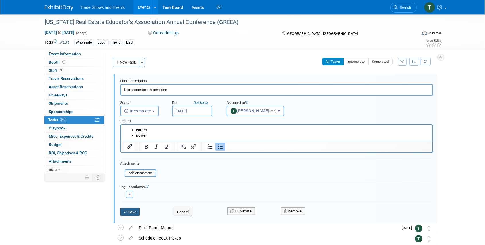
click at [138, 210] on button "Save" at bounding box center [129, 212] width 19 height 8
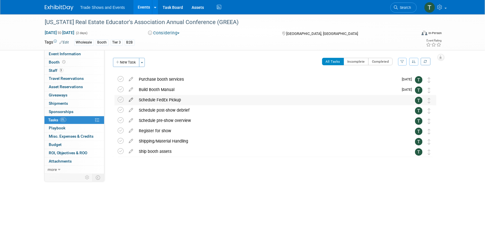
click at [131, 98] on icon at bounding box center [131, 98] width 10 height 7
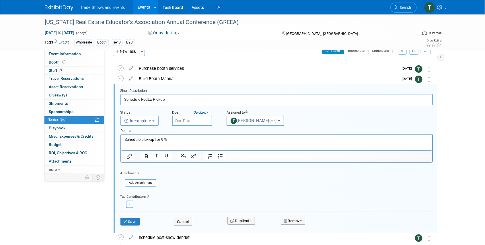
scroll to position [11, 0]
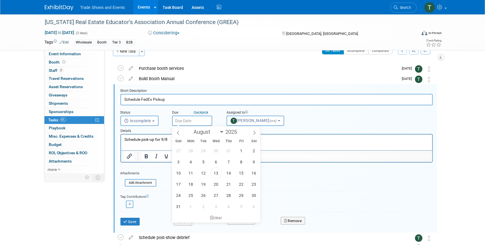
click at [197, 122] on input "text" at bounding box center [192, 121] width 40 height 10
click at [251, 136] on span at bounding box center [254, 133] width 10 height 10
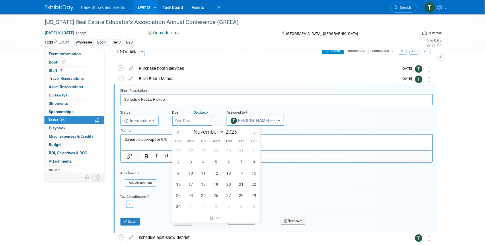
select select "11"
click at [203, 150] on span "2" at bounding box center [203, 150] width 11 height 11
type input "Dec 2, 2025"
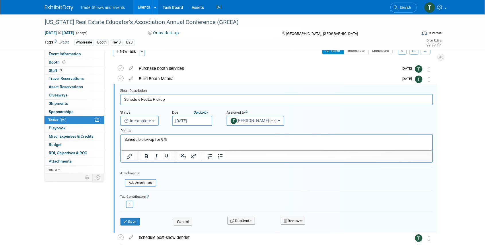
click at [195, 119] on input "Dec 2, 2025" at bounding box center [192, 121] width 40 height 10
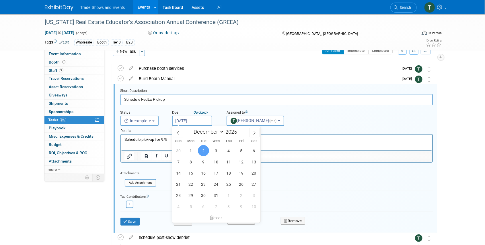
click at [156, 136] on html "Schedule pick-up for 9/8" at bounding box center [276, 139] width 311 height 8
click at [166, 138] on p "Schedule pick-up for 9/8" at bounding box center [276, 139] width 304 height 5
drag, startPoint x: 166, startPoint y: 139, endPoint x: 161, endPoint y: 140, distance: 5.8
click at [161, 140] on p "Schedule pick-up for 9/8" at bounding box center [276, 139] width 304 height 5
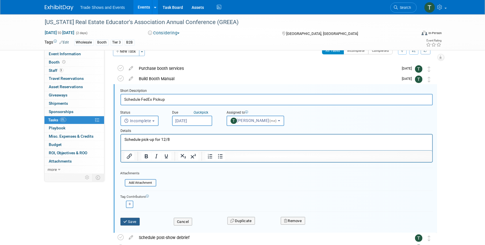
click at [134, 220] on button "Save" at bounding box center [129, 222] width 19 height 8
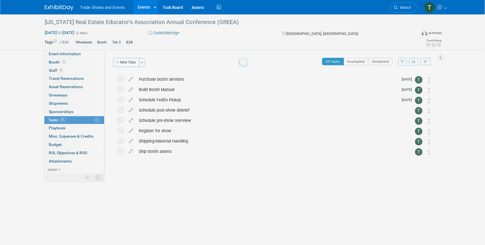
scroll to position [0, 0]
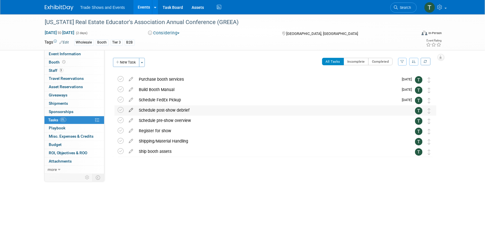
click at [132, 109] on icon at bounding box center [131, 108] width 10 height 7
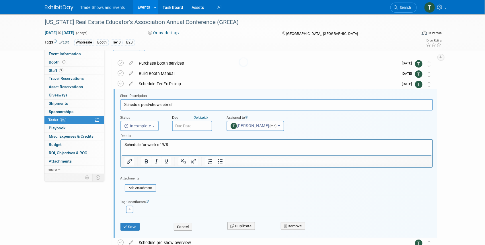
scroll to position [21, 0]
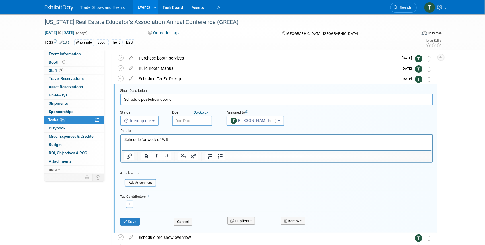
click at [201, 118] on input "text" at bounding box center [192, 121] width 40 height 10
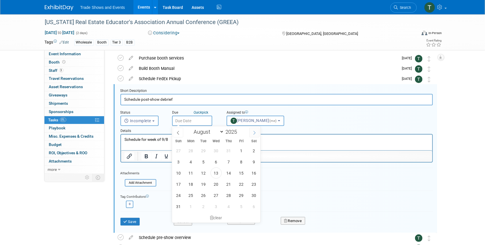
click at [257, 135] on span at bounding box center [254, 133] width 10 height 10
click at [178, 133] on icon at bounding box center [178, 133] width 4 height 4
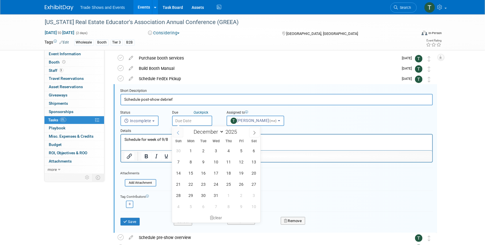
select select "10"
click at [192, 183] on span "17" at bounding box center [190, 184] width 11 height 11
type input "Nov 17, 2025"
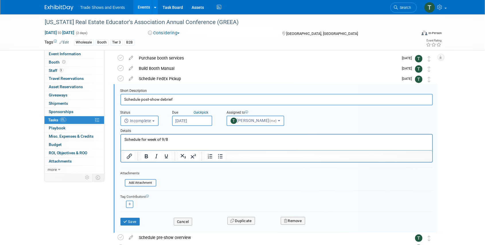
click at [206, 119] on input "Nov 17, 2025" at bounding box center [192, 121] width 40 height 10
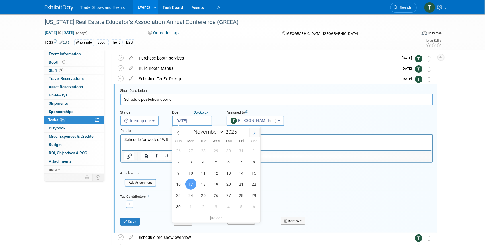
click at [253, 135] on span at bounding box center [254, 133] width 10 height 10
select select "11"
click at [159, 139] on p "Schedule for week of 9/8" at bounding box center [276, 139] width 304 height 5
drag, startPoint x: 169, startPoint y: 139, endPoint x: 162, endPoint y: 139, distance: 6.9
click at [162, 139] on p "Schedule for week of 9/8" at bounding box center [276, 139] width 304 height 5
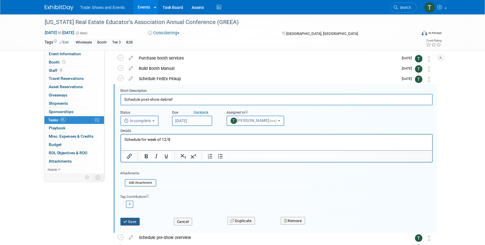
click at [134, 222] on button "Save" at bounding box center [129, 222] width 19 height 8
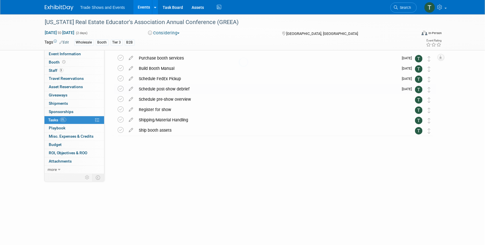
scroll to position [0, 0]
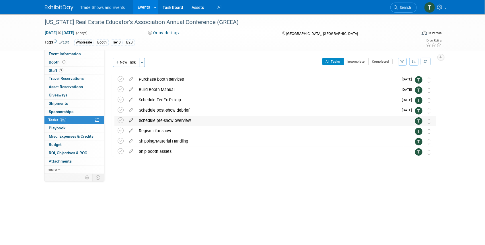
click at [132, 122] on icon at bounding box center [131, 119] width 10 height 7
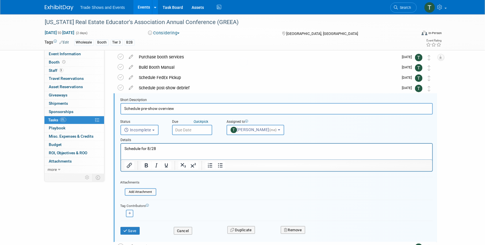
scroll to position [32, 0]
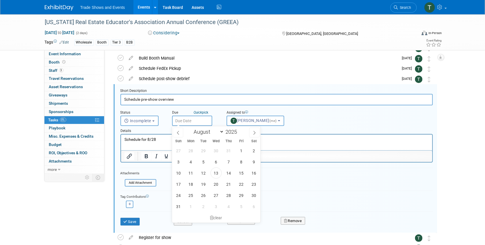
click at [198, 118] on input "text" at bounding box center [192, 121] width 40 height 10
click at [257, 133] on span at bounding box center [254, 133] width 10 height 10
click at [256, 133] on span at bounding box center [254, 133] width 10 height 10
select select "10"
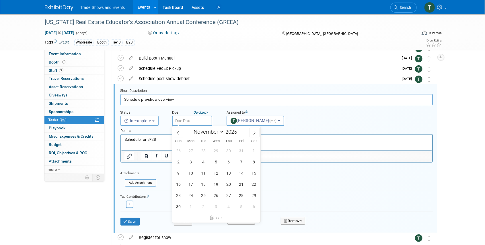
click at [156, 139] on p "Schedule for 8/28" at bounding box center [276, 139] width 304 height 5
click at [192, 183] on span "17" at bounding box center [190, 184] width 11 height 11
type input "Nov 17, 2025"
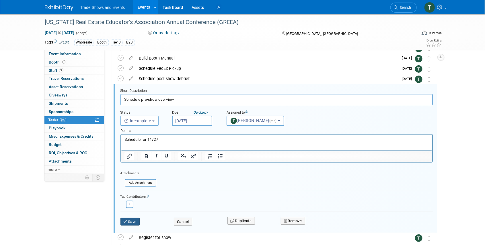
click at [133, 221] on button "Save" at bounding box center [129, 222] width 19 height 8
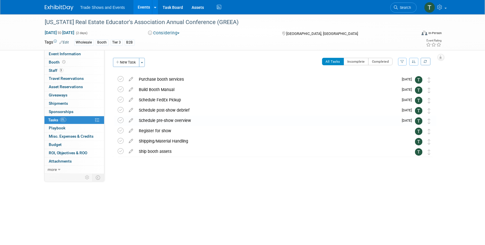
scroll to position [0, 0]
click at [120, 132] on icon at bounding box center [121, 131] width 6 height 6
click at [131, 141] on icon at bounding box center [131, 139] width 10 height 7
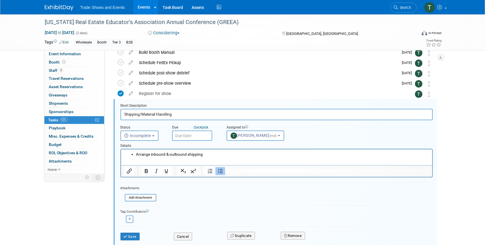
scroll to position [52, 0]
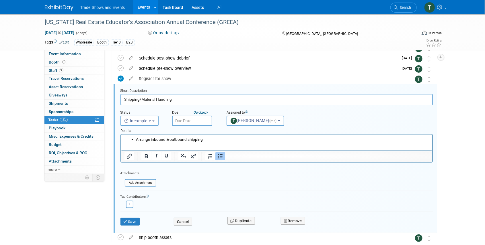
click at [192, 120] on input "text" at bounding box center [192, 121] width 40 height 10
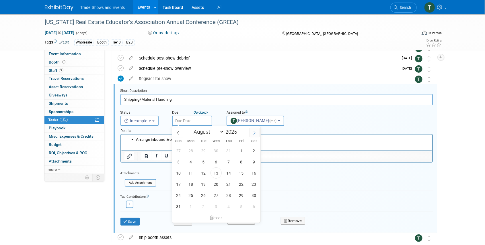
click at [255, 133] on icon at bounding box center [254, 133] width 4 height 4
click at [254, 133] on icon at bounding box center [254, 133] width 4 height 4
click at [175, 134] on span at bounding box center [178, 133] width 10 height 10
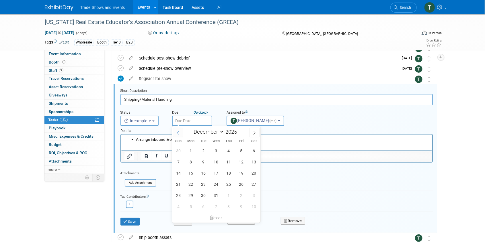
select select "10"
click at [192, 161] on span "3" at bounding box center [190, 162] width 11 height 11
type input "Nov 3, 2025"
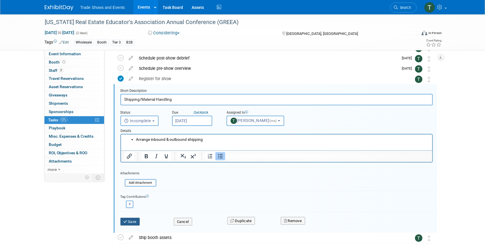
click at [131, 219] on button "Save" at bounding box center [129, 222] width 19 height 8
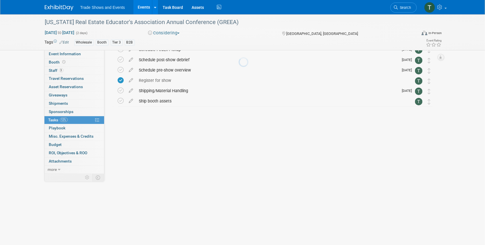
scroll to position [0, 0]
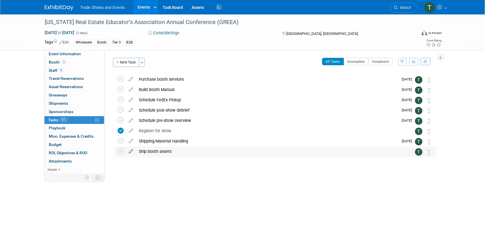
click at [131, 152] on icon at bounding box center [131, 150] width 10 height 7
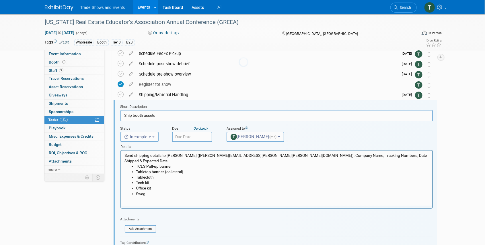
scroll to position [62, 0]
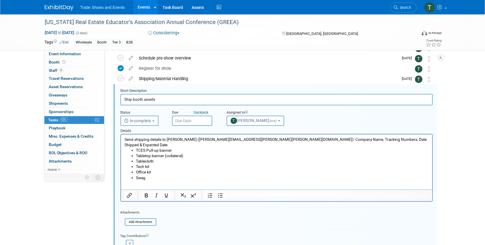
click at [193, 118] on input "text" at bounding box center [192, 121] width 40 height 10
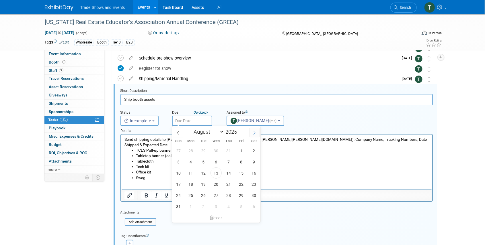
click at [253, 133] on icon at bounding box center [254, 133] width 4 height 4
select select "10"
click at [190, 162] on span "3" at bounding box center [190, 162] width 11 height 11
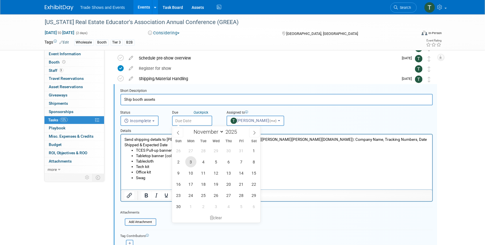
type input "Nov 3, 2025"
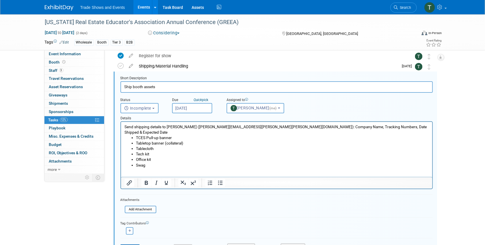
scroll to position [82, 0]
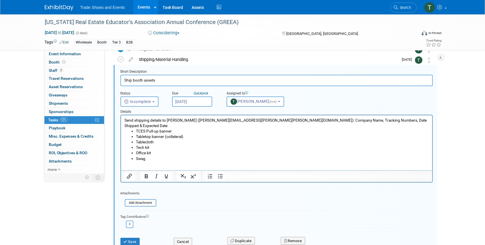
click at [185, 122] on p "Send shipping details to Beth Berkheimer (beth.berkheimer@freeman.com): Company…" at bounding box center [276, 123] width 304 height 11
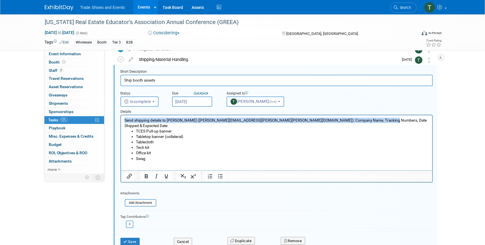
click at [185, 122] on p "Send shipping details to Beth Berkheimer (beth.berkheimer@freeman.com): Company…" at bounding box center [276, 123] width 304 height 11
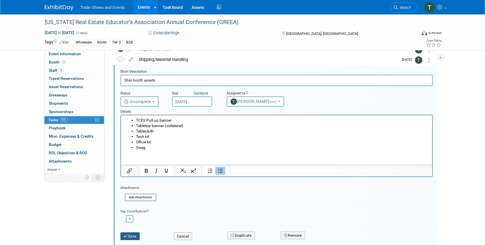
click at [132, 234] on button "Save" at bounding box center [129, 237] width 19 height 8
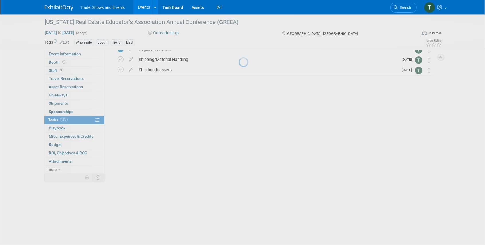
scroll to position [0, 0]
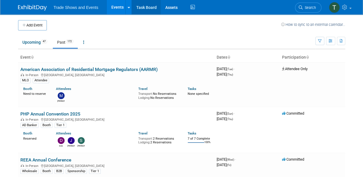
click at [150, 5] on link "Task Board" at bounding box center [146, 7] width 29 height 14
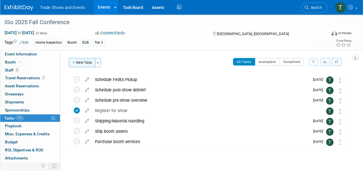
click at [79, 61] on button "New Task" at bounding box center [82, 62] width 26 height 9
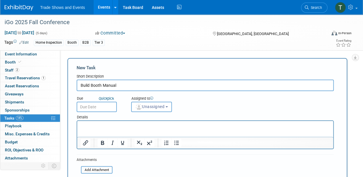
type input "Build Booth Manual"
click at [100, 107] on input "text" at bounding box center [97, 106] width 40 height 10
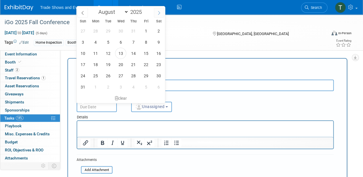
click at [161, 14] on icon at bounding box center [159, 13] width 4 height 4
select select "8"
click at [97, 52] on span "15" at bounding box center [95, 53] width 11 height 11
type input "[DATE]"
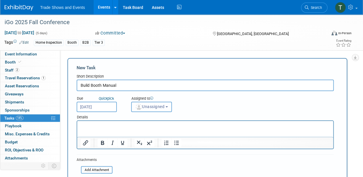
click at [155, 108] on span "Unassigned" at bounding box center [149, 106] width 29 height 5
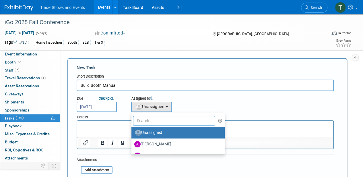
click at [165, 119] on input "text" at bounding box center [174, 121] width 82 height 10
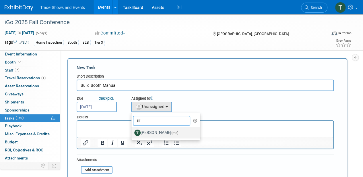
type input "tif"
click at [162, 132] on label "[PERSON_NAME] (me)" at bounding box center [164, 132] width 60 height 9
click at [132, 132] on input "[PERSON_NAME] (me)" at bounding box center [130, 132] width 4 height 4
select select "6f338f51-de39-4534-b021-75e697bcb1c3"
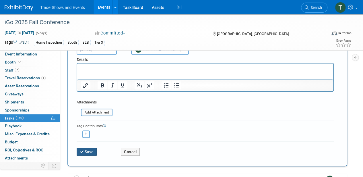
click at [85, 148] on button "Save" at bounding box center [87, 151] width 20 height 8
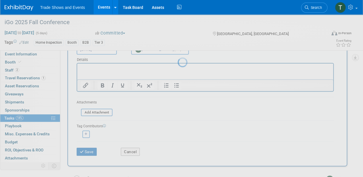
scroll to position [3, 0]
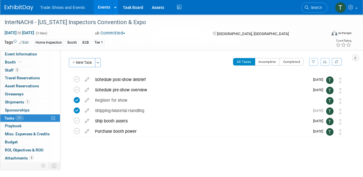
click at [88, 61] on button "New Task" at bounding box center [82, 62] width 26 height 9
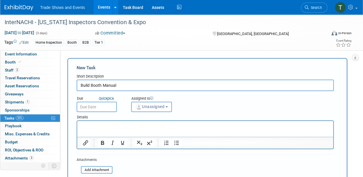
type input "Build Booth Manual"
click at [108, 106] on input "text" at bounding box center [97, 106] width 40 height 10
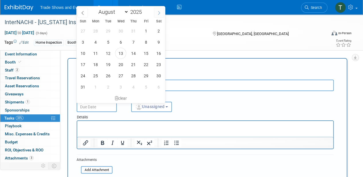
click at [155, 15] on span at bounding box center [159, 13] width 10 height 10
select select "9"
click at [134, 32] on span "2" at bounding box center [133, 30] width 11 height 11
type input "[DATE]"
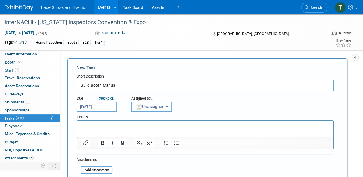
click at [145, 107] on span "Unassigned" at bounding box center [149, 106] width 29 height 5
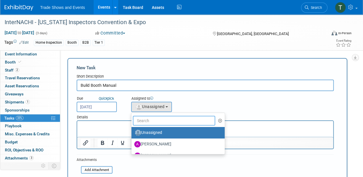
click at [153, 120] on input "text" at bounding box center [174, 121] width 82 height 10
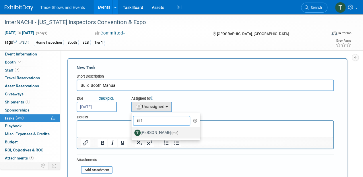
type input "tiff"
click at [154, 133] on label "Tiff Wagner (me)" at bounding box center [164, 132] width 60 height 9
click at [132, 133] on input "Tiff Wagner (me)" at bounding box center [130, 132] width 4 height 4
select select "6f338f51-de39-4534-b021-75e697bcb1c3"
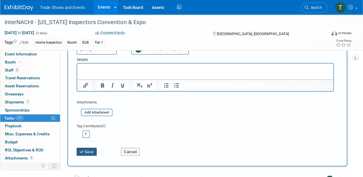
click at [84, 150] on icon "submit" at bounding box center [82, 152] width 5 height 4
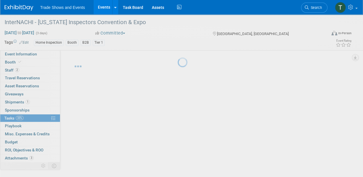
scroll to position [3, 0]
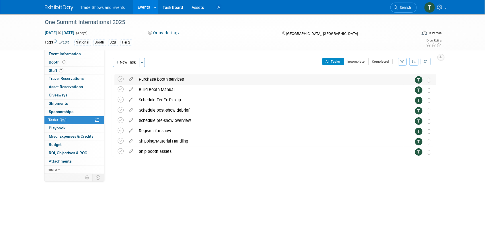
click at [131, 79] on icon at bounding box center [131, 78] width 10 height 7
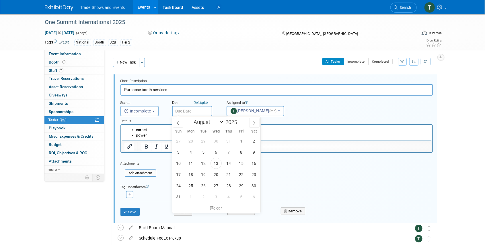
click at [189, 112] on input "text" at bounding box center [192, 111] width 40 height 10
click at [254, 122] on icon at bounding box center [254, 124] width 2 height 4
select select "9"
click at [239, 140] on span "3" at bounding box center [241, 141] width 11 height 11
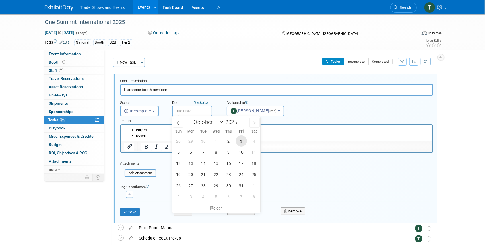
type input "[DATE]"
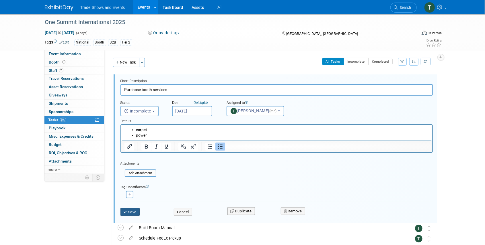
click at [132, 211] on button "Save" at bounding box center [129, 212] width 19 height 8
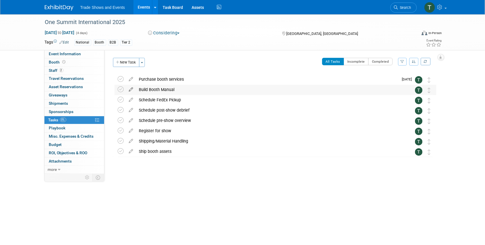
click at [131, 89] on icon at bounding box center [131, 88] width 10 height 7
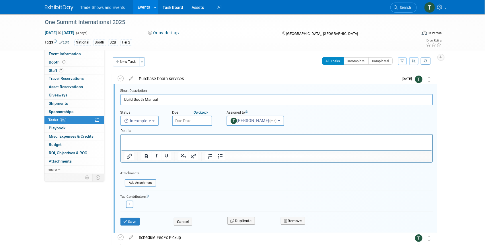
scroll to position [1, 0]
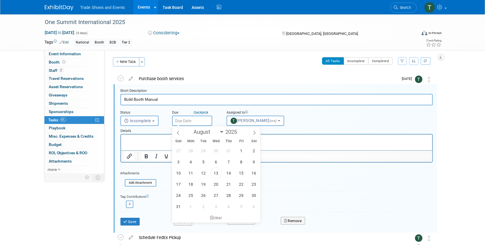
click at [190, 120] on input "text" at bounding box center [192, 121] width 40 height 10
click at [259, 133] on span at bounding box center [254, 133] width 10 height 10
click at [257, 133] on span at bounding box center [254, 133] width 10 height 10
click at [258, 133] on span at bounding box center [254, 133] width 10 height 10
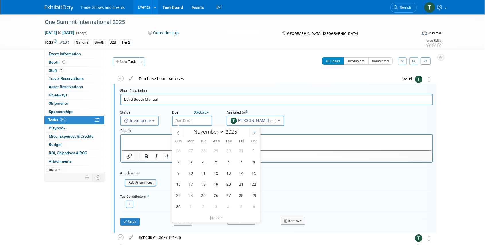
select select "11"
click at [240, 173] on span "19" at bounding box center [241, 173] width 11 height 11
type input "Dec 19, 2025"
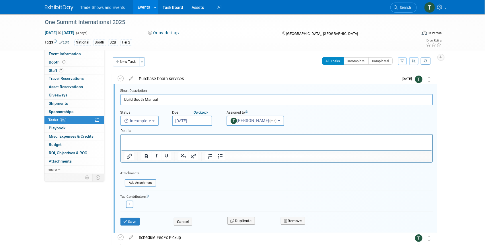
click at [195, 122] on input "Dec 19, 2025" at bounding box center [192, 121] width 40 height 10
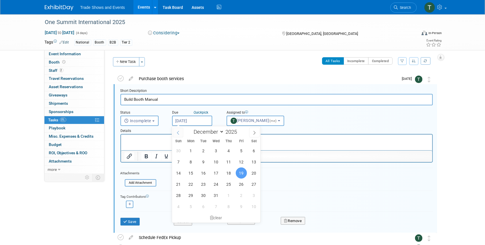
click at [178, 133] on icon at bounding box center [178, 133] width 4 height 4
click at [178, 132] on icon at bounding box center [178, 133] width 4 height 4
select select "9"
click at [190, 184] on span "20" at bounding box center [190, 184] width 11 height 11
type input "Oct 20, 2025"
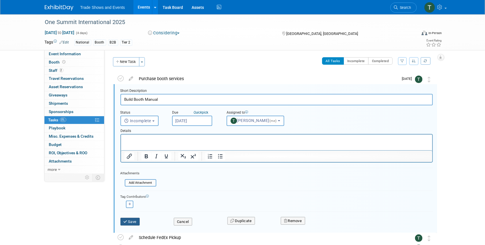
click at [135, 218] on button "Save" at bounding box center [129, 222] width 19 height 8
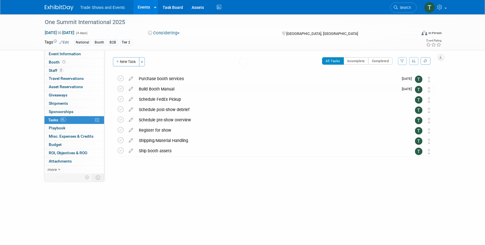
scroll to position [0, 0]
click at [131, 99] on icon at bounding box center [131, 98] width 10 height 7
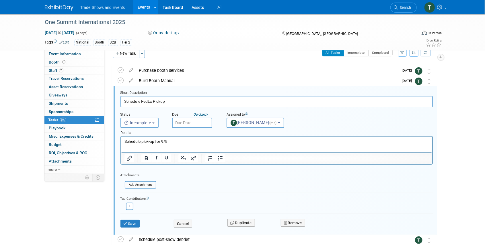
scroll to position [11, 0]
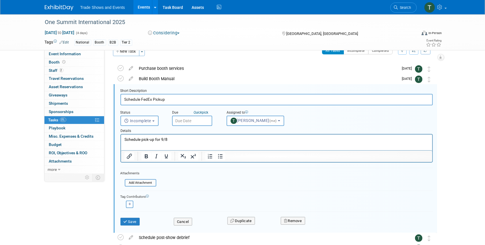
click at [187, 122] on input "text" at bounding box center [192, 121] width 40 height 10
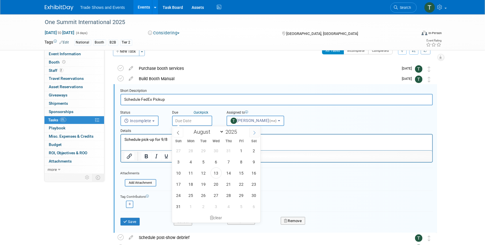
click at [253, 134] on icon at bounding box center [254, 133] width 4 height 4
select select "10"
click at [241, 151] on span "31" at bounding box center [241, 150] width 11 height 11
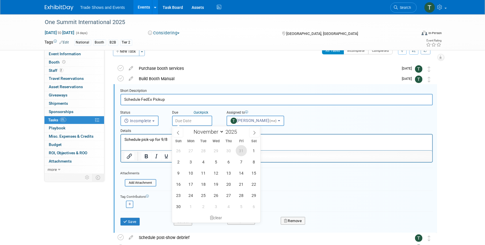
type input "Oct 31, 2025"
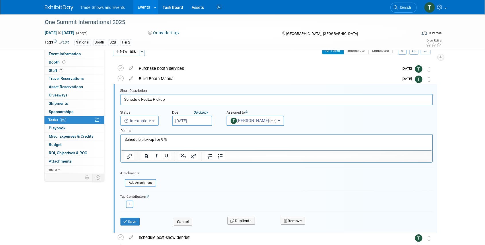
click at [175, 140] on p "Schedule pick-up for 9/8" at bounding box center [276, 139] width 304 height 5
click at [130, 223] on button "Save" at bounding box center [129, 222] width 19 height 8
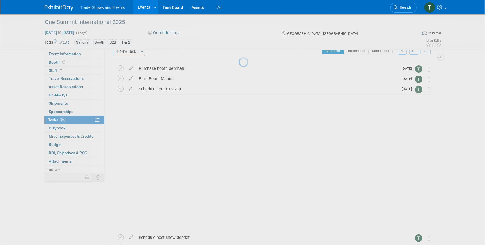
scroll to position [0, 0]
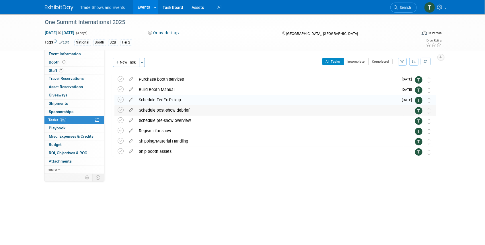
click at [130, 109] on icon at bounding box center [131, 108] width 10 height 7
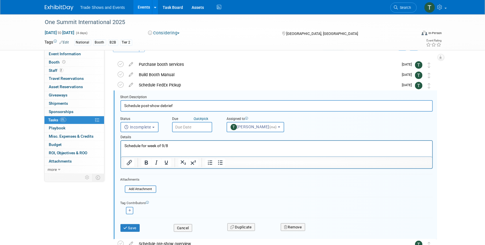
scroll to position [21, 0]
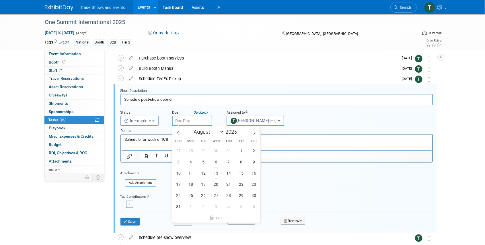
click at [193, 120] on input "text" at bounding box center [192, 121] width 40 height 10
click at [253, 134] on icon at bounding box center [254, 133] width 4 height 4
select select "10"
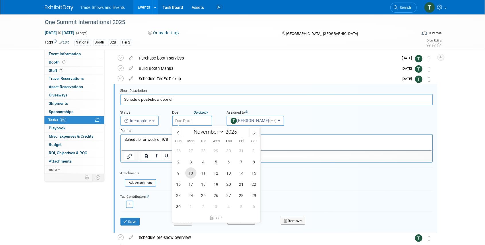
click at [192, 174] on span "10" at bounding box center [190, 173] width 11 height 11
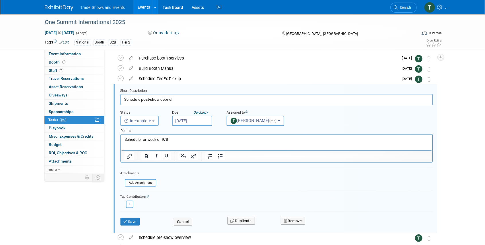
click at [198, 120] on input "Nov 10, 2025" at bounding box center [192, 121] width 40 height 10
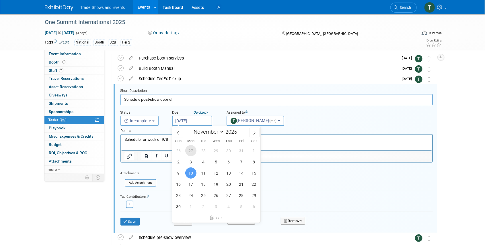
click at [190, 149] on span "27" at bounding box center [190, 150] width 11 height 11
type input "Oct 27, 2025"
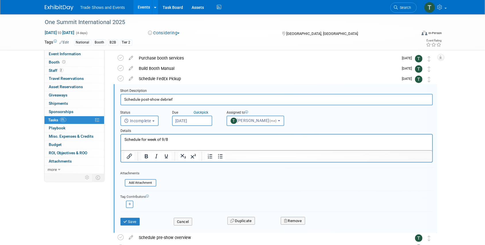
click at [172, 140] on p "Schedule for week of 9/8" at bounding box center [276, 139] width 304 height 5
click at [128, 221] on button "Save" at bounding box center [129, 222] width 19 height 8
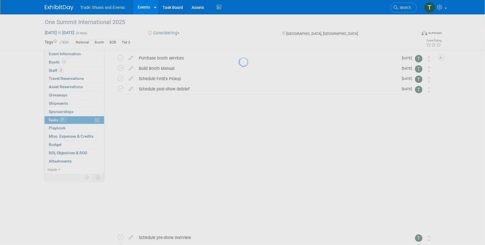
scroll to position [0, 0]
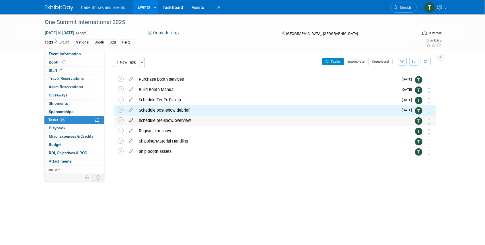
click at [132, 120] on icon at bounding box center [131, 119] width 10 height 7
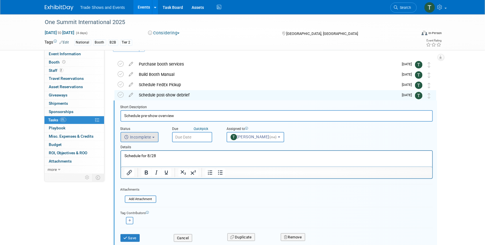
scroll to position [32, 0]
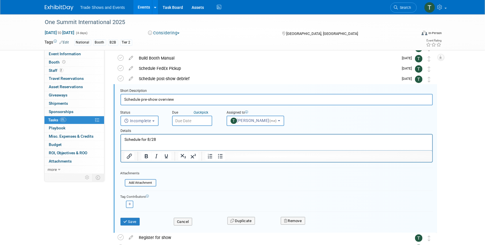
click at [191, 122] on input "text" at bounding box center [192, 121] width 40 height 10
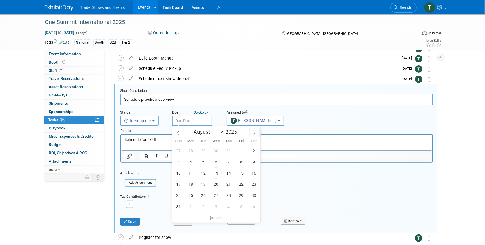
click at [255, 132] on icon at bounding box center [254, 133] width 4 height 4
click at [256, 132] on icon at bounding box center [254, 133] width 4 height 4
click at [180, 133] on span at bounding box center [178, 133] width 10 height 10
select select "9"
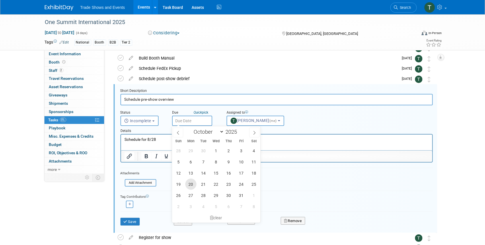
click at [191, 183] on span "20" at bounding box center [190, 184] width 11 height 11
type input "[DATE]"
click at [162, 141] on p "Schedule for 8/28" at bounding box center [276, 139] width 304 height 5
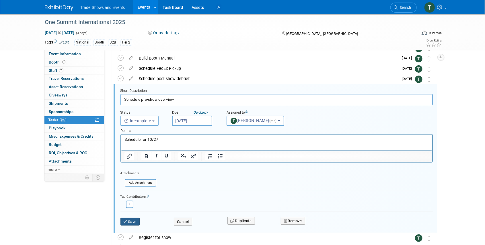
click at [130, 219] on button "Save" at bounding box center [129, 222] width 19 height 8
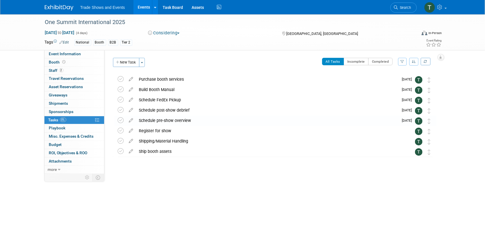
scroll to position [0, 0]
click at [132, 131] on icon at bounding box center [131, 129] width 10 height 7
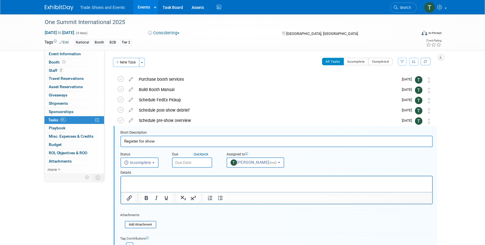
scroll to position [42, 0]
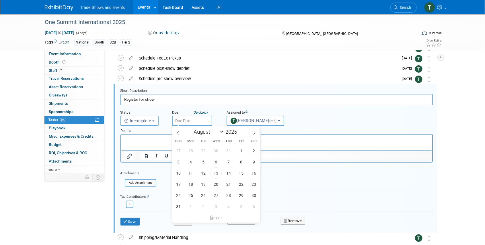
click at [188, 121] on input "text" at bounding box center [192, 121] width 40 height 10
click at [191, 183] on span "18" at bounding box center [190, 184] width 11 height 11
type input "Aug 18, 2025"
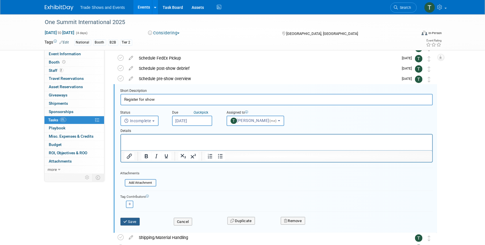
click at [126, 220] on icon "submit" at bounding box center [126, 222] width 5 height 4
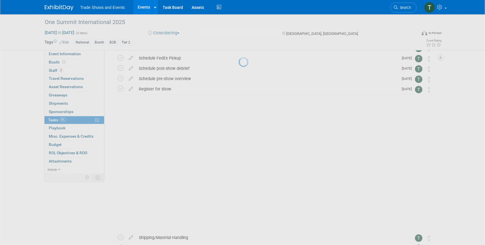
scroll to position [0, 0]
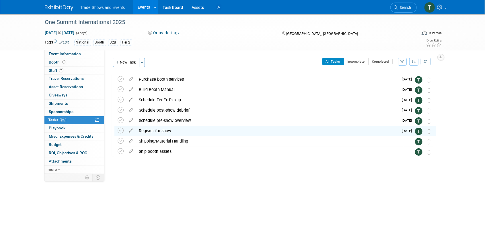
click at [130, 142] on icon at bounding box center [131, 139] width 10 height 7
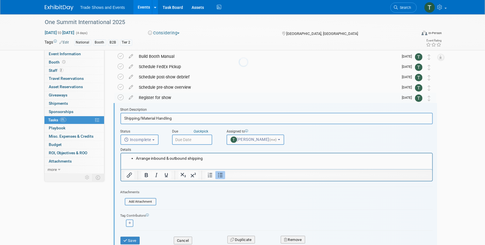
scroll to position [52, 0]
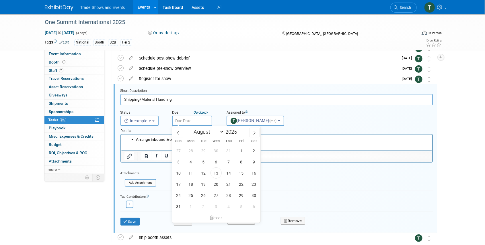
click at [187, 119] on input "text" at bounding box center [192, 121] width 40 height 10
click at [253, 131] on icon at bounding box center [254, 133] width 4 height 4
select select "9"
click at [239, 149] on span "3" at bounding box center [241, 150] width 11 height 11
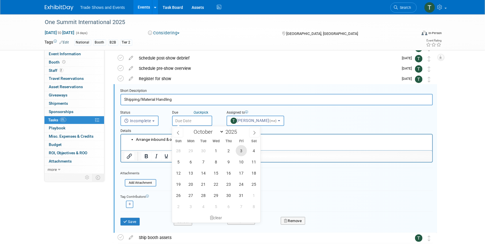
type input "[DATE]"
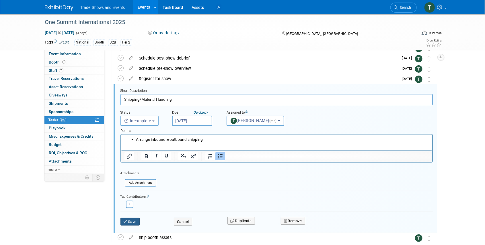
click at [134, 222] on button "Save" at bounding box center [129, 222] width 19 height 8
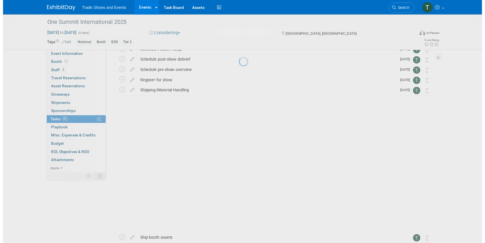
scroll to position [0, 0]
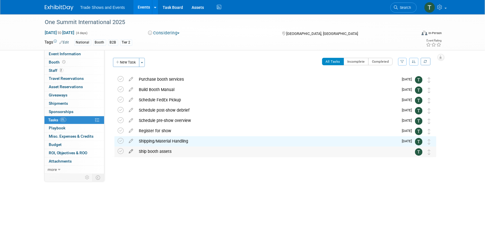
click at [131, 150] on icon at bounding box center [131, 150] width 10 height 7
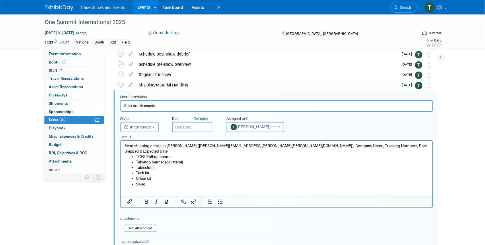
scroll to position [62, 0]
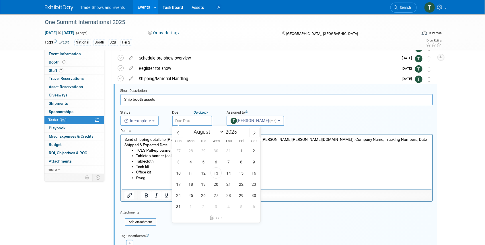
click at [194, 119] on input "text" at bounding box center [192, 121] width 40 height 10
click at [252, 134] on icon at bounding box center [254, 133] width 4 height 4
click at [252, 135] on span at bounding box center [254, 133] width 10 height 10
select select "9"
click at [241, 182] on span "24" at bounding box center [241, 184] width 11 height 11
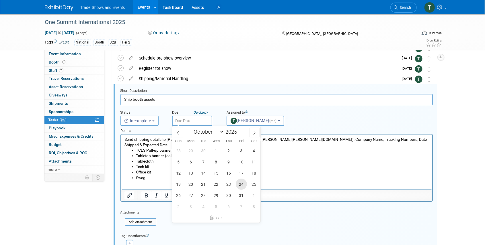
type input "Oct 24, 2025"
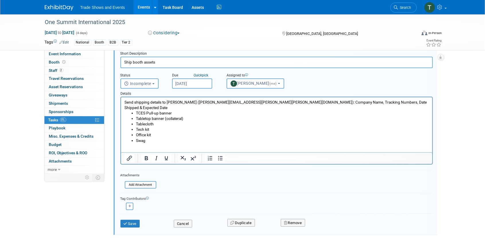
scroll to position [101, 0]
click at [136, 222] on button "Save" at bounding box center [129, 223] width 19 height 8
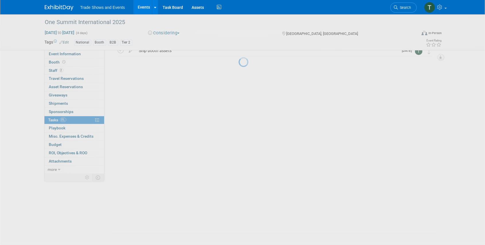
scroll to position [0, 0]
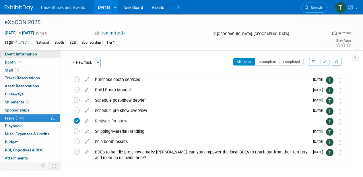
click at [15, 53] on span "Event Information" at bounding box center [21, 54] width 32 height 5
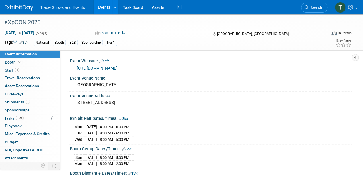
click at [310, 6] on span "Search" at bounding box center [314, 7] width 13 height 4
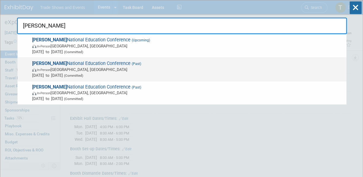
type input "[PERSON_NAME]"
click at [101, 62] on span "[PERSON_NAME] National Education Conference (Past) In-Person [GEOGRAPHIC_DATA],…" at bounding box center [186, 68] width 313 height 17
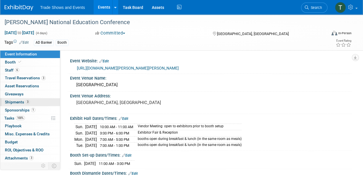
click at [10, 102] on span "Shipments 3" at bounding box center [17, 101] width 25 height 5
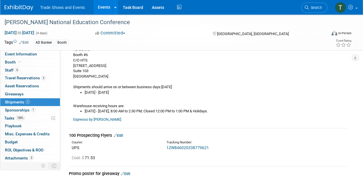
scroll to position [76, 0]
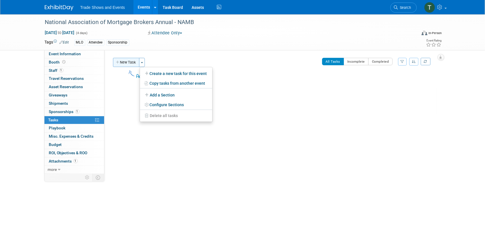
click at [126, 62] on button "New Task" at bounding box center [126, 62] width 26 height 9
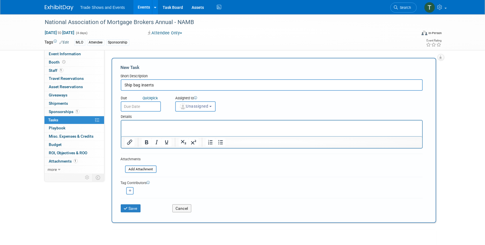
type input "Ship bag inserts"
click at [138, 108] on input "text" at bounding box center [141, 106] width 40 height 10
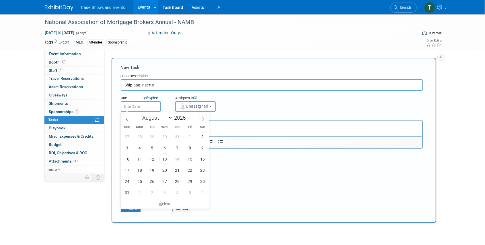
click at [204, 118] on icon at bounding box center [203, 119] width 4 height 4
select select "9"
click at [191, 136] on span "3" at bounding box center [189, 136] width 11 height 11
type input "[DATE]"
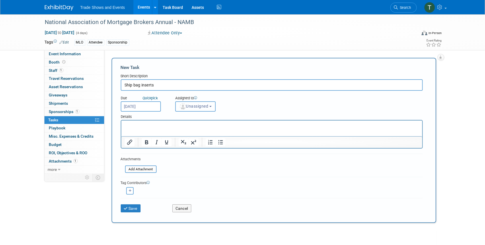
click at [201, 105] on span "Unassigned" at bounding box center [193, 106] width 29 height 5
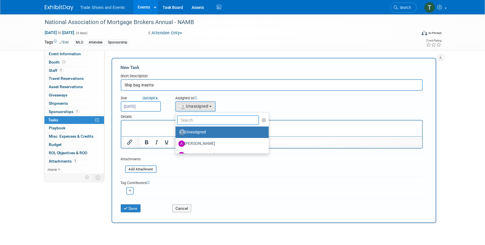
click at [199, 120] on input "text" at bounding box center [218, 121] width 82 height 10
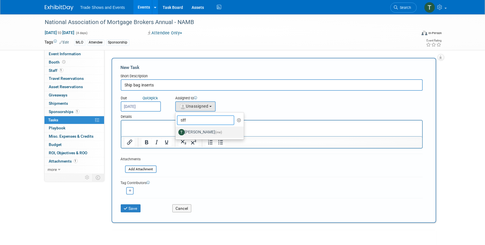
type input "tiff"
click at [200, 132] on label "[PERSON_NAME] (me)" at bounding box center [208, 132] width 60 height 9
click at [176, 132] on input "[PERSON_NAME] (me)" at bounding box center [175, 132] width 4 height 4
select select "6f338f51-de39-4534-b021-75e697bcb1c3"
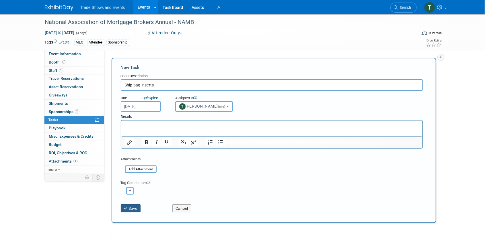
click at [135, 208] on button "Save" at bounding box center [131, 209] width 20 height 8
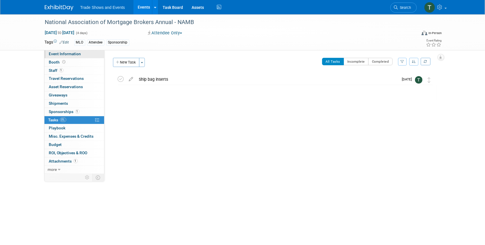
click at [73, 53] on span "Event Information" at bounding box center [65, 54] width 32 height 5
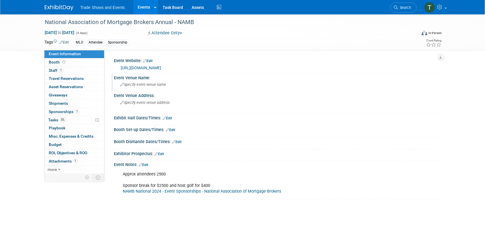
click at [146, 83] on span "Specify event venue name" at bounding box center [143, 85] width 46 height 4
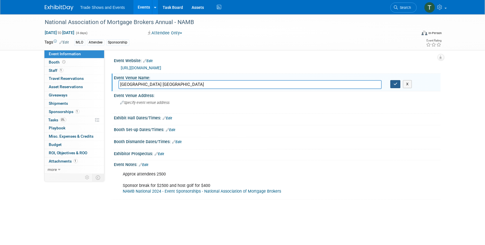
type input "[GEOGRAPHIC_DATA] [GEOGRAPHIC_DATA]"
click at [396, 85] on icon "button" at bounding box center [395, 84] width 4 height 4
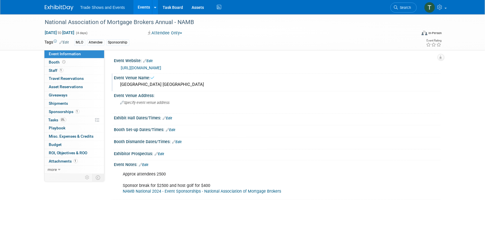
click at [147, 164] on link "Edit" at bounding box center [143, 165] width 9 height 4
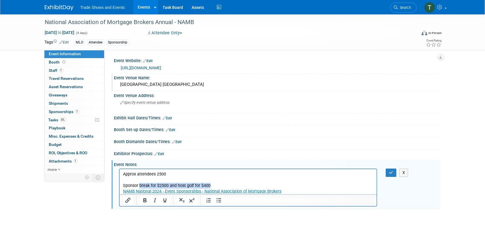
drag, startPoint x: 214, startPoint y: 183, endPoint x: 140, endPoint y: 186, distance: 74.9
click at [140, 186] on p "Approx attendees 2500 Sponsor break for $2500 and host golf for $400 NAMB Natio…" at bounding box center [248, 182] width 251 height 23
click at [303, 192] on p "Approx attendees 2500 Sponsor bag insert item: Sending collateral piece NAMB Na…" at bounding box center [248, 182] width 251 height 23
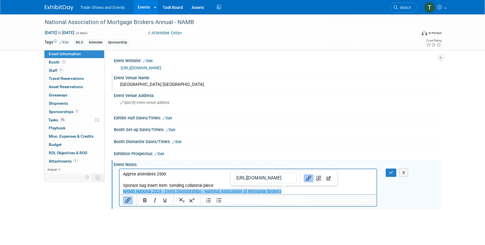
click at [303, 192] on p "Approx attendees 2500 Sponsor bag insert item: Sending collateral piece NAMB Na…" at bounding box center [248, 182] width 251 height 23
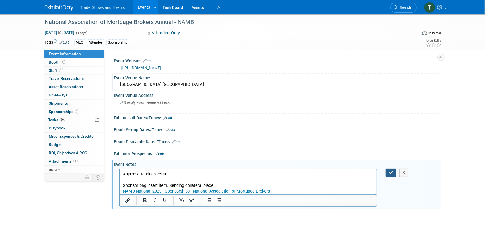
click at [393, 172] on button "button" at bounding box center [391, 173] width 11 height 8
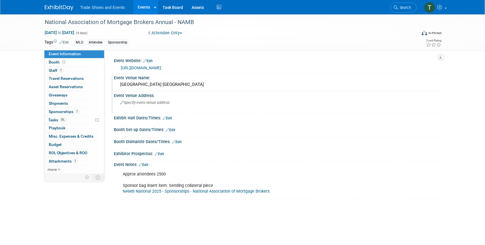
click at [153, 104] on span "Specify event venue address" at bounding box center [144, 103] width 49 height 4
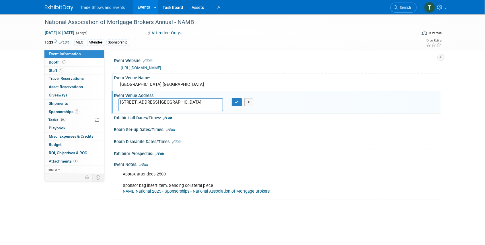
click at [168, 100] on textarea "3570 S. Las Vegas Blvd. Las Vegas, NV 89109" at bounding box center [170, 104] width 105 height 13
type textarea "3570 S. Las Vegas Blvd. Las Vegas, NV 89109"
click at [236, 103] on icon "button" at bounding box center [237, 102] width 4 height 4
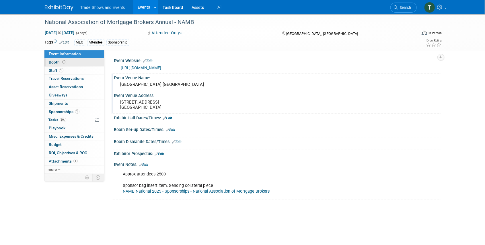
click at [57, 62] on span "Booth" at bounding box center [58, 62] width 18 height 5
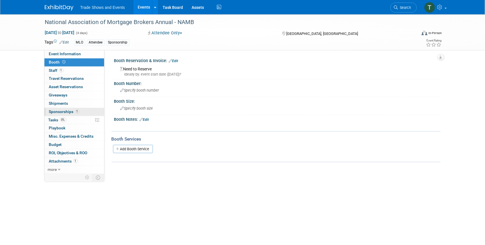
click at [61, 111] on span "Sponsorships 1" at bounding box center [64, 112] width 30 height 5
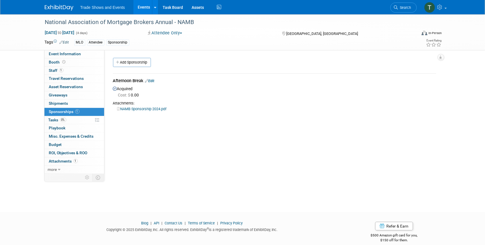
click at [154, 81] on link "Edit" at bounding box center [149, 81] width 9 height 4
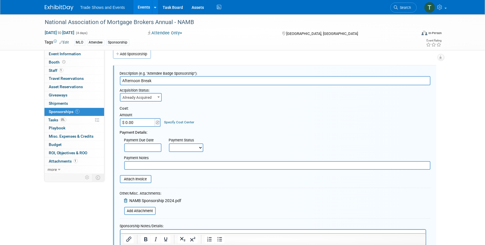
drag, startPoint x: 165, startPoint y: 81, endPoint x: 110, endPoint y: 83, distance: 55.9
click at [110, 83] on div "Description (e.g. "Attendee Badge Sponsorship"): Afternoon Break Acquisition St…" at bounding box center [275, 169] width 332 height 219
type input "Bag insert sponsor"
click at [146, 122] on input "$ 0.00" at bounding box center [138, 122] width 36 height 9
type input "$ 1,000.00"
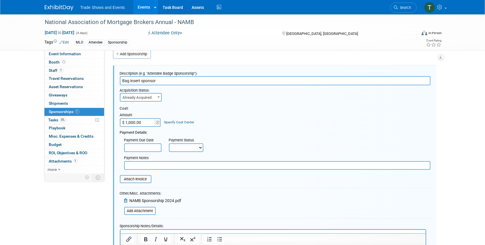
click at [191, 145] on select "Not Paid Yet Partially Paid Paid in Full" at bounding box center [186, 148] width 34 height 9
select select "1"
click at [169, 144] on select "Not Paid Yet Partially Paid Paid in Full" at bounding box center [186, 148] width 34 height 9
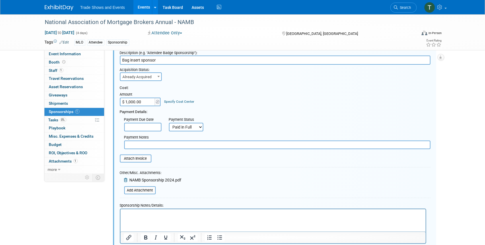
scroll to position [66, 0]
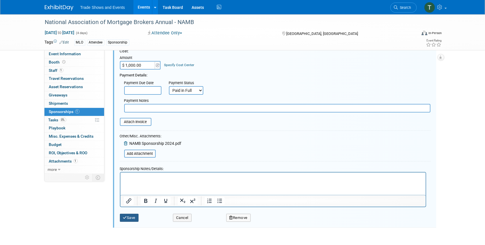
click at [130, 219] on button "Save" at bounding box center [129, 218] width 19 height 8
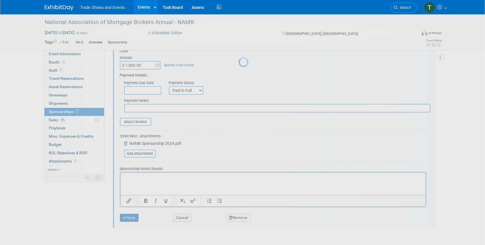
scroll to position [7, 0]
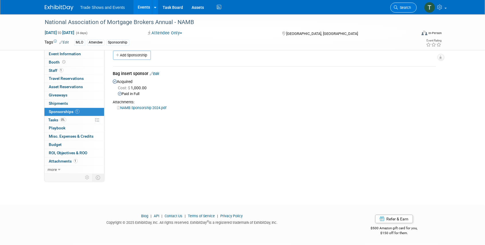
click at [398, 6] on span "Search" at bounding box center [404, 7] width 13 height 4
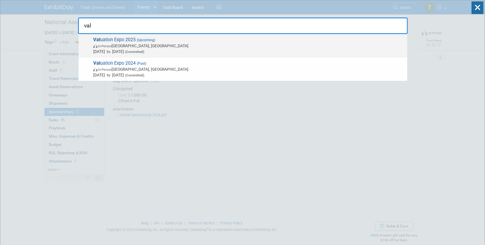
type input "val"
click at [113, 42] on span "Val uation Expo 2025 (Upcoming) In-Person Las Vegas, NV Aug 11, 2025 to Aug 13,…" at bounding box center [247, 45] width 313 height 17
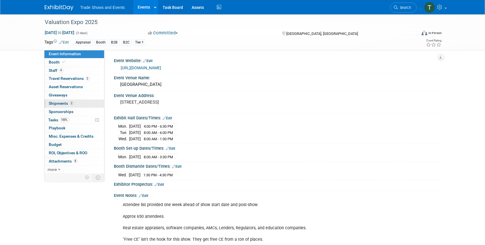
drag, startPoint x: 63, startPoint y: 104, endPoint x: 78, endPoint y: 106, distance: 15.3
click at [63, 104] on span "Shipments 2" at bounding box center [61, 103] width 25 height 5
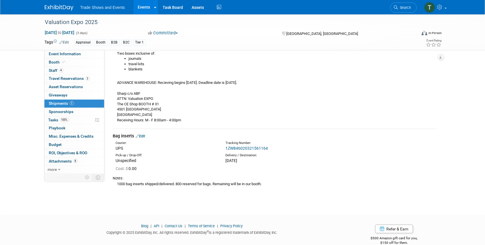
scroll to position [134, 0]
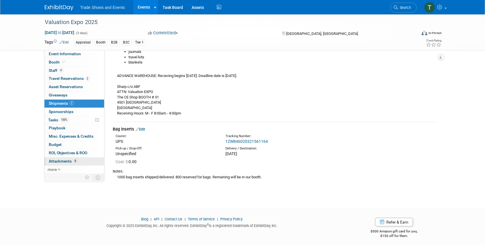
click at [71, 159] on span "Attachments 8" at bounding box center [63, 161] width 29 height 5
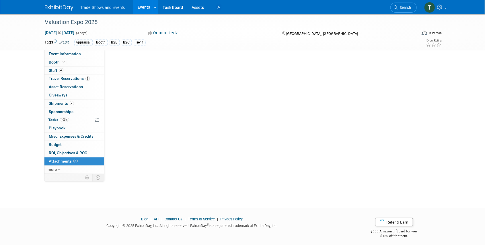
scroll to position [0, 0]
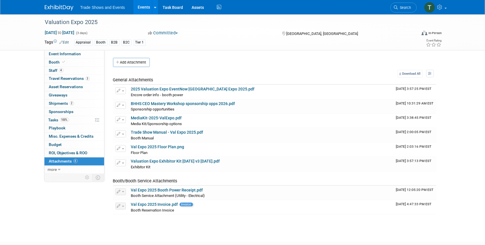
click at [400, 9] on span "Search" at bounding box center [404, 7] width 13 height 4
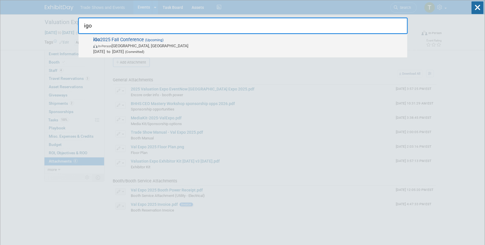
type input "igo"
click at [146, 39] on span "(Upcoming)" at bounding box center [153, 40] width 19 height 4
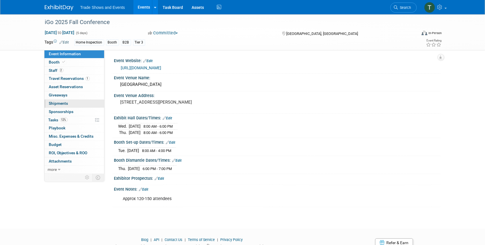
click at [81, 100] on link "0 Shipments 0" at bounding box center [74, 104] width 60 height 8
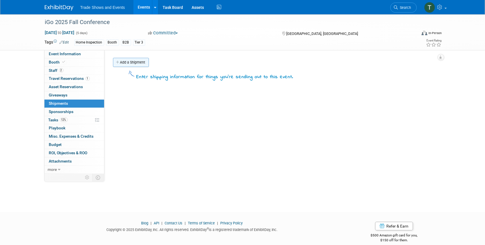
click at [125, 64] on link "Add a Shipment" at bounding box center [131, 62] width 36 height 9
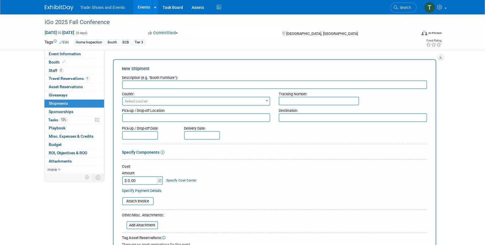
click at [167, 85] on input "text" at bounding box center [274, 85] width 305 height 9
type input "Swag bag items"
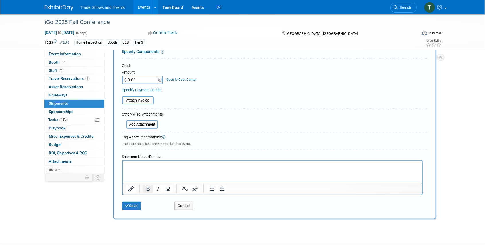
scroll to position [115, 0]
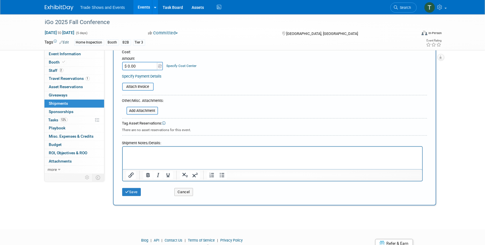
drag, startPoint x: 132, startPoint y: 151, endPoint x: 187, endPoint y: 150, distance: 54.5
click at [132, 151] on p "Rich Text Area. Press ALT-0 for help." at bounding box center [272, 152] width 293 height 6
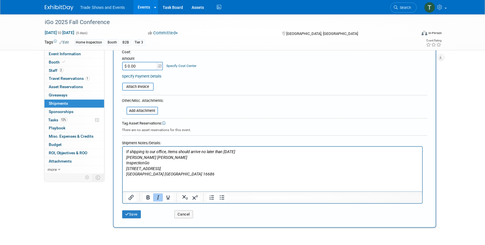
click at [141, 177] on html "If shipping to our office, Items should arrive no later than [DATE] [PERSON_NAM…" at bounding box center [271, 162] width 299 height 30
click at [135, 177] on html "If shipping to our office, Items should arrive no later than [DATE] [PERSON_NAM…" at bounding box center [271, 162] width 299 height 30
click at [167, 176] on p "[GEOGRAPHIC_DATA] [GEOGRAPHIC_DATA] 16686" at bounding box center [272, 175] width 293 height 6
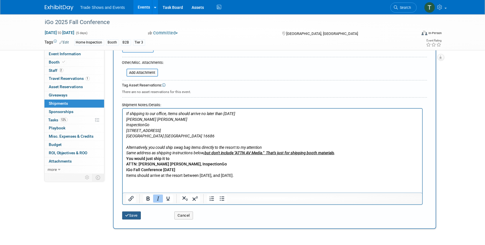
click at [133, 214] on button "Save" at bounding box center [131, 216] width 19 height 8
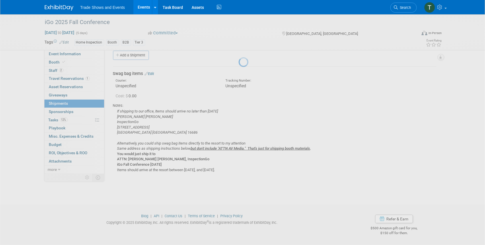
scroll to position [7, 0]
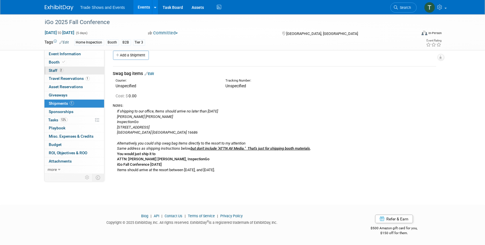
click at [55, 69] on span "Staff 2" at bounding box center [56, 70] width 14 height 5
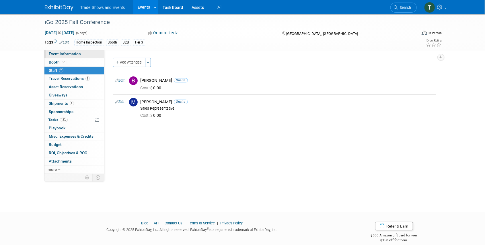
click at [65, 56] on span "Event Information" at bounding box center [65, 54] width 32 height 5
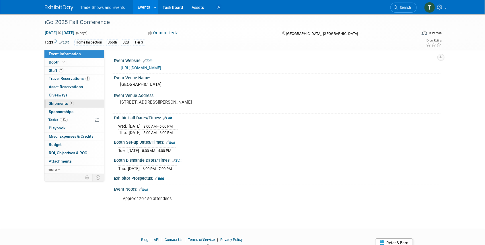
click at [60, 101] on span "Shipments 1" at bounding box center [61, 103] width 25 height 5
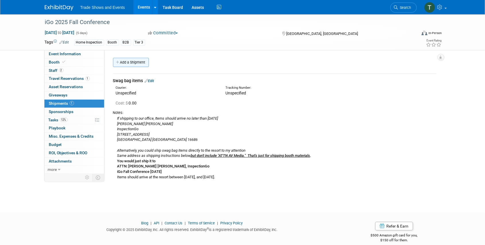
click at [138, 62] on link "Add a Shipment" at bounding box center [131, 62] width 36 height 9
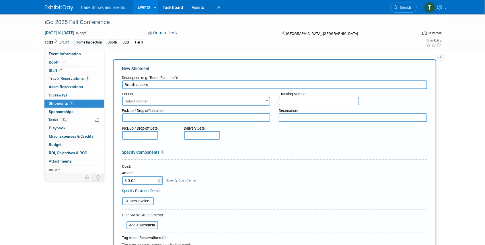
type input "Booth assets"
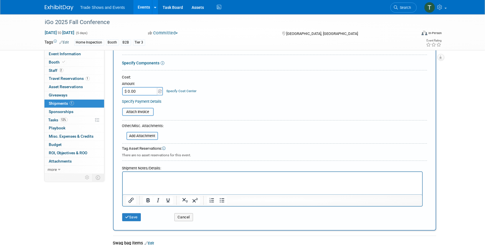
scroll to position [115, 0]
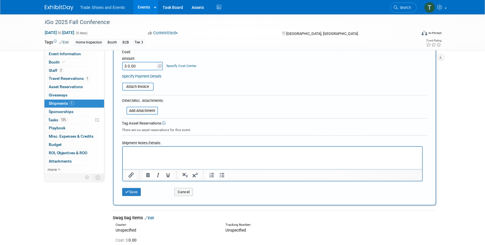
drag, startPoint x: 152, startPoint y: 150, endPoint x: 162, endPoint y: 151, distance: 9.8
click at [152, 150] on p "Rich Text Area. Press ALT-0 for help." at bounding box center [272, 152] width 293 height 6
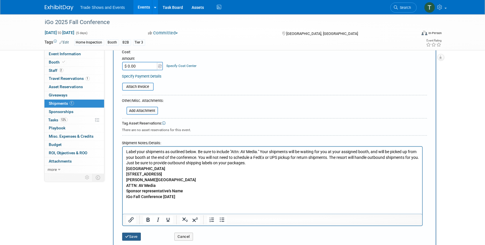
click at [132, 234] on button "Save" at bounding box center [131, 237] width 19 height 8
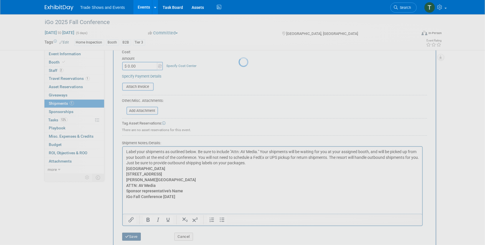
scroll to position [99, 0]
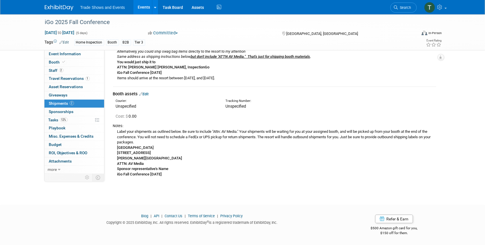
click at [148, 92] on link "Edit" at bounding box center [143, 94] width 9 height 4
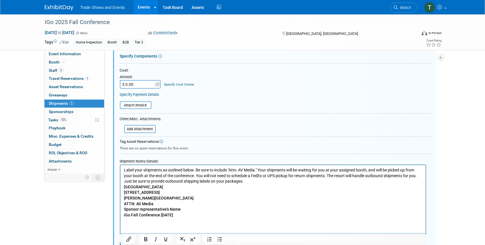
scroll to position [216, 0]
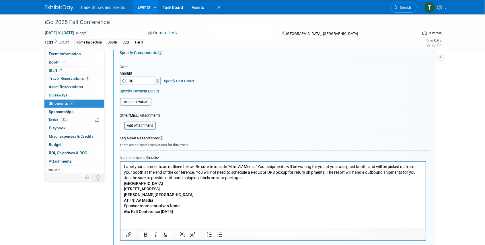
click at [124, 182] on b "[GEOGRAPHIC_DATA]" at bounding box center [143, 183] width 39 height 5
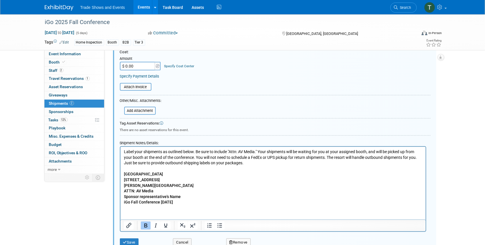
scroll to position [255, 0]
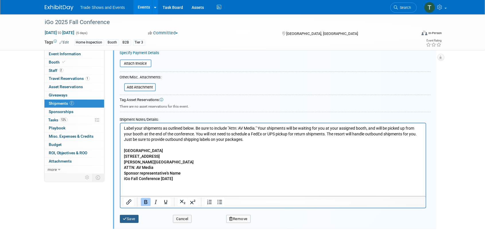
click at [135, 218] on button "Save" at bounding box center [129, 219] width 19 height 8
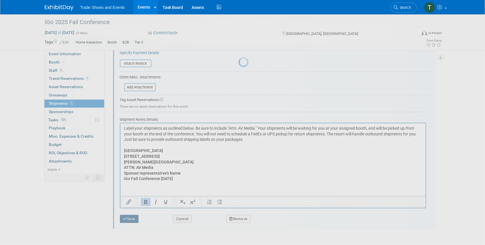
scroll to position [110, 0]
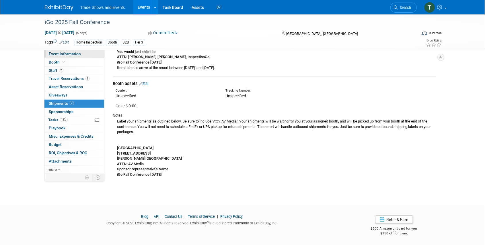
click at [68, 52] on span "Event Information" at bounding box center [65, 54] width 32 height 5
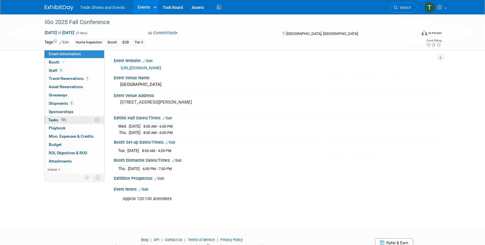
click at [53, 120] on span "Tasks 12%" at bounding box center [57, 120] width 19 height 5
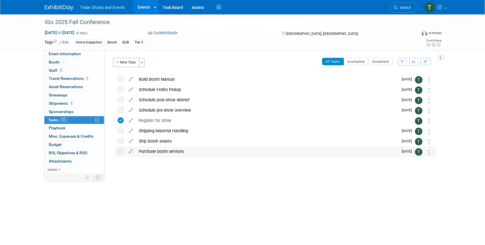
click at [149, 151] on div "Purchase booth services" at bounding box center [267, 152] width 262 height 10
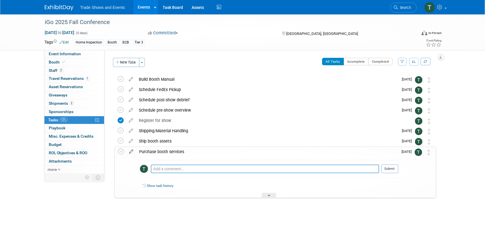
click at [132, 152] on icon at bounding box center [131, 150] width 10 height 7
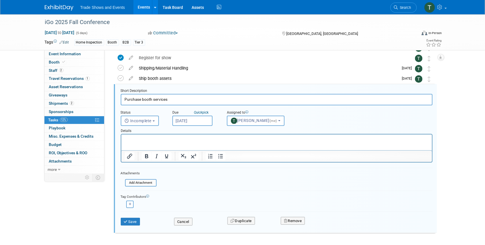
scroll to position [82, 0]
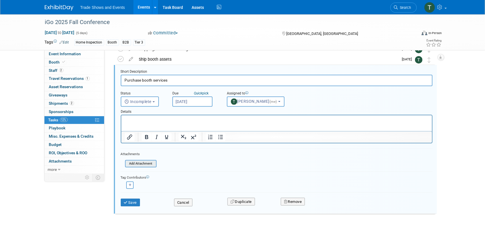
click at [134, 165] on input "file" at bounding box center [126, 164] width 58 height 6
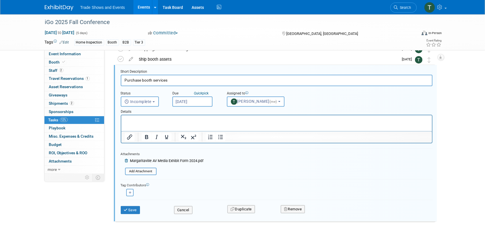
drag, startPoint x: 151, startPoint y: 124, endPoint x: 153, endPoint y: 120, distance: 4.4
click at [151, 123] on html at bounding box center [276, 120] width 310 height 8
paste body "Rich Text Area. Press ALT-0 for help."
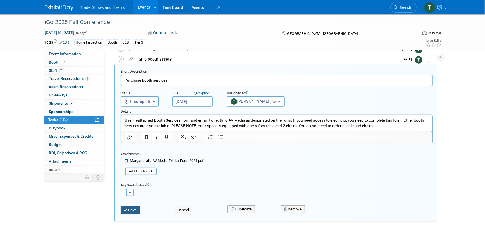
click at [129, 209] on button "Save" at bounding box center [130, 210] width 19 height 8
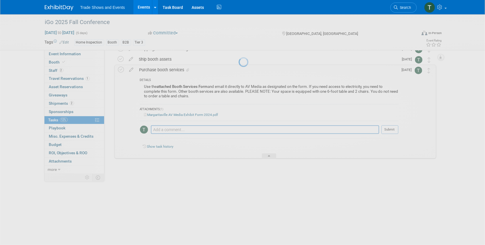
scroll to position [30, 0]
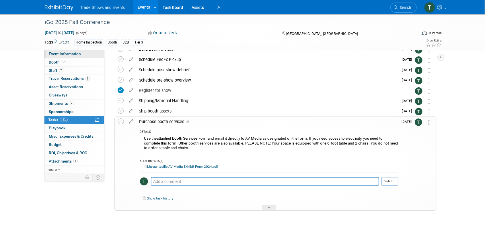
click at [62, 55] on span "Event Information" at bounding box center [65, 54] width 32 height 5
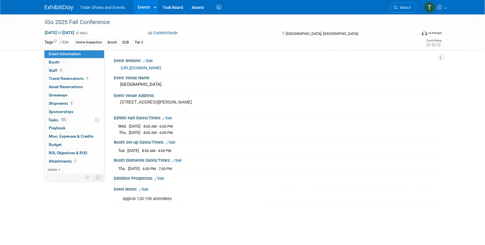
click at [173, 142] on link "Edit" at bounding box center [170, 143] width 9 height 4
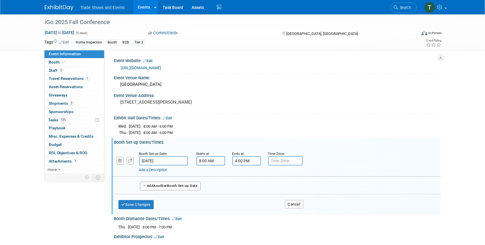
click at [239, 160] on input "4:00 PM" at bounding box center [246, 161] width 29 height 9
click at [245, 174] on span at bounding box center [246, 175] width 10 height 10
type input "5:00 PM"
click at [286, 213] on span at bounding box center [288, 213] width 39 height 10
click at [139, 205] on button "Save Changes" at bounding box center [136, 204] width 36 height 9
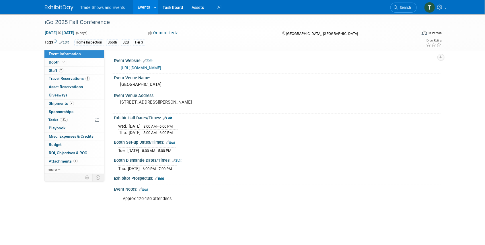
click at [170, 117] on link "Edit" at bounding box center [167, 118] width 9 height 4
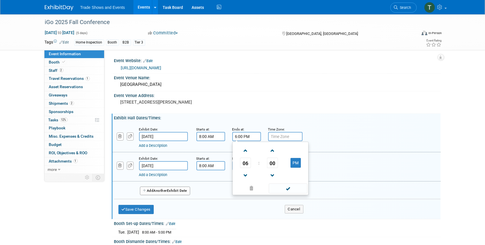
click at [247, 137] on input "6:00 PM" at bounding box center [246, 136] width 29 height 9
click at [246, 175] on span at bounding box center [246, 176] width 10 height 10
type input "5:00 PM"
click at [287, 185] on span at bounding box center [288, 189] width 39 height 10
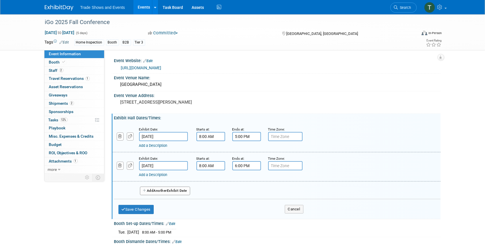
click at [238, 166] on input "6:00 PM" at bounding box center [246, 165] width 29 height 9
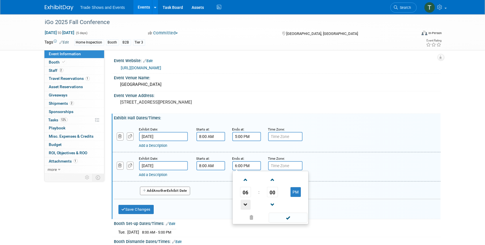
click at [245, 205] on span at bounding box center [246, 205] width 10 height 10
type input "5:00 PM"
click at [286, 215] on span at bounding box center [288, 218] width 39 height 10
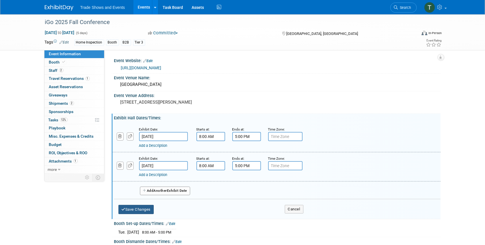
click at [138, 206] on button "Save Changes" at bounding box center [136, 209] width 36 height 9
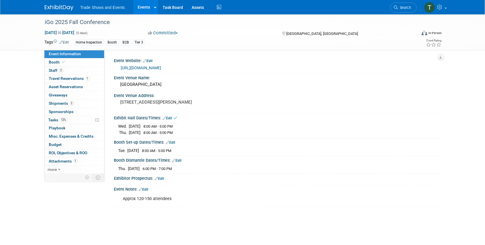
click at [179, 160] on link "Edit" at bounding box center [176, 161] width 9 height 4
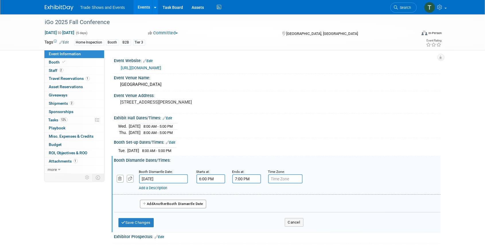
click at [208, 178] on input "6:00 PM" at bounding box center [210, 179] width 29 height 9
click at [207, 215] on span at bounding box center [210, 218] width 10 height 10
click at [236, 213] on span at bounding box center [237, 218] width 10 height 10
click at [209, 190] on span at bounding box center [210, 193] width 10 height 10
click at [234, 192] on span at bounding box center [237, 193] width 10 height 10
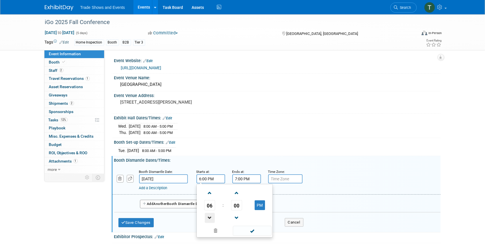
click at [208, 216] on span at bounding box center [210, 218] width 10 height 10
type input "5:00 PM"
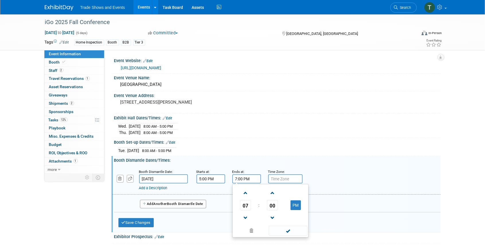
click at [242, 179] on input "7:00 PM" at bounding box center [246, 179] width 29 height 9
click at [245, 216] on span at bounding box center [246, 218] width 10 height 10
type input "6:00 PM"
click at [282, 229] on span at bounding box center [288, 231] width 39 height 10
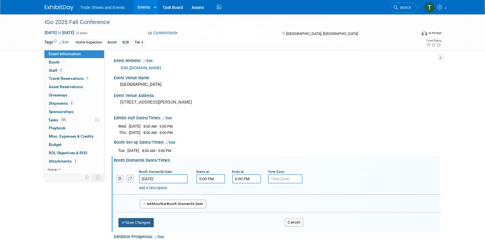
click at [140, 220] on button "Save Changes" at bounding box center [136, 222] width 36 height 9
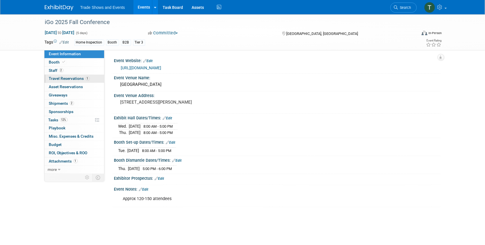
click at [62, 77] on span "Travel Reservations 1" at bounding box center [69, 78] width 41 height 5
